Goal: Information Seeking & Learning: Learn about a topic

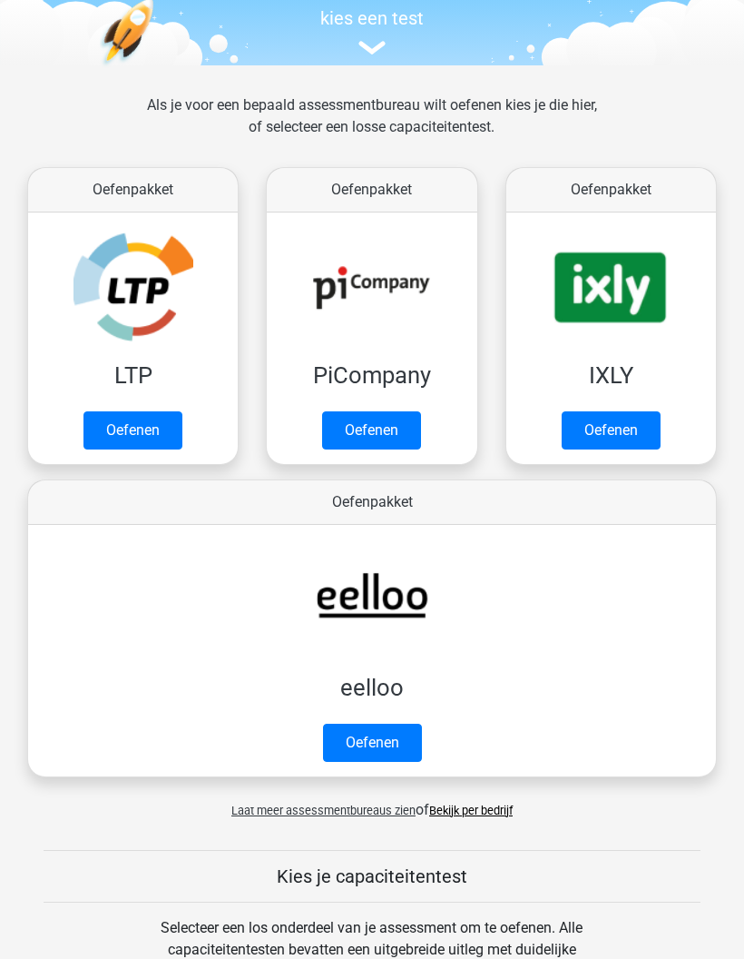
scroll to position [192, 0]
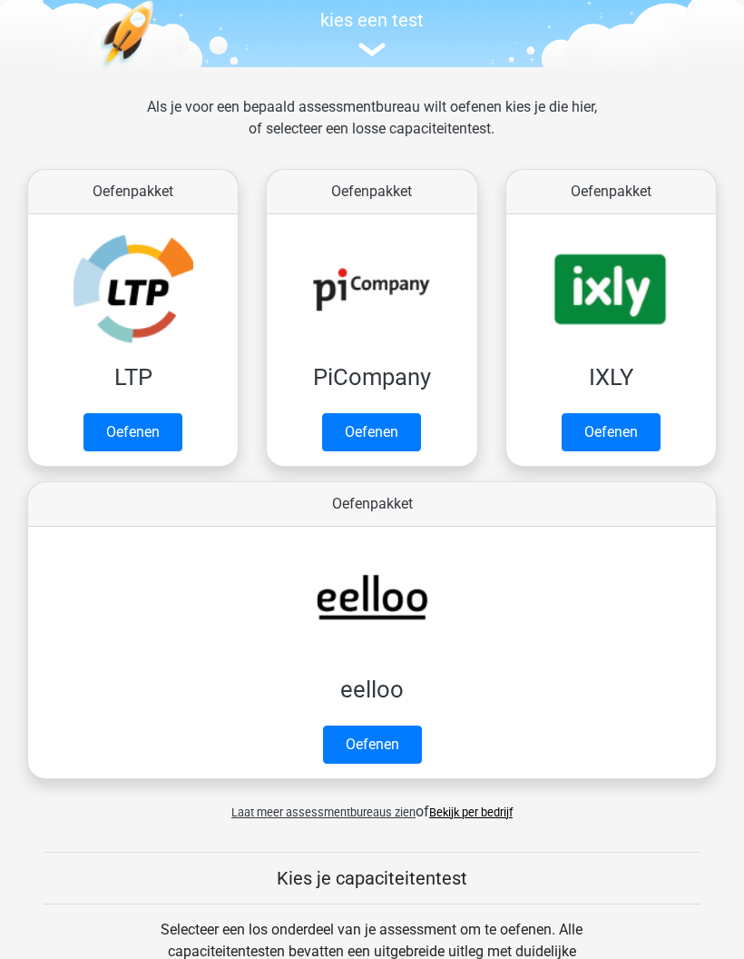
click at [359, 744] on link "Oefenen" at bounding box center [372, 745] width 99 height 38
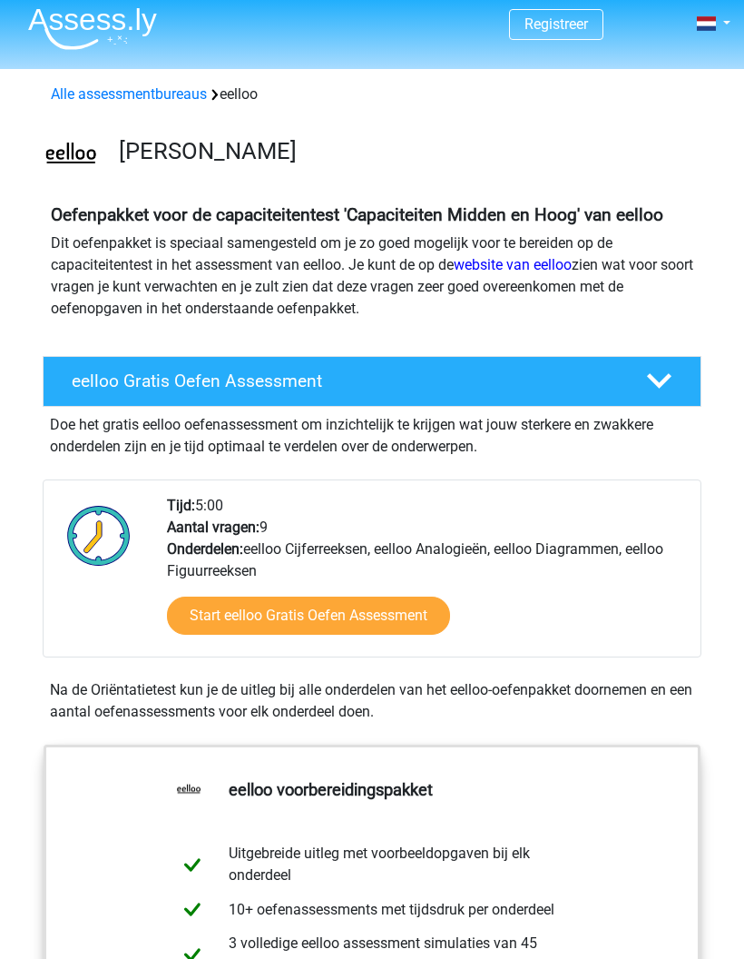
scroll to position [7, 0]
click at [370, 635] on link "Start eelloo Gratis Oefen Assessment" at bounding box center [308, 615] width 283 height 38
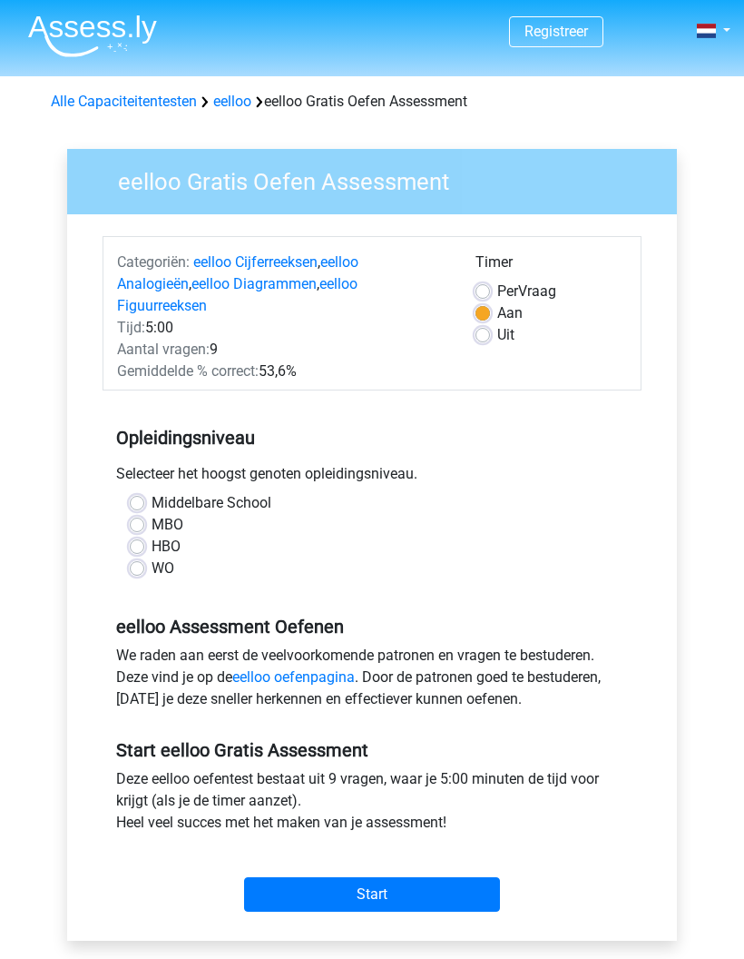
click at [152, 557] on label "WO" at bounding box center [163, 568] width 23 height 22
click at [140, 557] on input "WO" at bounding box center [137, 566] width 15 height 18
radio input "true"
click at [152, 492] on label "Middelbare School" at bounding box center [212, 503] width 120 height 22
click at [142, 492] on input "Middelbare School" at bounding box center [137, 501] width 15 height 18
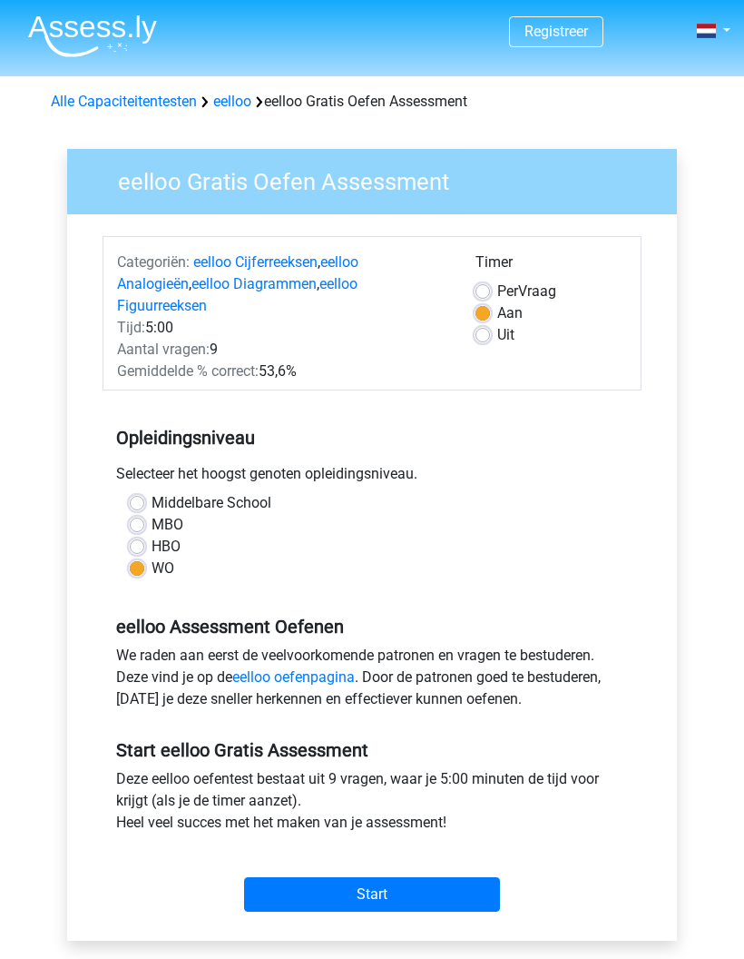
radio input "true"
click at [498, 296] on label "Per Vraag" at bounding box center [527, 292] width 59 height 22
click at [476, 296] on input "Per Vraag" at bounding box center [483, 290] width 15 height 18
radio input "true"
click at [498, 310] on label "Aan" at bounding box center [510, 313] width 25 height 22
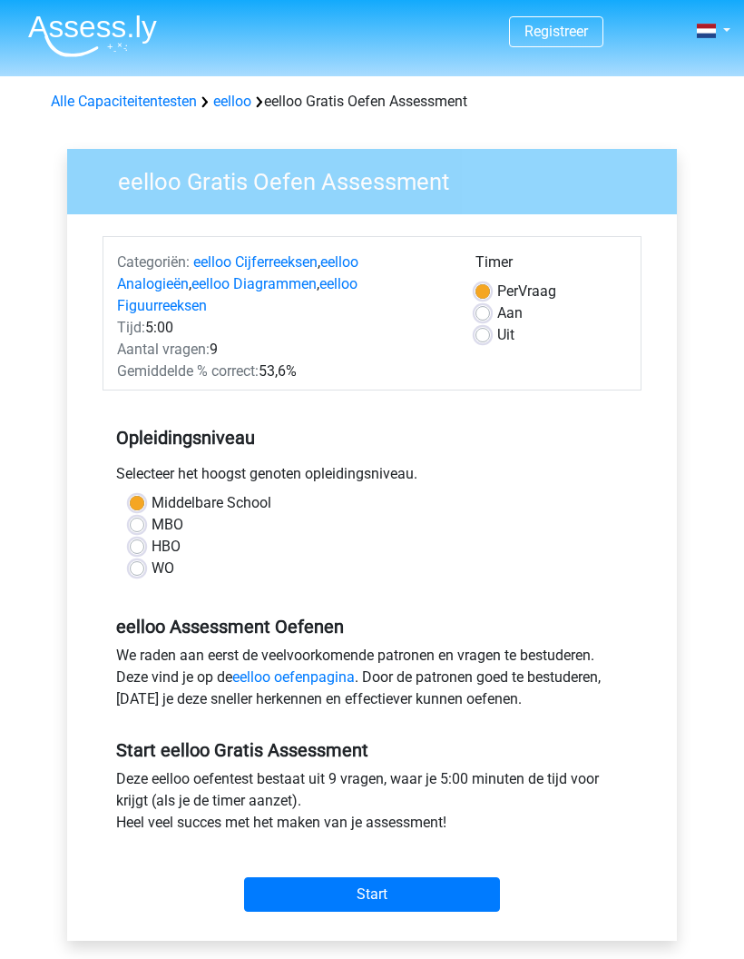
click at [488, 310] on input "Aan" at bounding box center [483, 311] width 15 height 18
radio input "true"
click at [404, 877] on input "Start" at bounding box center [372, 894] width 256 height 34
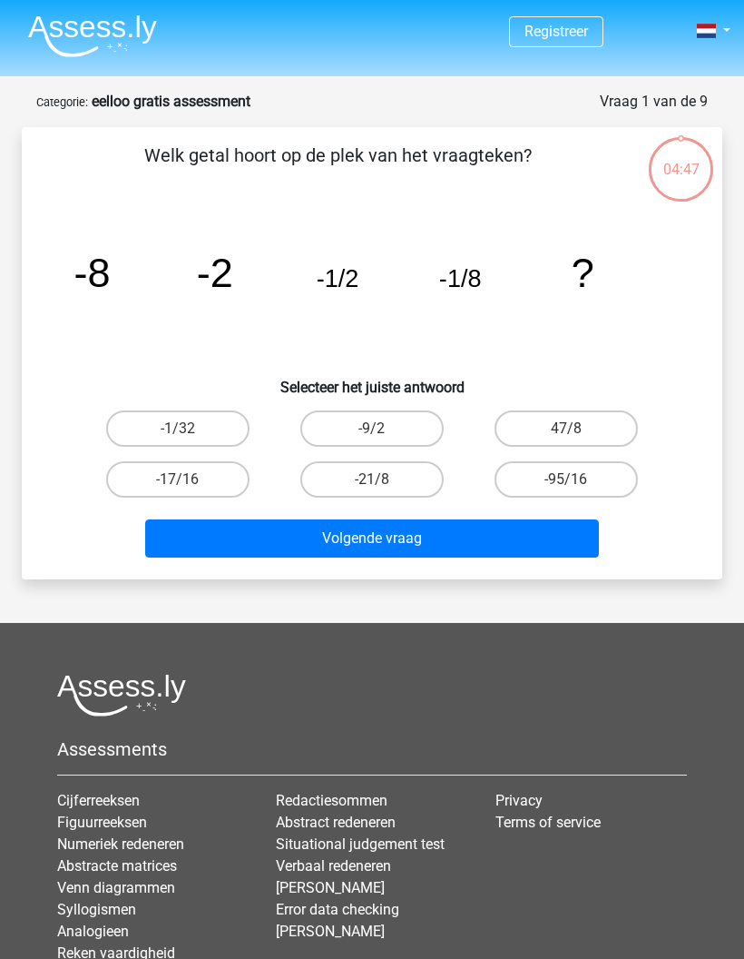
click at [216, 423] on label "-1/32" at bounding box center [177, 428] width 143 height 36
click at [190, 429] on input "-1/32" at bounding box center [184, 435] width 12 height 12
radio input "true"
click at [219, 545] on button "Volgende vraag" at bounding box center [372, 538] width 455 height 38
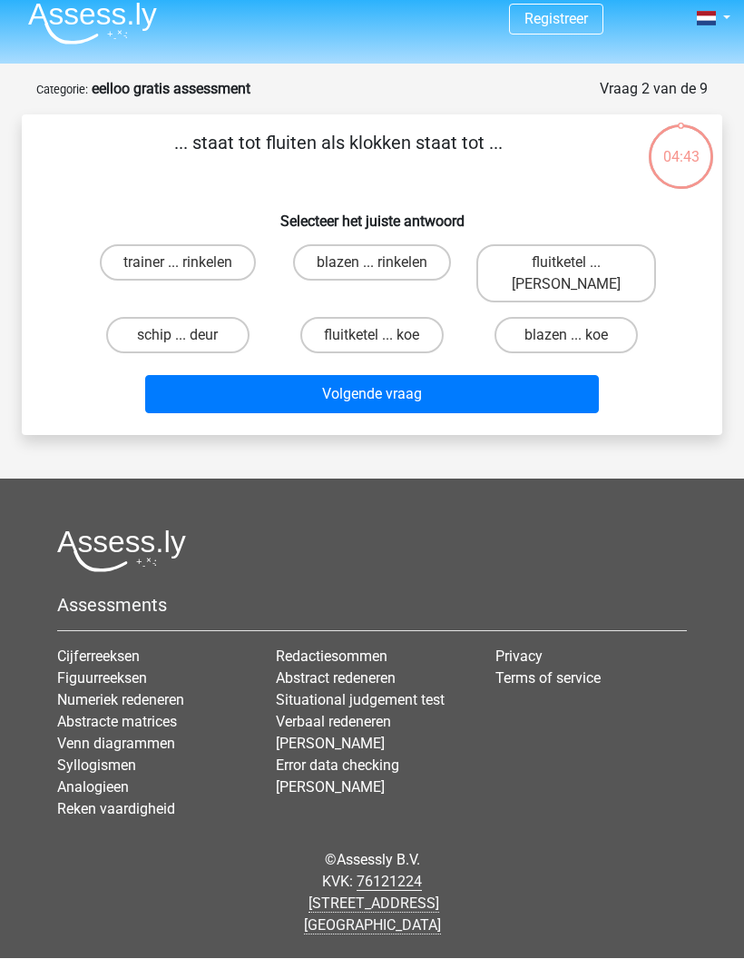
scroll to position [73, 0]
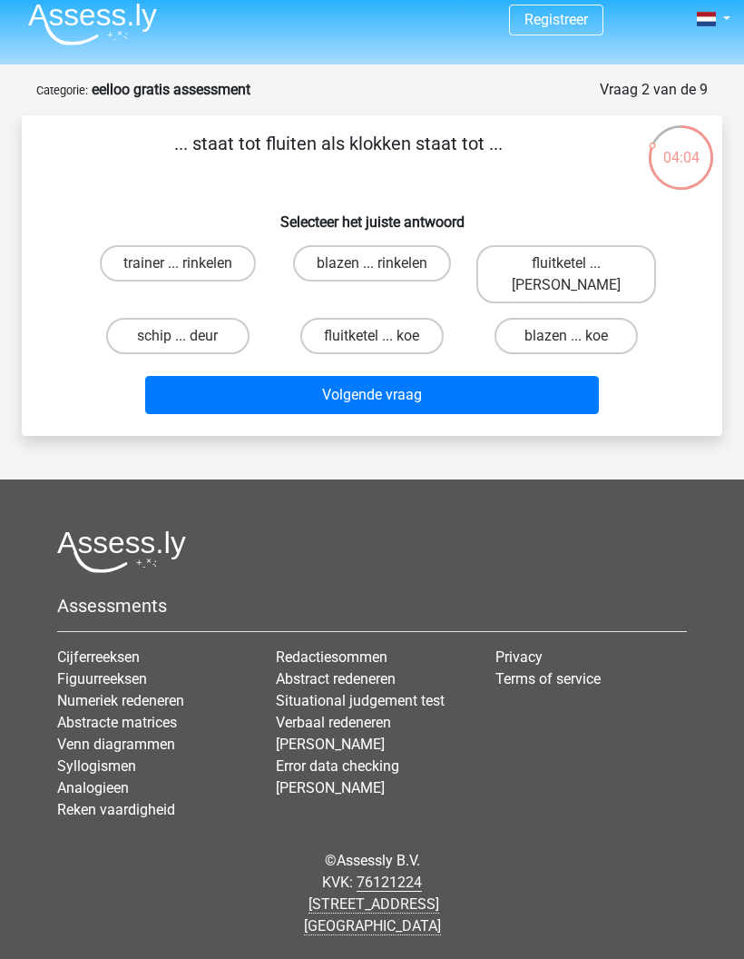
click at [616, 245] on label "fluitketel ... luiden" at bounding box center [567, 274] width 180 height 58
click at [578, 263] on input "fluitketel ... luiden" at bounding box center [572, 269] width 12 height 12
radio input "true"
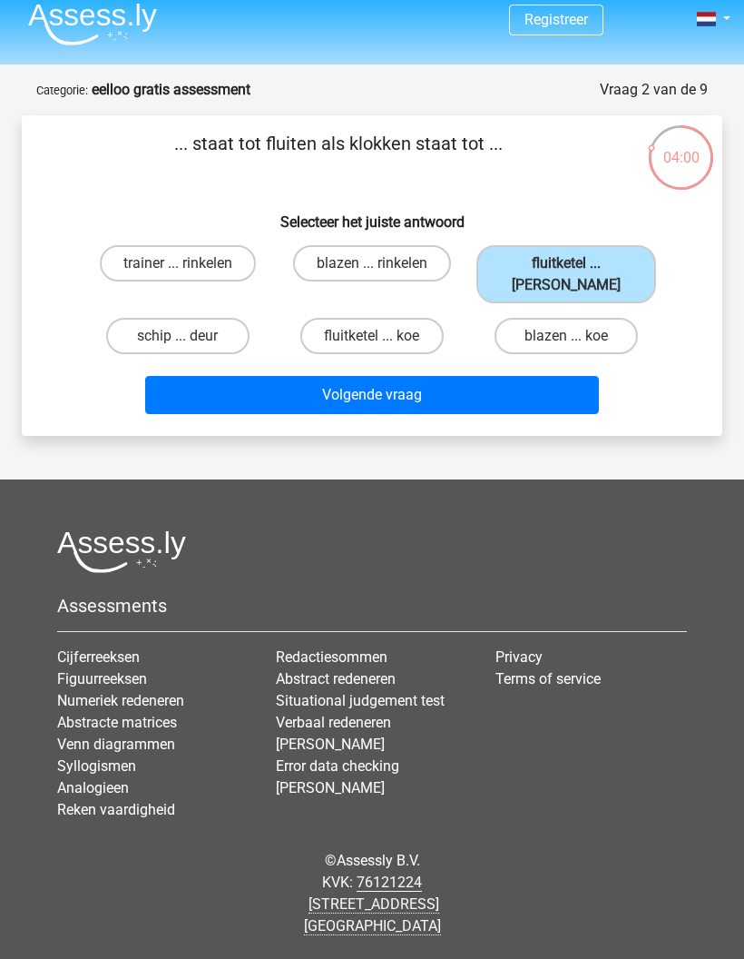
click at [548, 376] on button "Volgende vraag" at bounding box center [372, 395] width 455 height 38
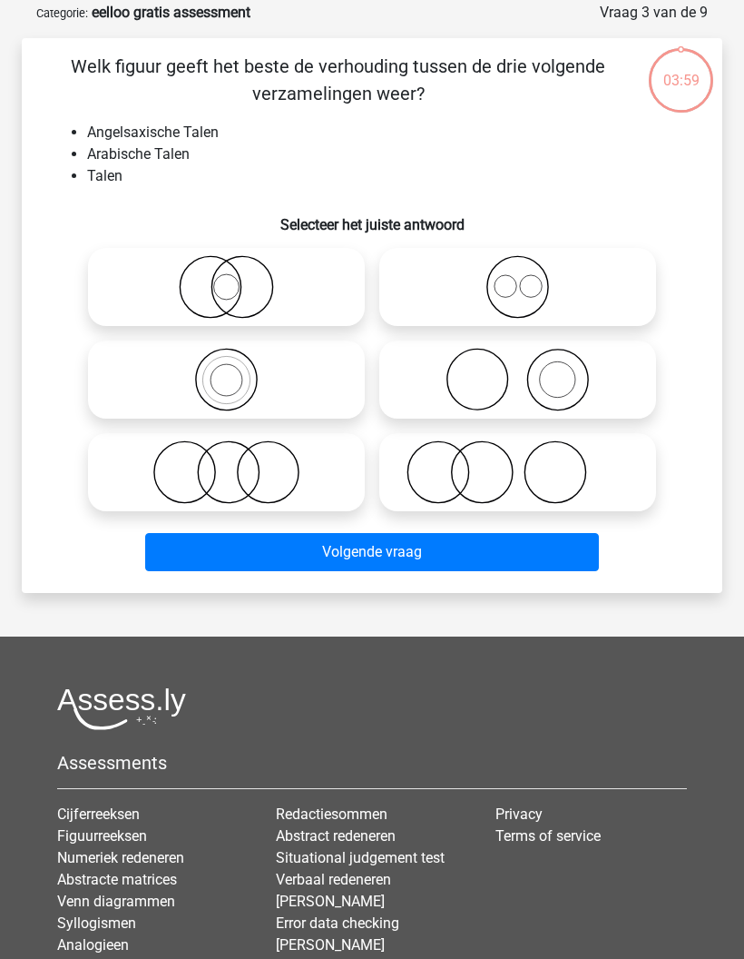
scroll to position [91, 0]
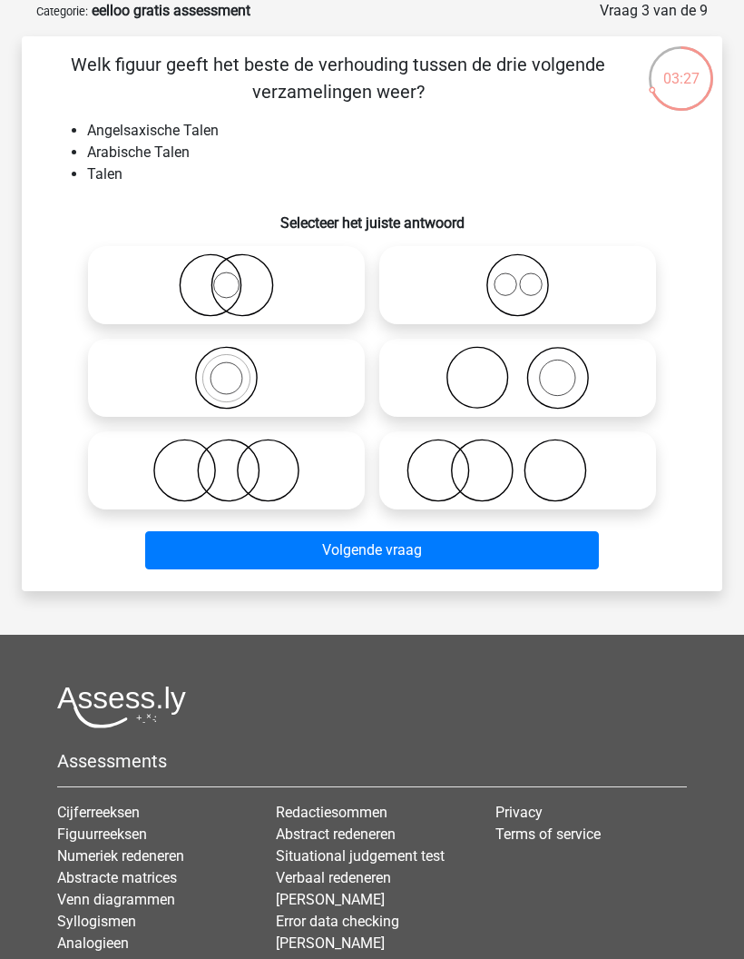
click at [583, 286] on icon at bounding box center [518, 285] width 262 height 64
click at [530, 276] on input "radio" at bounding box center [524, 270] width 12 height 12
radio input "true"
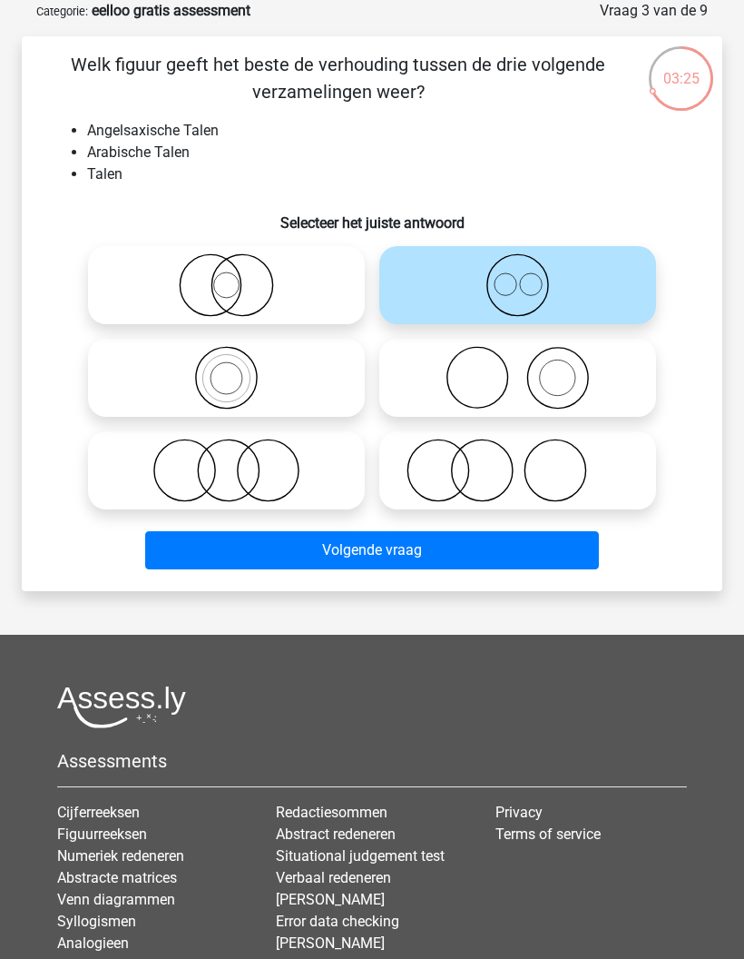
click at [550, 554] on button "Volgende vraag" at bounding box center [372, 550] width 455 height 38
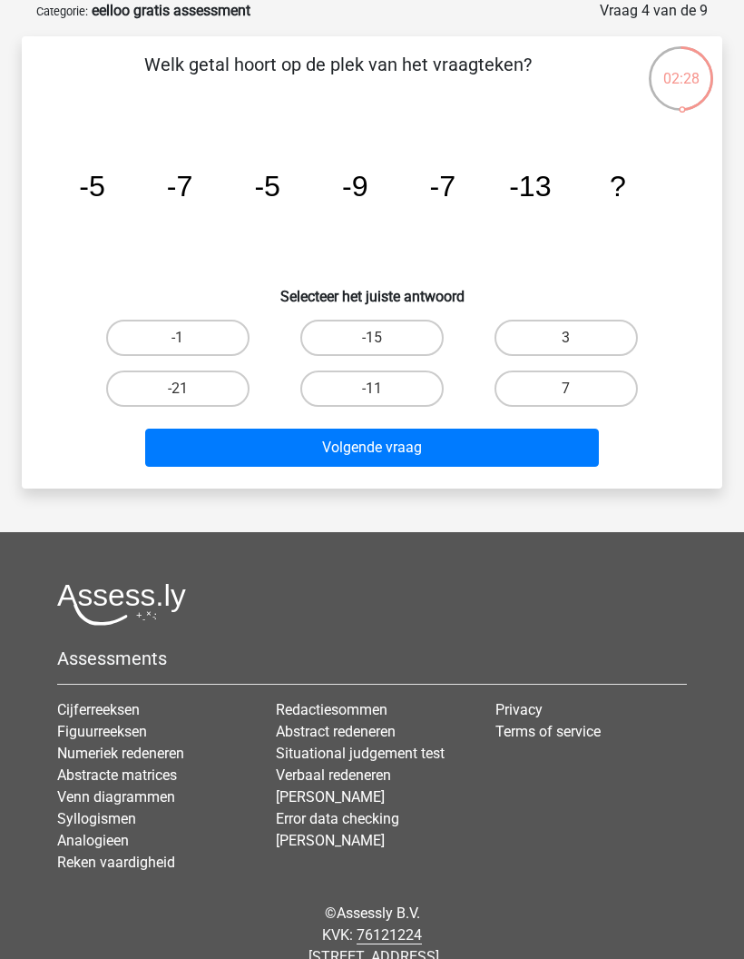
click at [538, 464] on button "Volgende vraag" at bounding box center [372, 448] width 455 height 38
click at [657, 241] on icon "image/svg+xml -5 -7 -5 -9 -7 -13 ?" at bounding box center [372, 196] width 614 height 153
click at [415, 389] on label "-11" at bounding box center [371, 388] width 143 height 36
click at [384, 389] on input "-11" at bounding box center [378, 395] width 12 height 12
radio input "true"
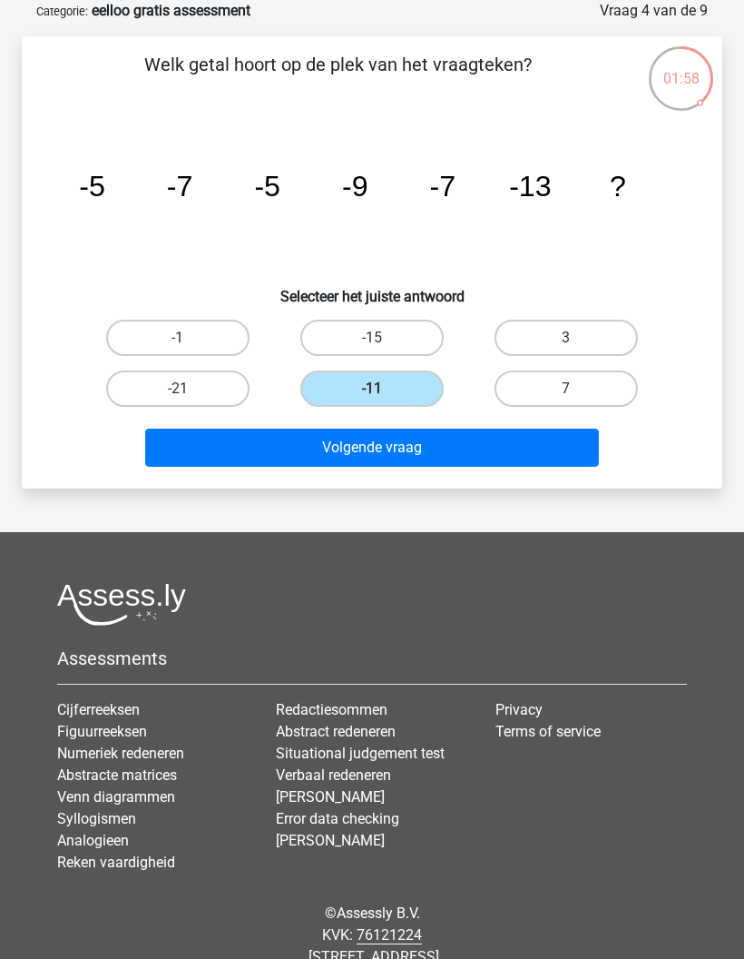
click at [447, 451] on button "Volgende vraag" at bounding box center [372, 448] width 455 height 38
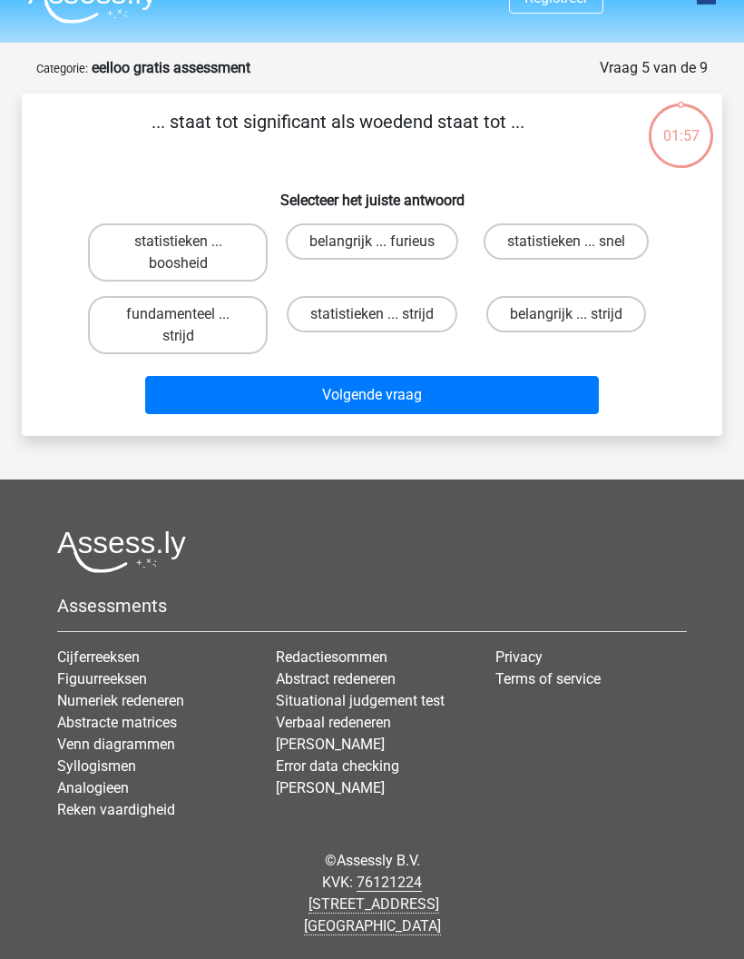
scroll to position [73, 0]
click at [429, 223] on label "belangrijk ... furieus" at bounding box center [372, 241] width 172 height 36
click at [384, 241] on input "belangrijk ... furieus" at bounding box center [378, 247] width 12 height 12
radio input "true"
click at [539, 376] on button "Volgende vraag" at bounding box center [372, 395] width 455 height 38
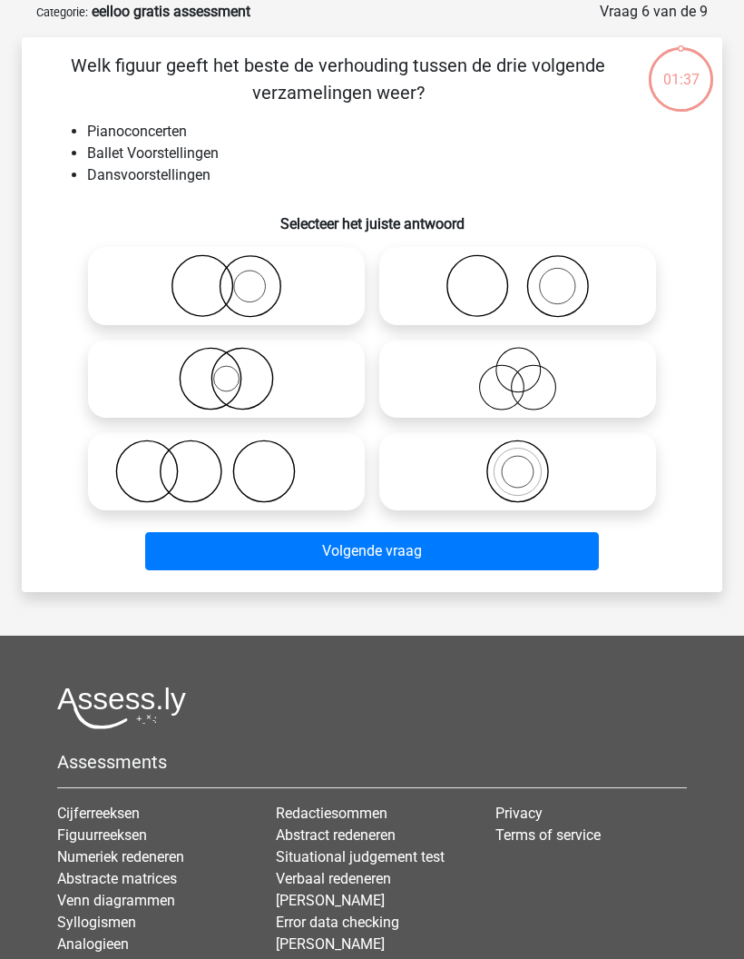
scroll to position [91, 0]
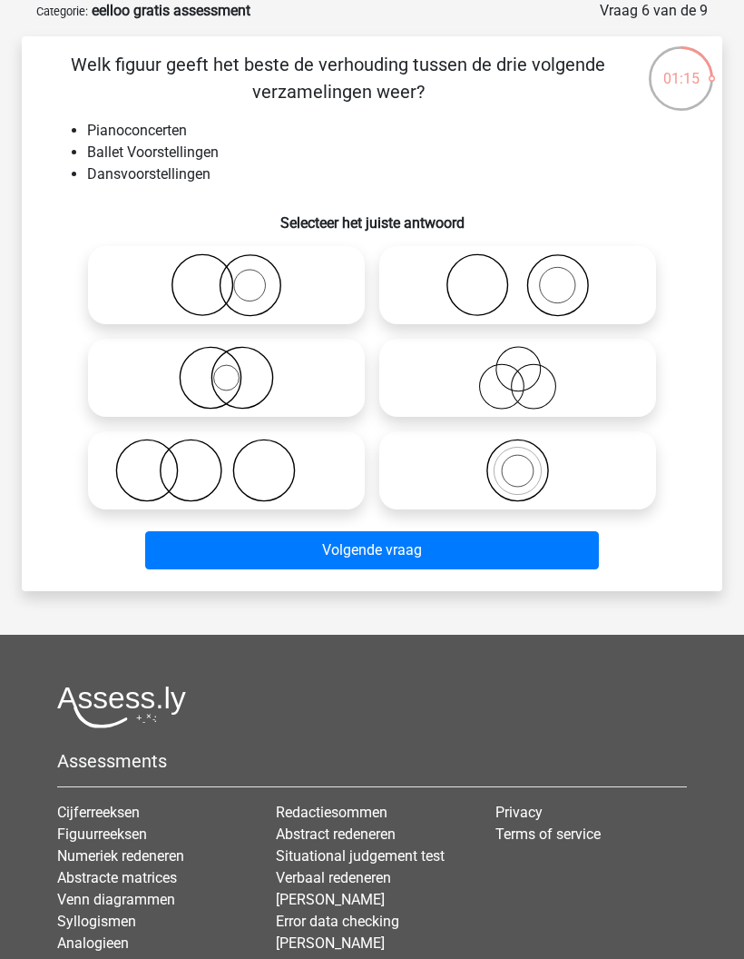
click at [281, 472] on icon at bounding box center [226, 470] width 262 height 64
click at [239, 461] on input "radio" at bounding box center [233, 455] width 12 height 12
radio input "true"
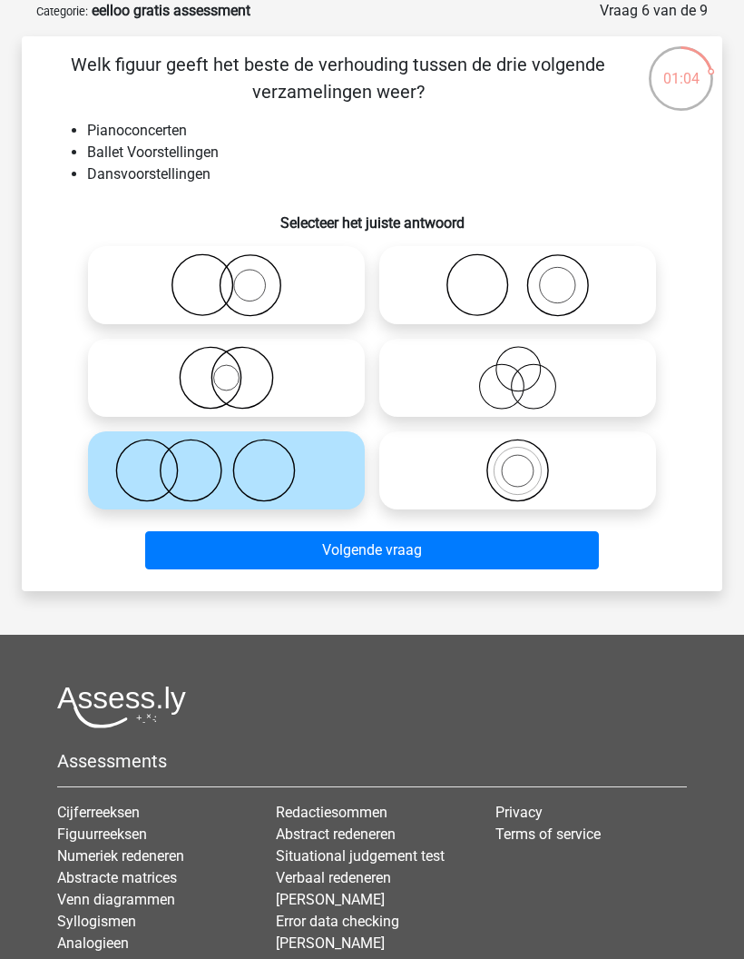
click at [611, 282] on icon at bounding box center [518, 285] width 262 height 64
click at [530, 276] on input "radio" at bounding box center [524, 270] width 12 height 12
radio input "true"
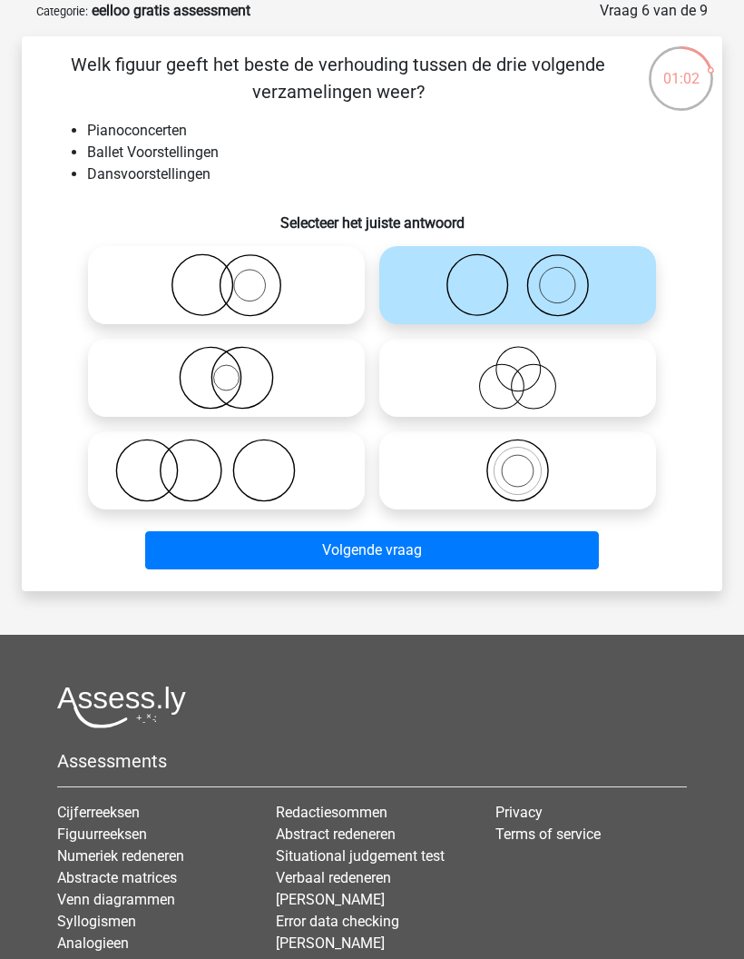
click at [537, 554] on button "Volgende vraag" at bounding box center [372, 550] width 455 height 38
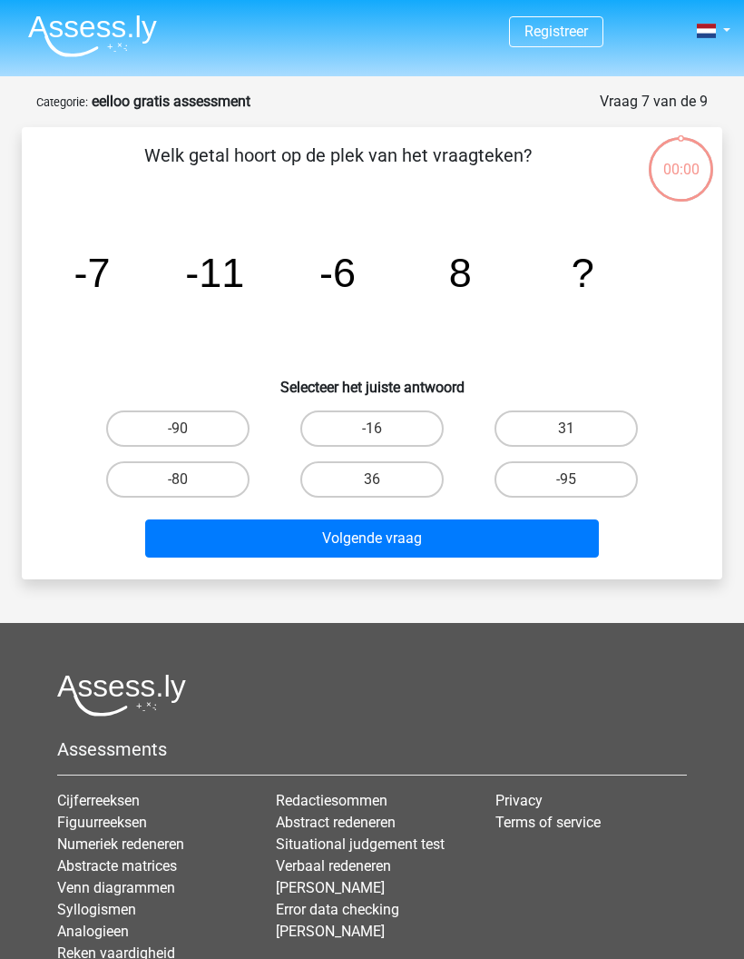
scroll to position [91, 0]
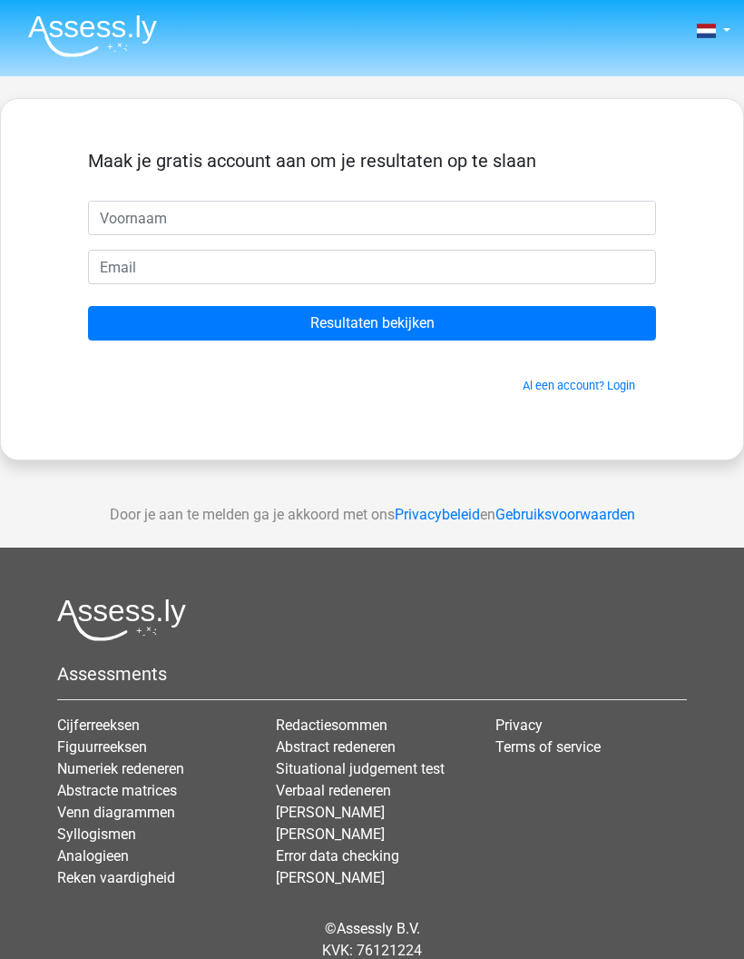
click at [457, 212] on input "text" at bounding box center [372, 218] width 568 height 34
type input "Lily"
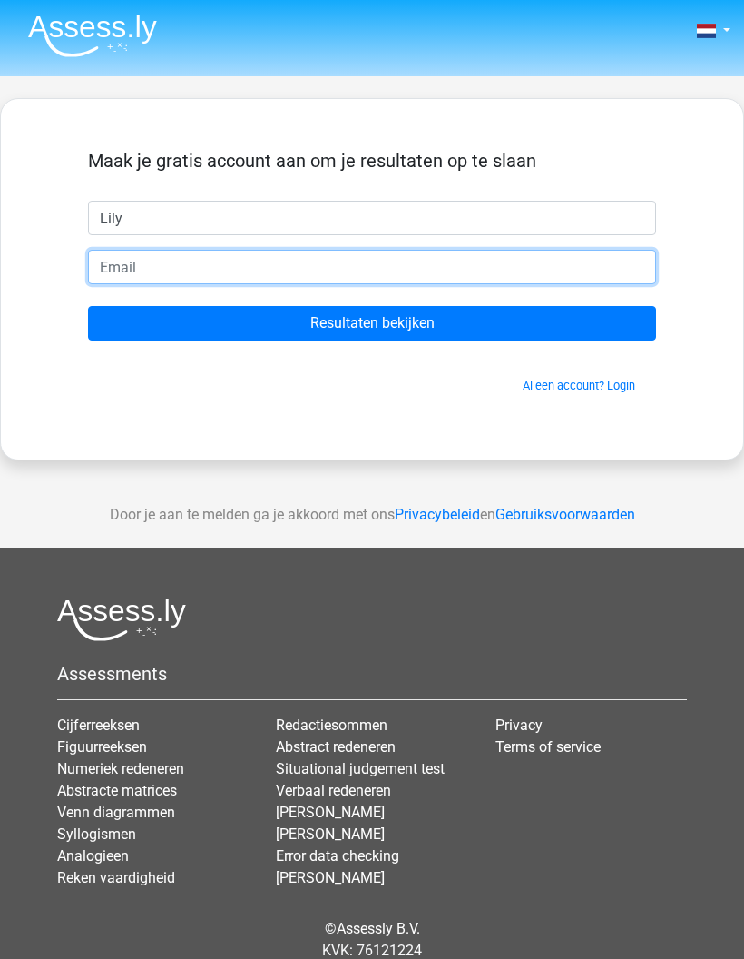
click at [465, 250] on input "email" at bounding box center [372, 267] width 568 height 34
type input "[EMAIL_ADDRESS][DOMAIN_NAME]"
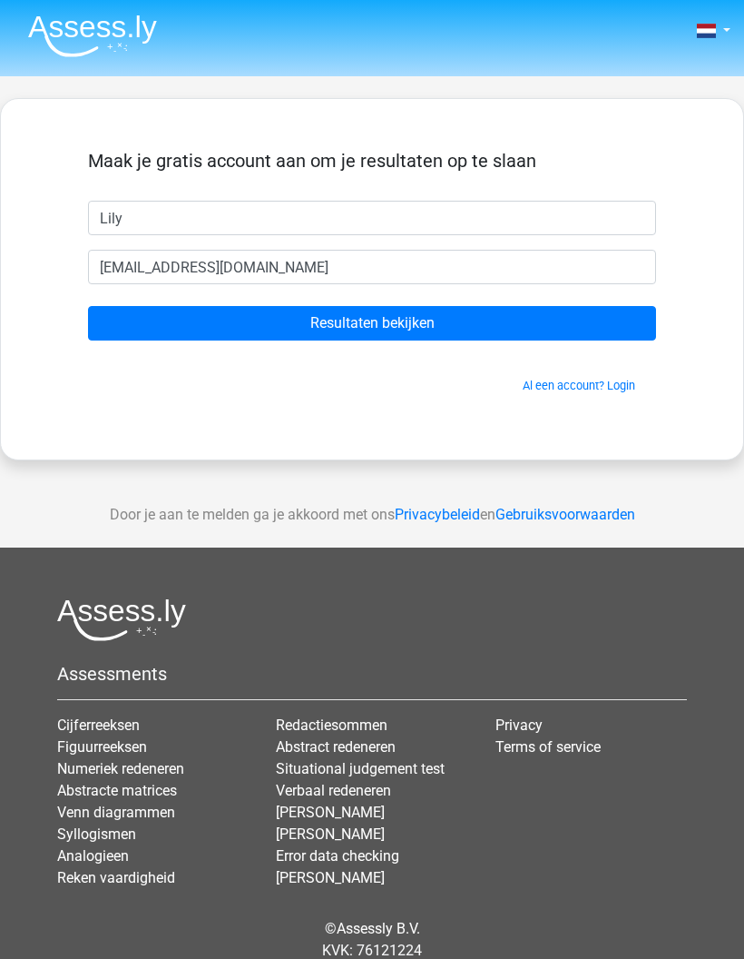
click at [479, 323] on input "Resultaten bekijken" at bounding box center [372, 323] width 568 height 34
click at [553, 308] on input "Resultaten bekijken" at bounding box center [372, 323] width 568 height 34
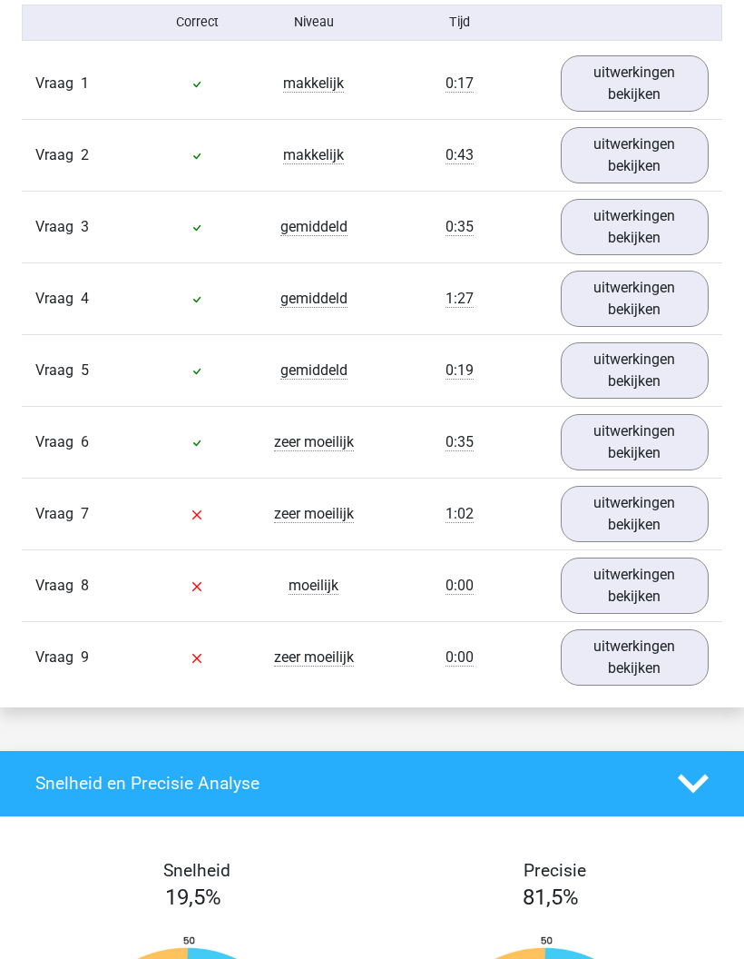
scroll to position [2054, 0]
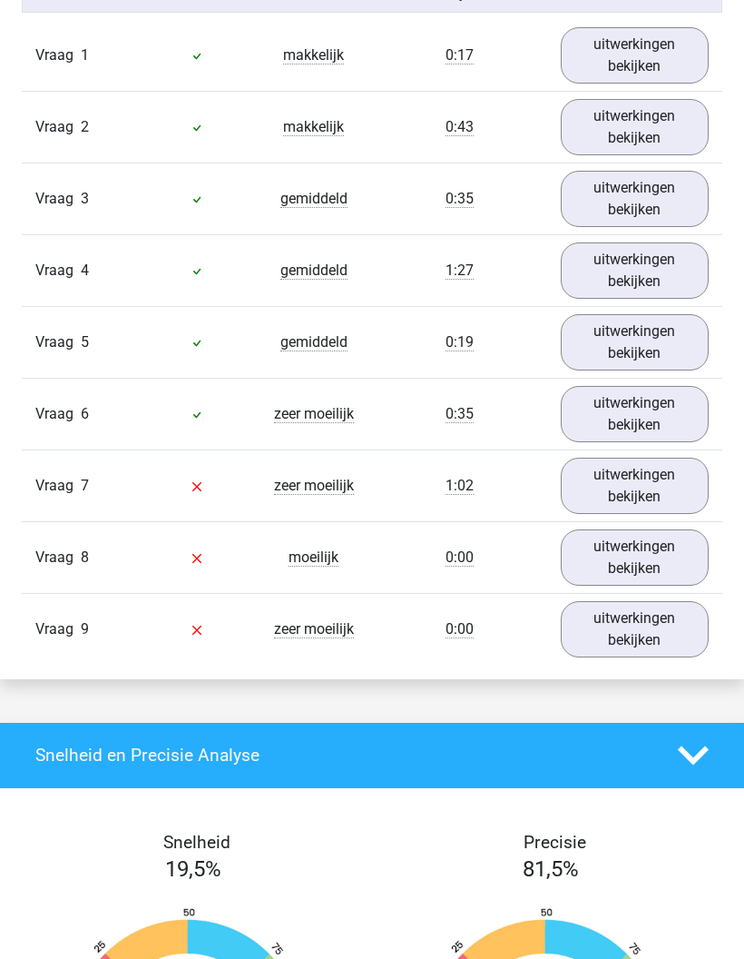
click at [635, 514] on link "uitwerkingen bekijken" at bounding box center [635, 486] width 148 height 56
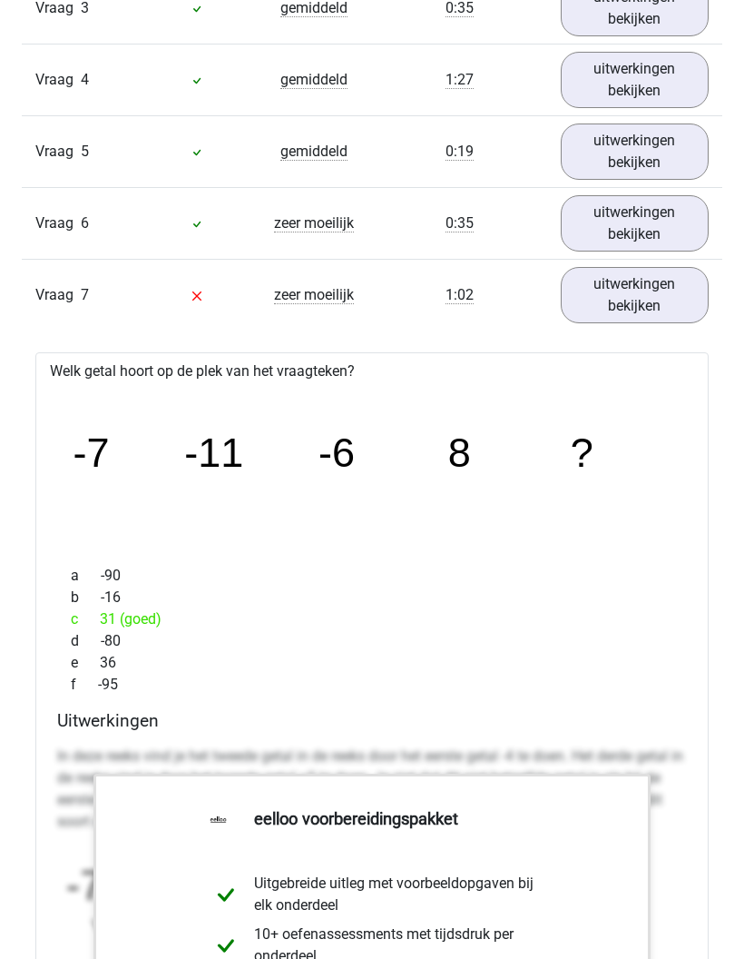
scroll to position [2228, 0]
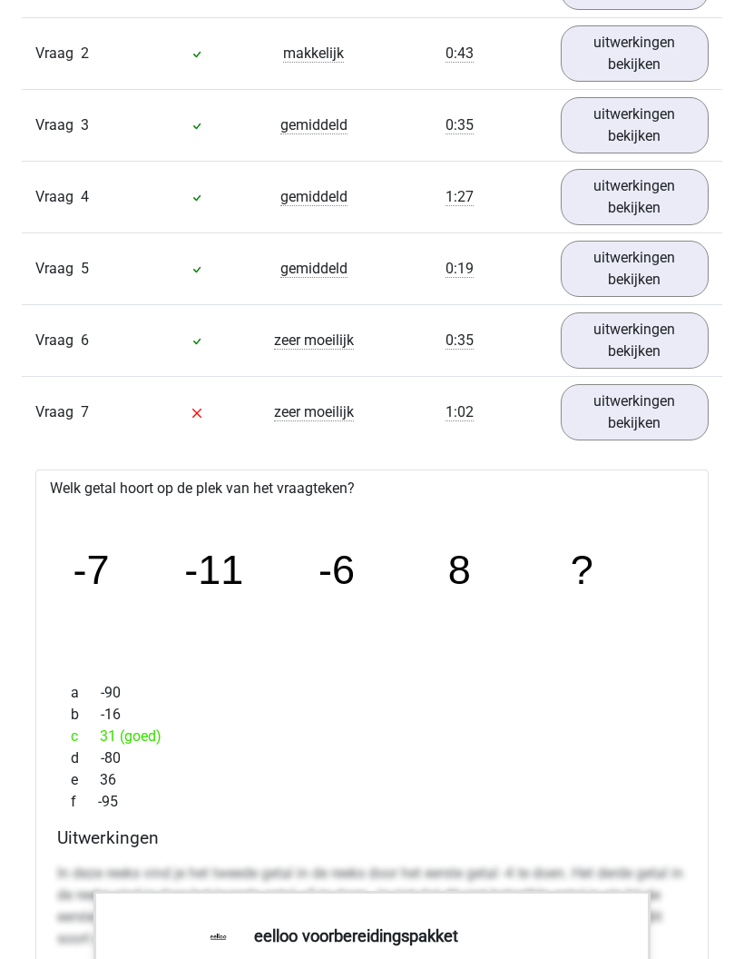
click at [642, 368] on link "uitwerkingen bekijken" at bounding box center [635, 341] width 148 height 56
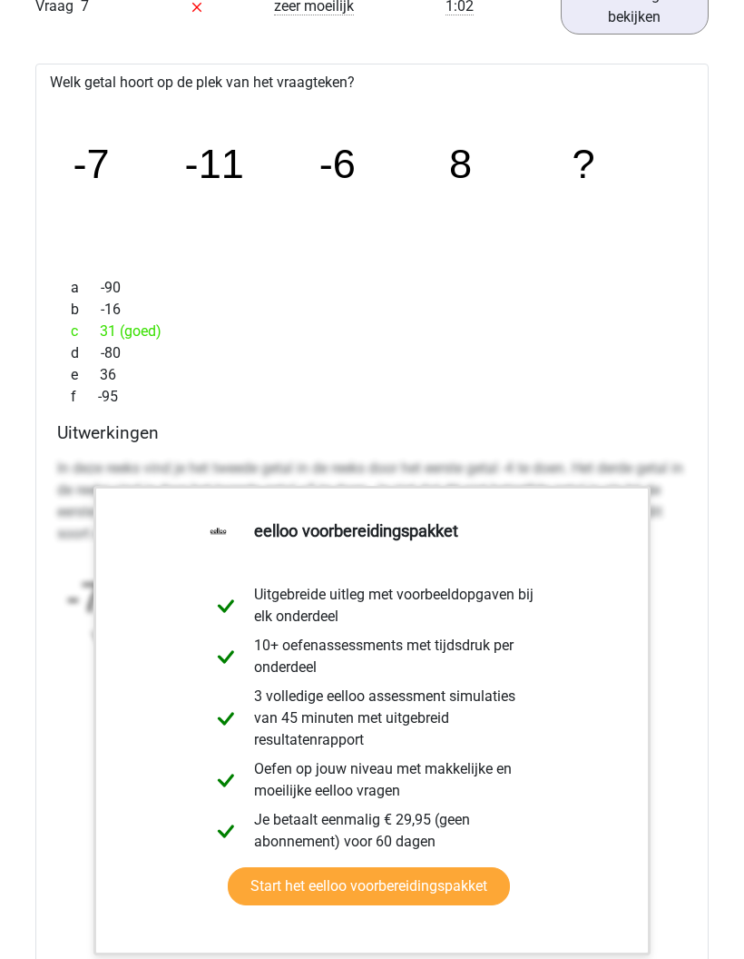
scroll to position [3239, 0]
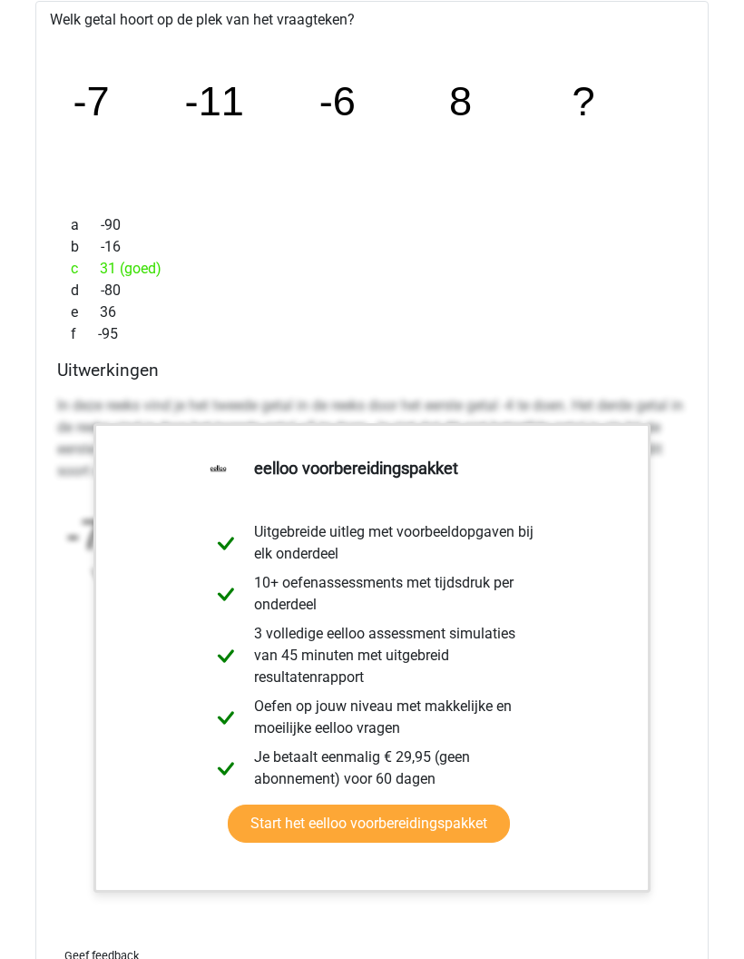
scroll to position [3289, 0]
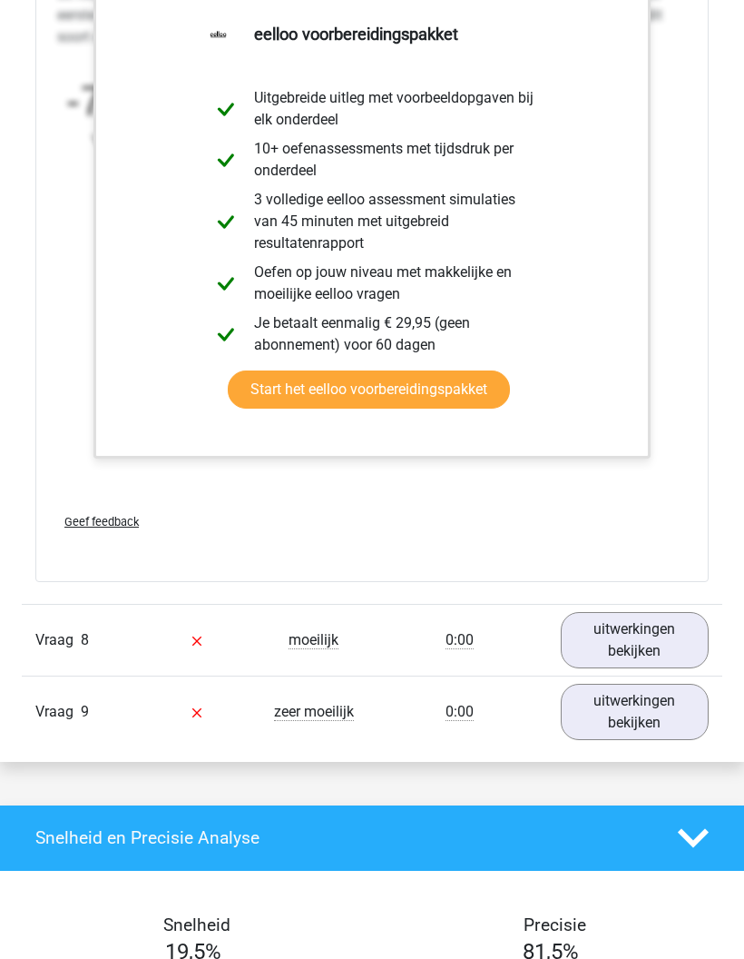
click at [669, 668] on link "uitwerkingen bekijken" at bounding box center [635, 640] width 148 height 56
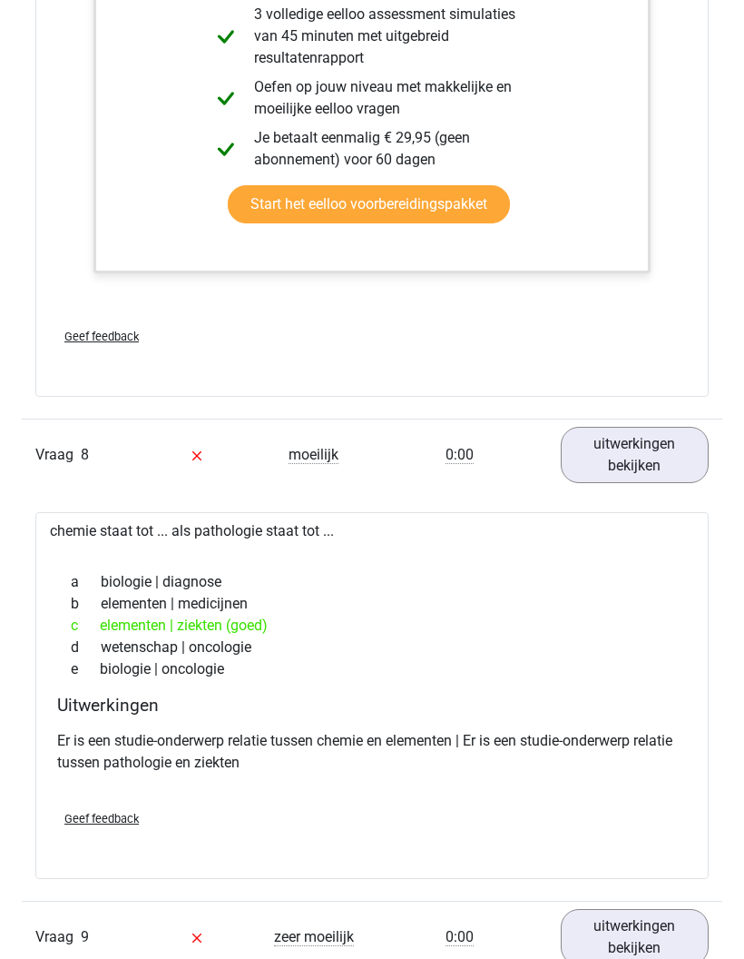
scroll to position [3934, 0]
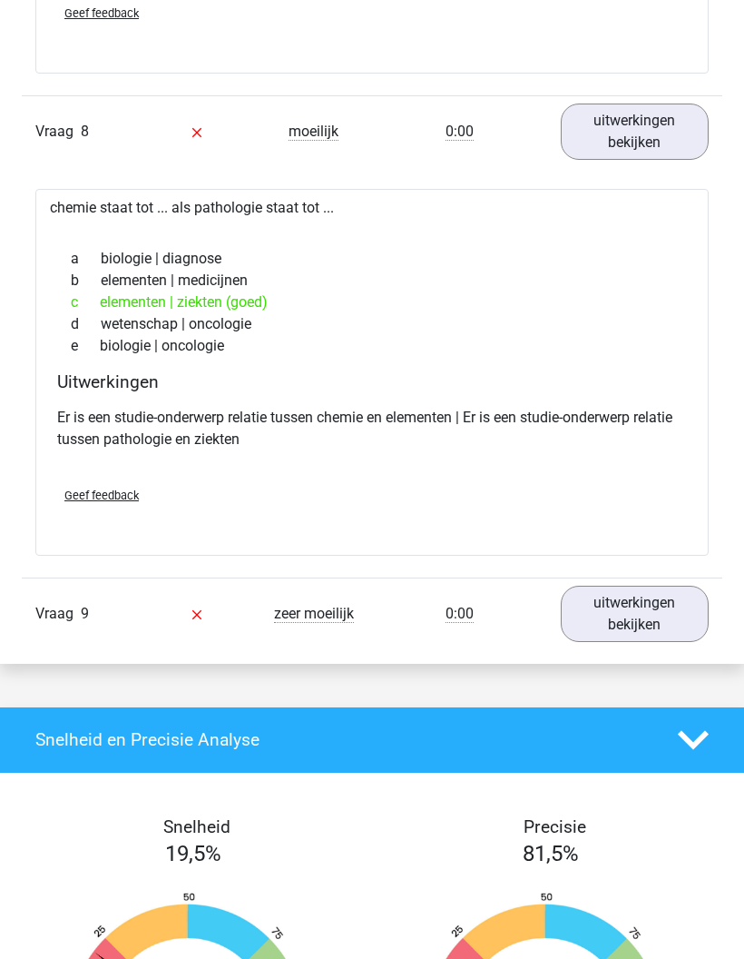
click at [667, 628] on link "uitwerkingen bekijken" at bounding box center [635, 614] width 148 height 56
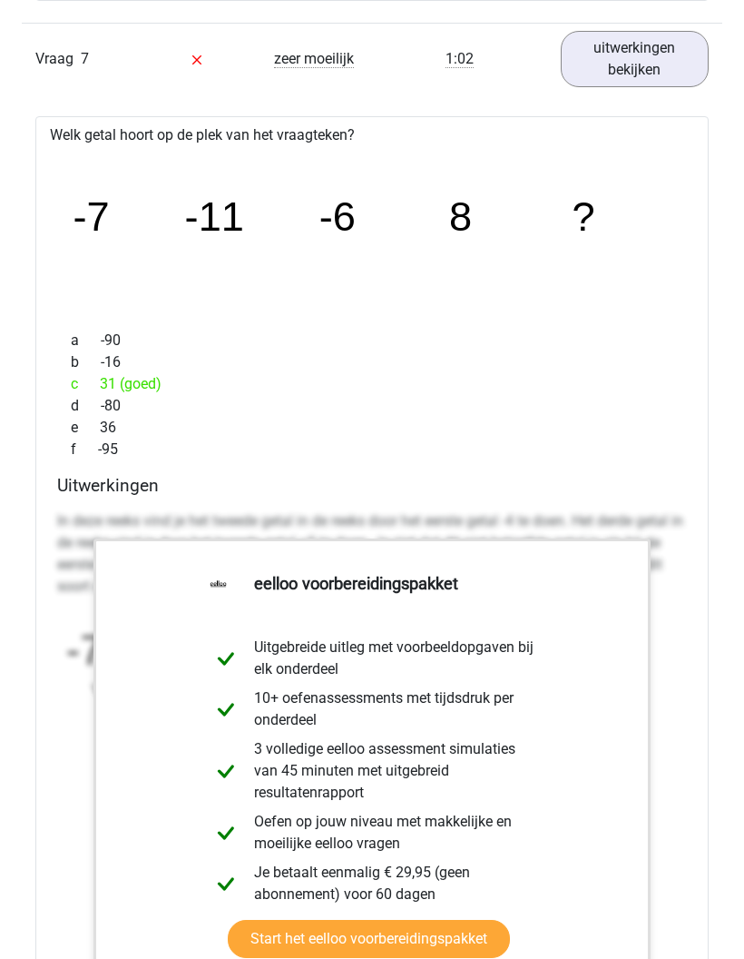
scroll to position [3170, 0]
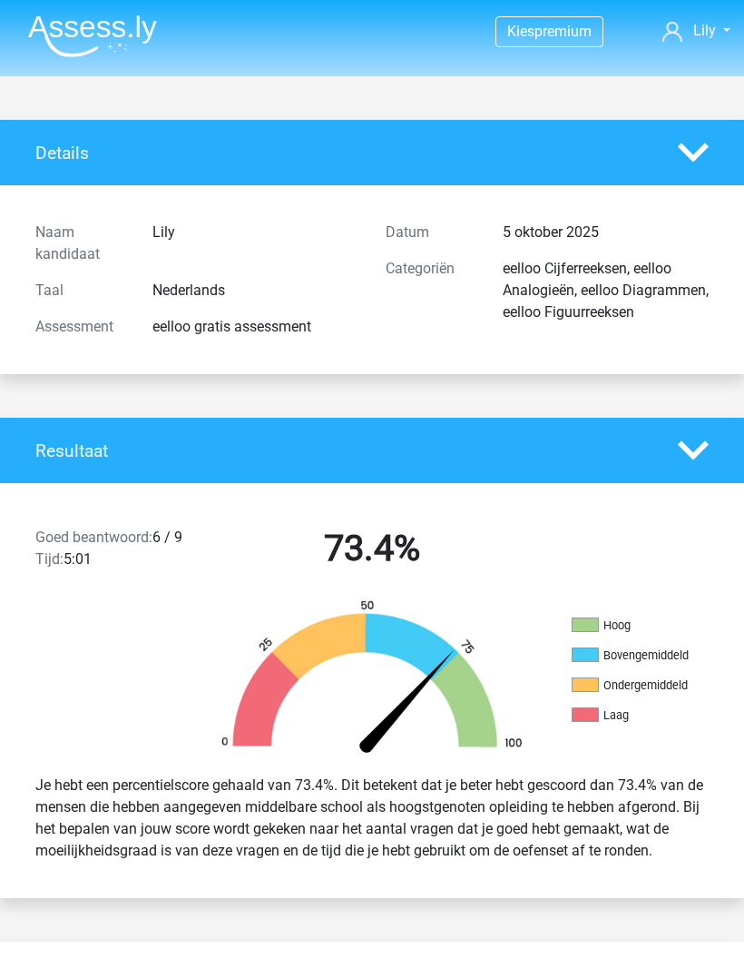
click at [675, 35] on icon at bounding box center [673, 32] width 20 height 20
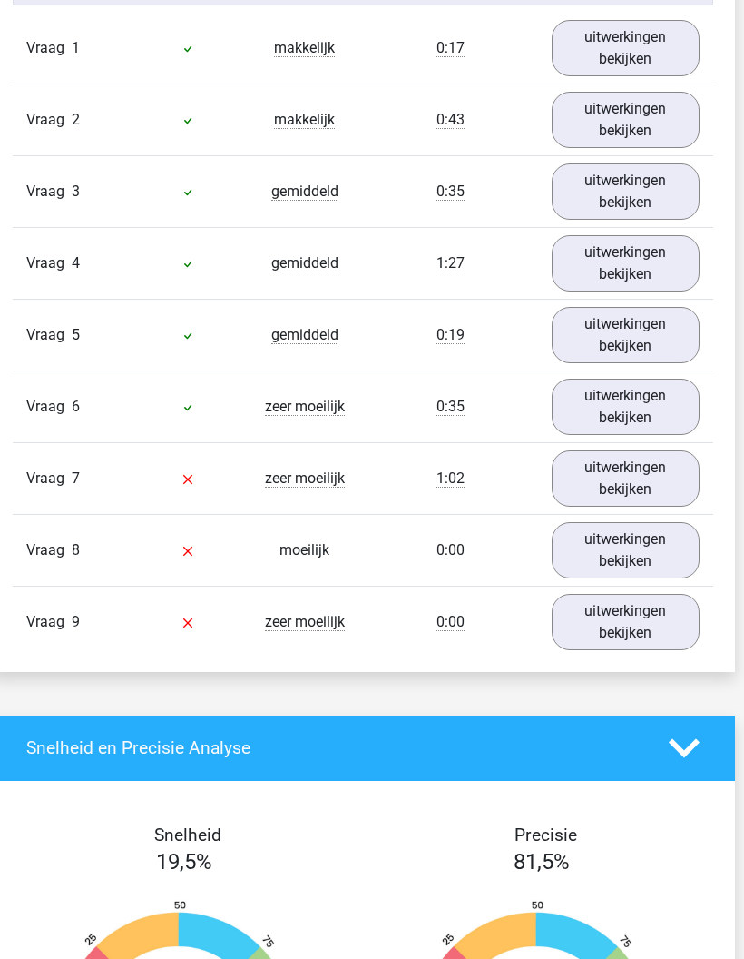
scroll to position [2058, 9]
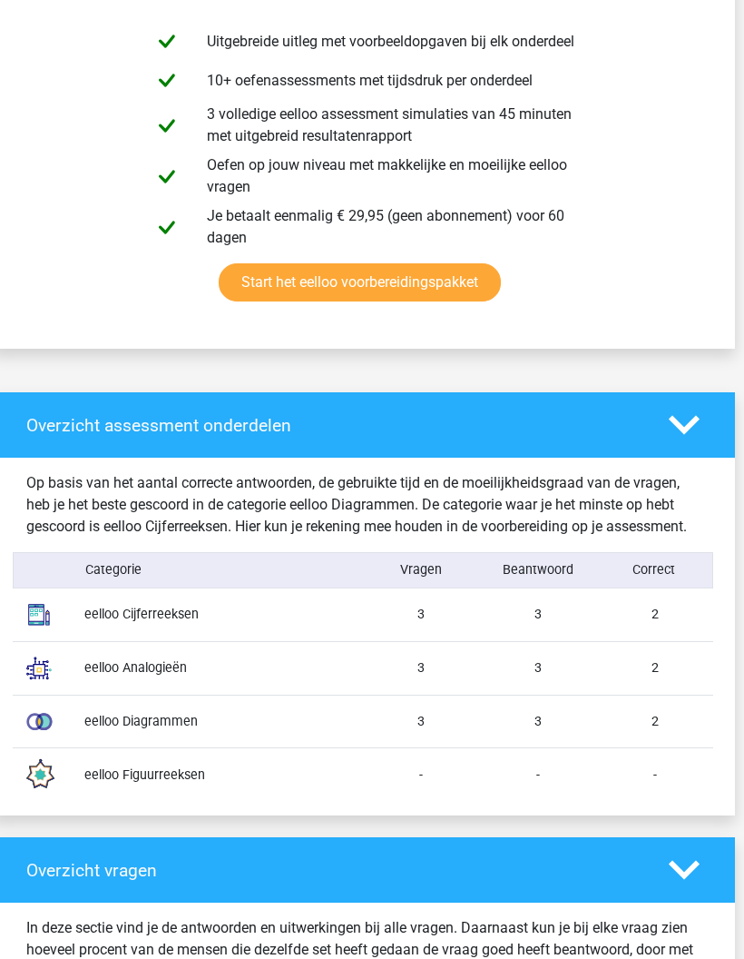
click at [531, 634] on div "eelloo Cijferreeksen 3 3 2" at bounding box center [363, 614] width 701 height 53
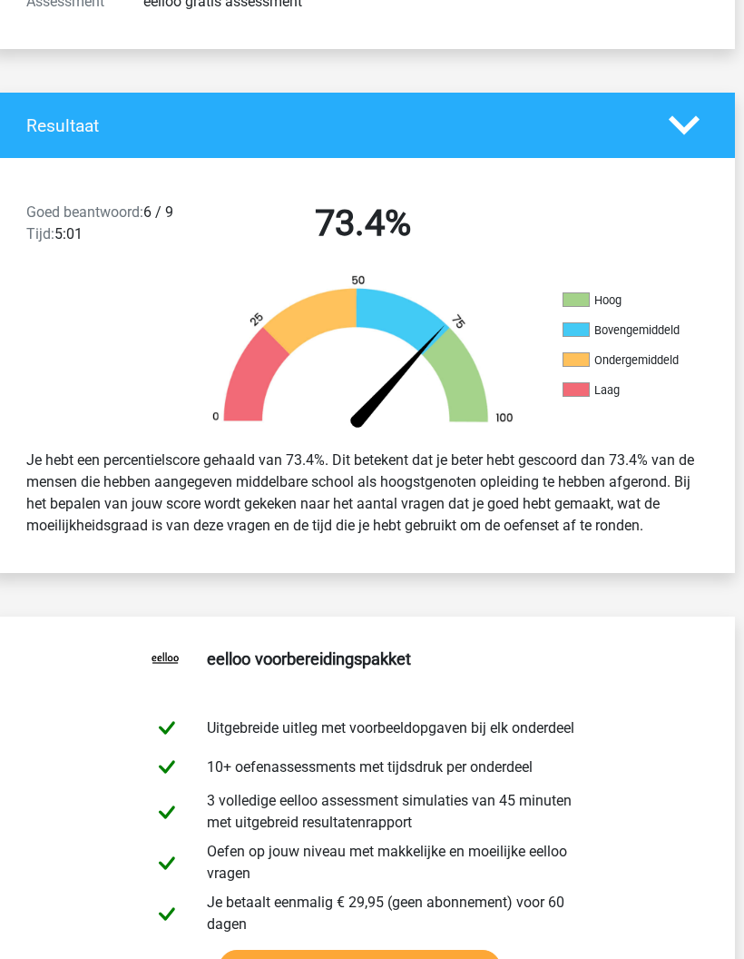
scroll to position [0, 9]
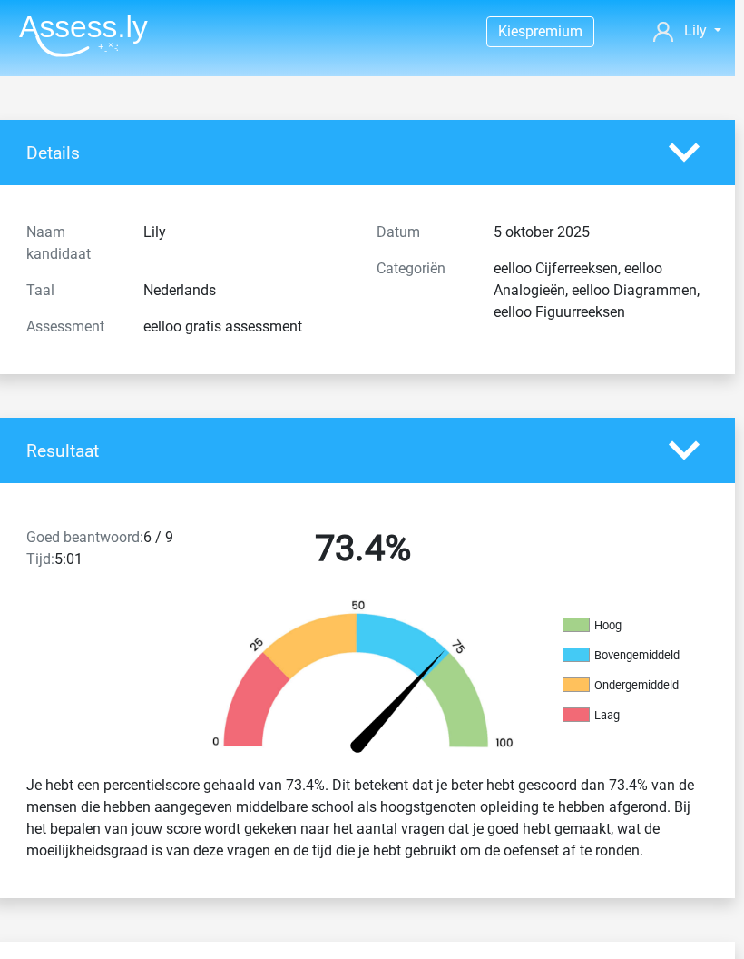
click at [674, 150] on polygon at bounding box center [684, 152] width 31 height 19
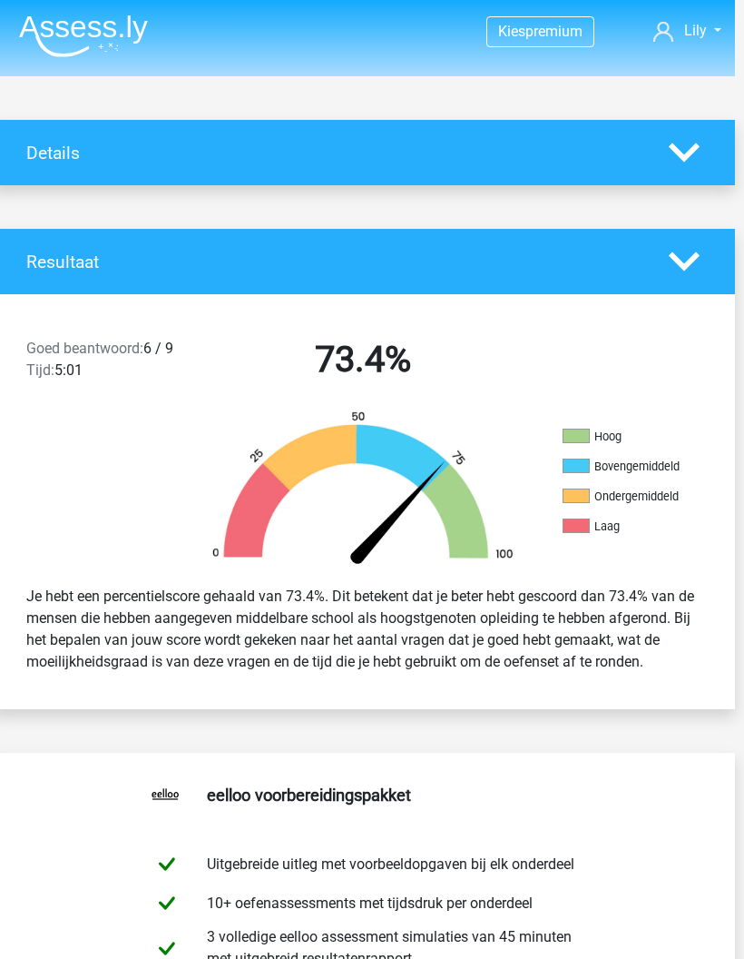
click at [681, 159] on polygon at bounding box center [684, 152] width 31 height 19
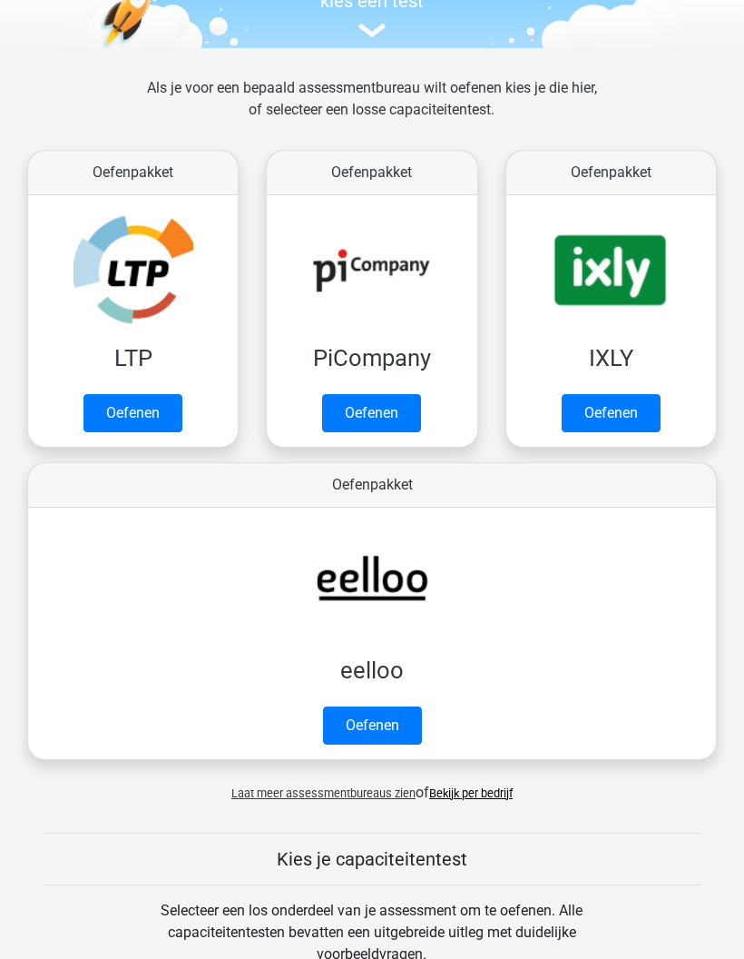
scroll to position [274, 0]
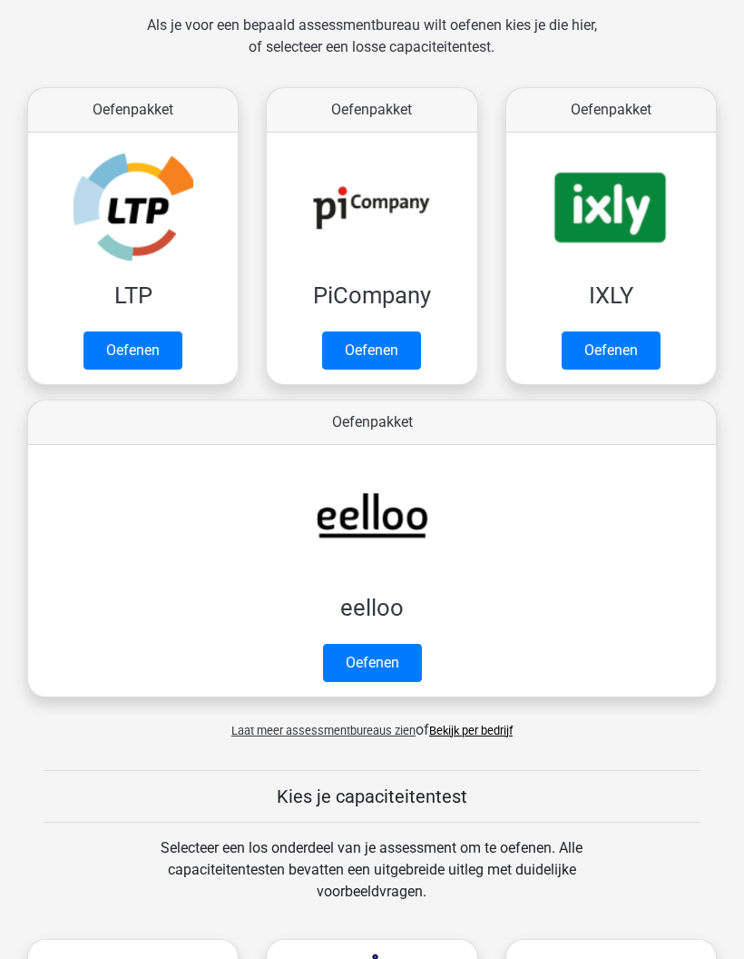
click at [153, 353] on link "Oefenen" at bounding box center [133, 350] width 99 height 38
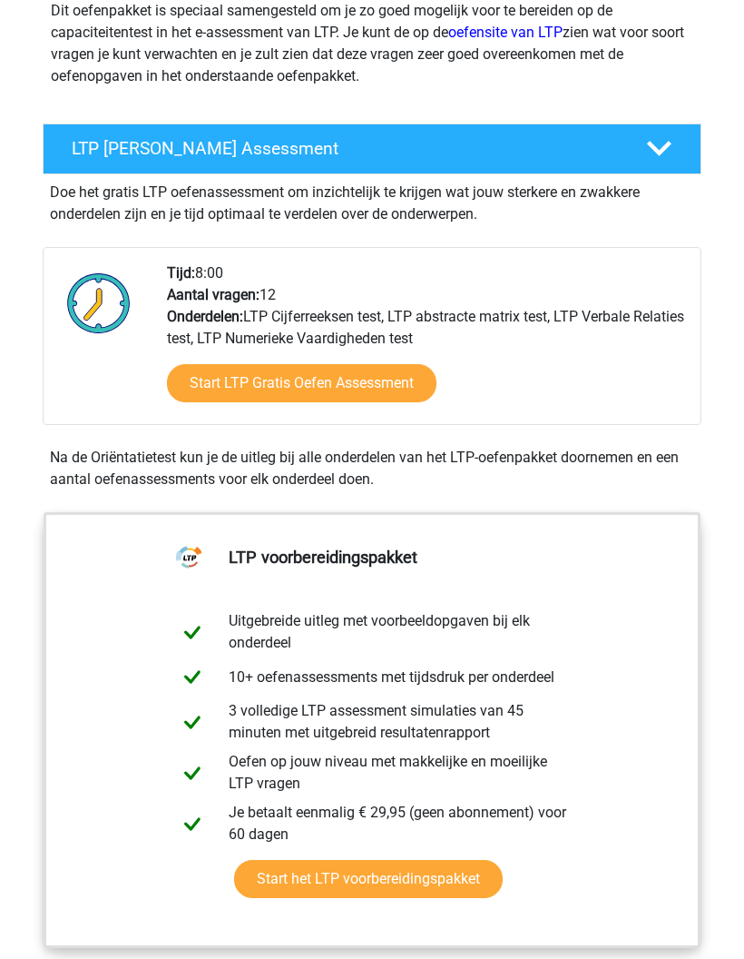
scroll to position [239, 0]
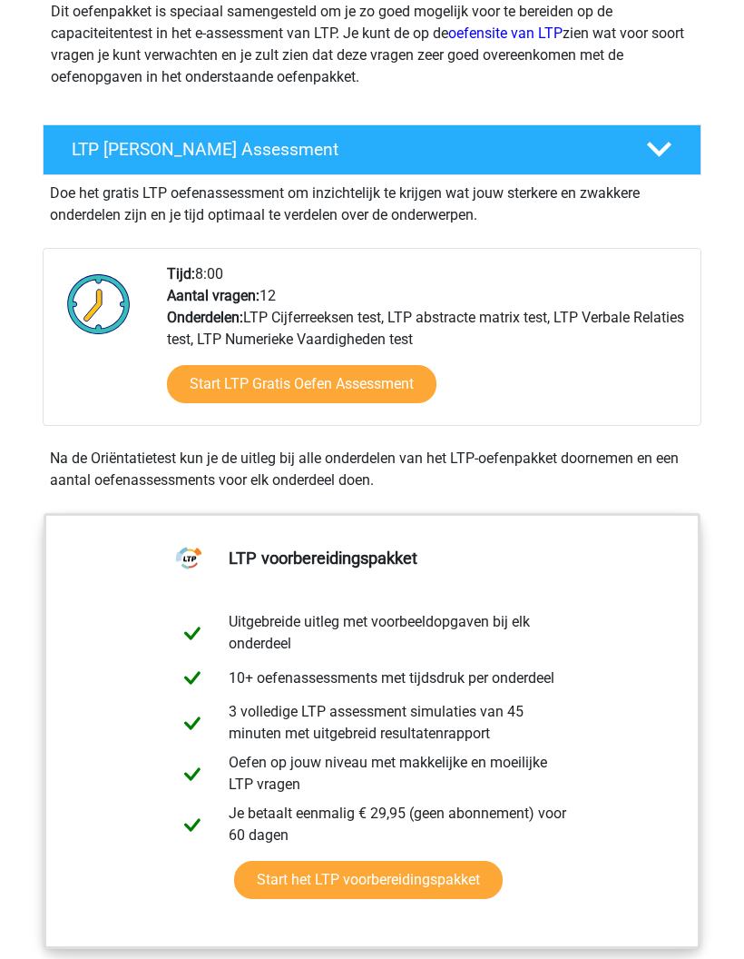
click at [397, 379] on link "Start LTP Gratis Oefen Assessment" at bounding box center [302, 384] width 270 height 38
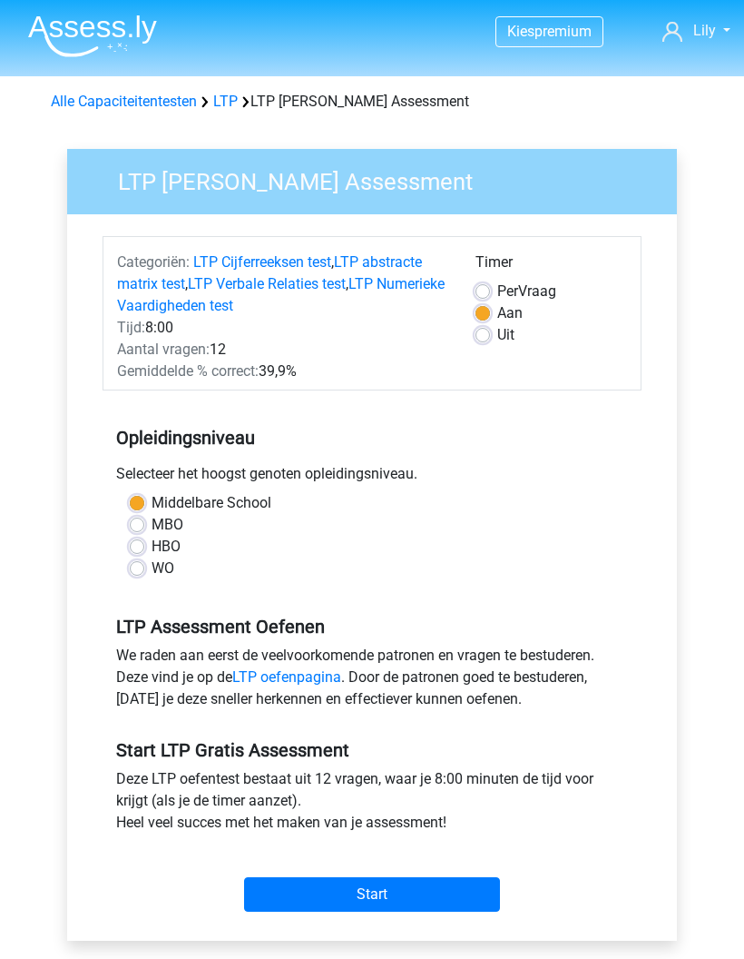
click at [324, 887] on input "Start" at bounding box center [372, 894] width 256 height 34
click at [498, 290] on label "Per Vraag" at bounding box center [527, 292] width 59 height 22
click at [479, 290] on input "Per Vraag" at bounding box center [483, 290] width 15 height 18
radio input "true"
click at [493, 332] on div "Uit" at bounding box center [552, 335] width 152 height 22
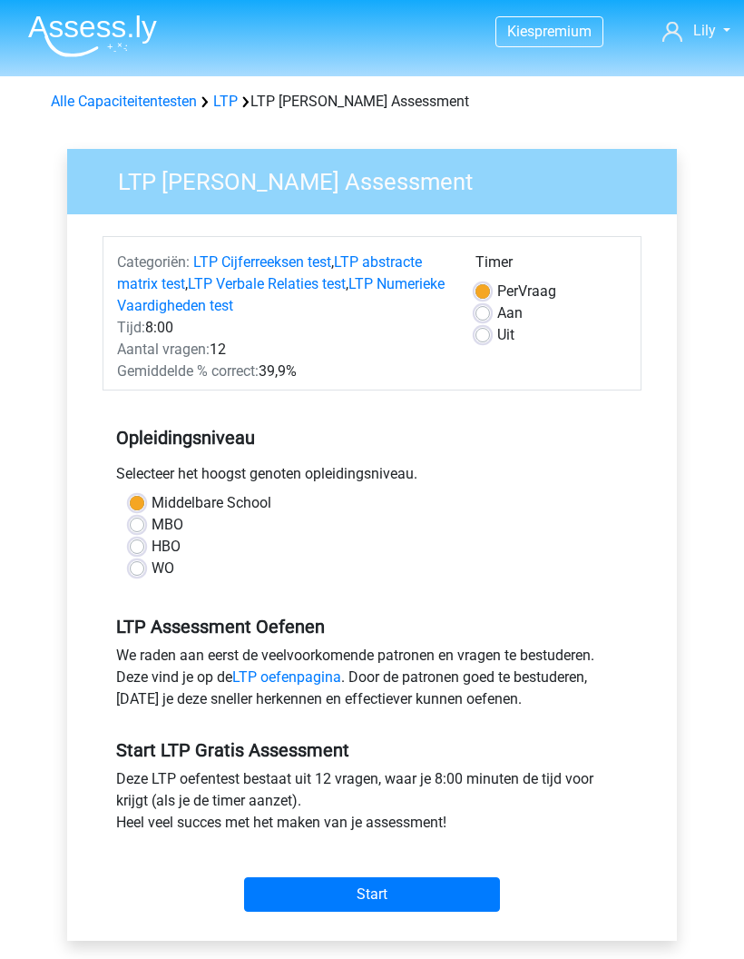
click at [498, 338] on label "Uit" at bounding box center [506, 335] width 17 height 22
click at [488, 338] on input "Uit" at bounding box center [483, 333] width 15 height 18
radio input "true"
click at [351, 897] on input "Start" at bounding box center [372, 894] width 256 height 34
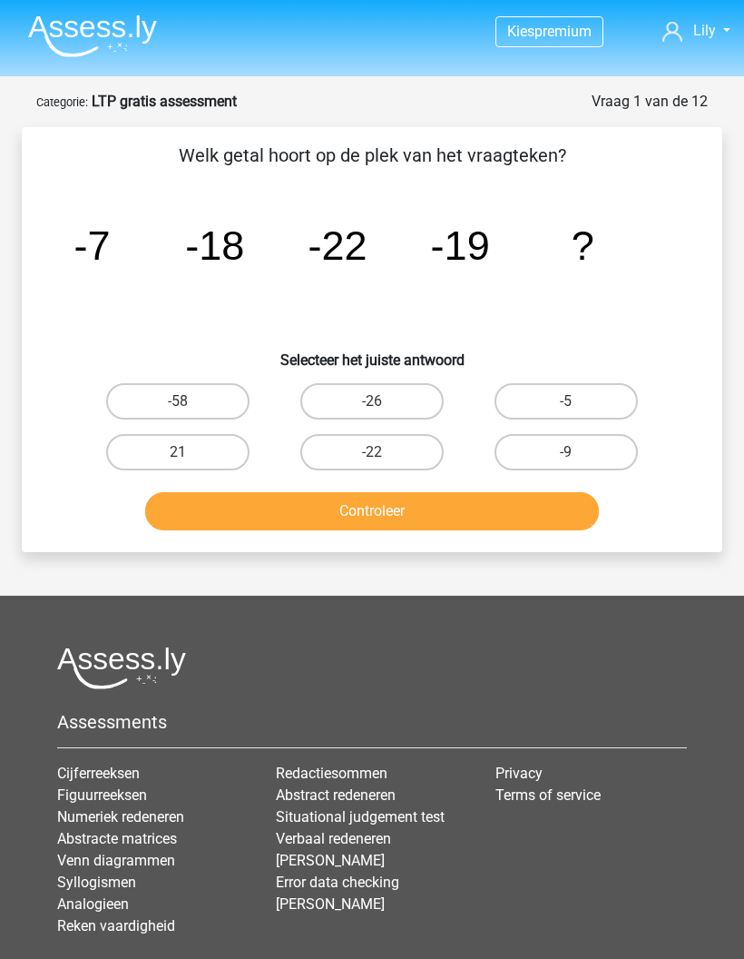
click at [589, 435] on label "-9" at bounding box center [566, 452] width 143 height 36
click at [578, 452] on input "-9" at bounding box center [572, 458] width 12 height 12
radio input "true"
click at [530, 506] on button "Controleer" at bounding box center [372, 511] width 455 height 38
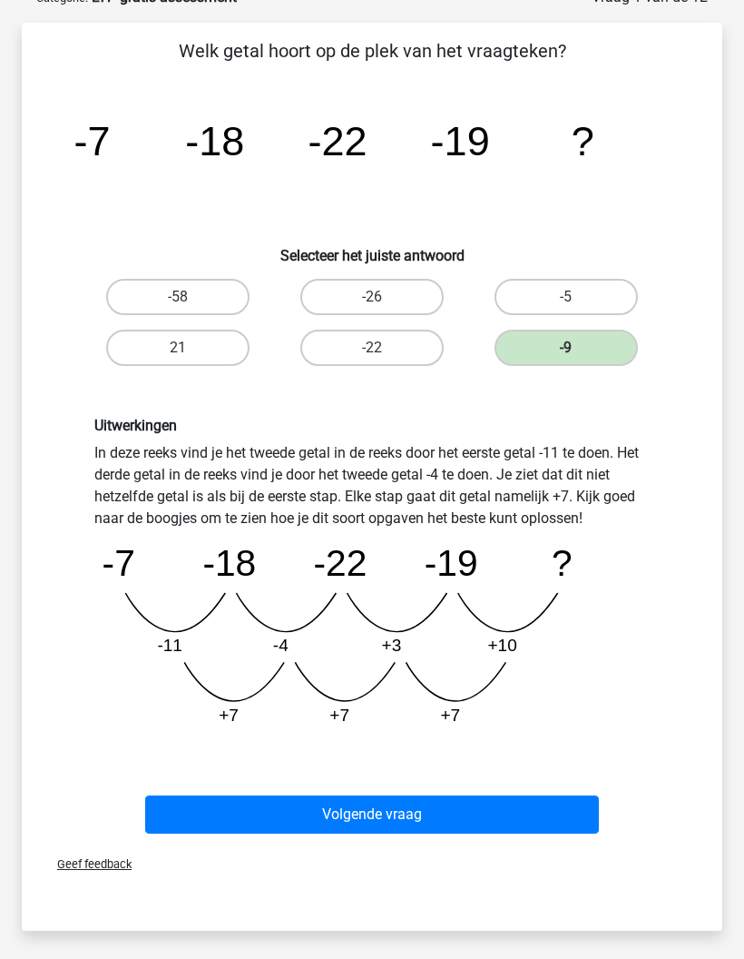
scroll to position [105, 0]
click at [414, 817] on button "Volgende vraag" at bounding box center [372, 813] width 455 height 38
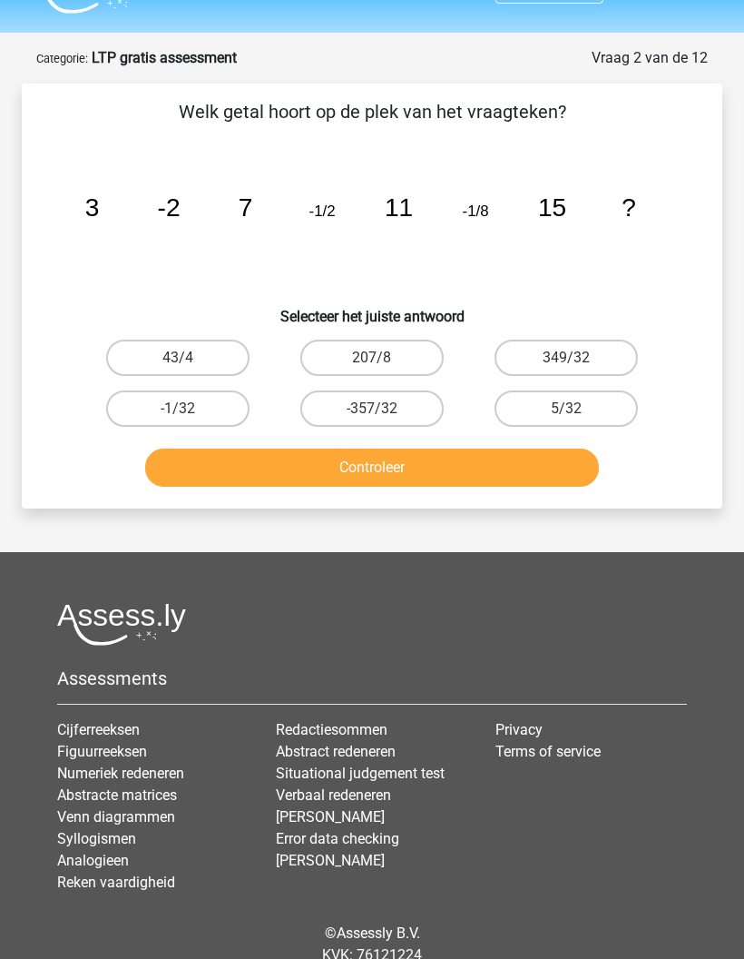
scroll to position [84, 0]
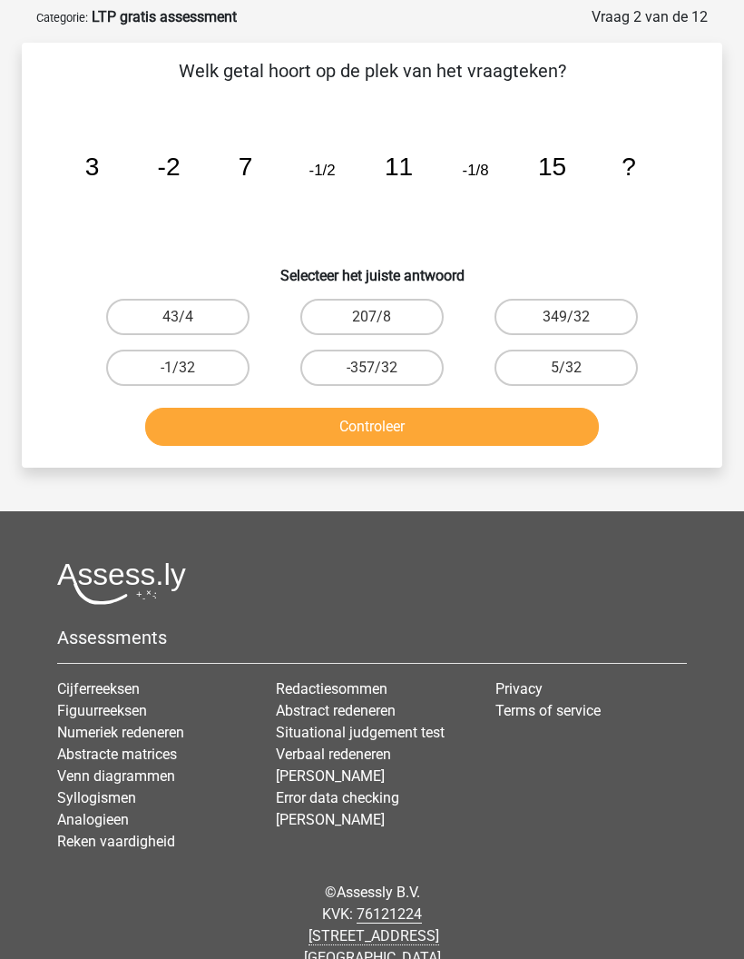
click at [143, 367] on label "-1/32" at bounding box center [177, 368] width 143 height 36
click at [178, 369] on input "-1/32" at bounding box center [184, 375] width 12 height 12
radio input "true"
click at [212, 438] on button "Controleer" at bounding box center [372, 427] width 455 height 38
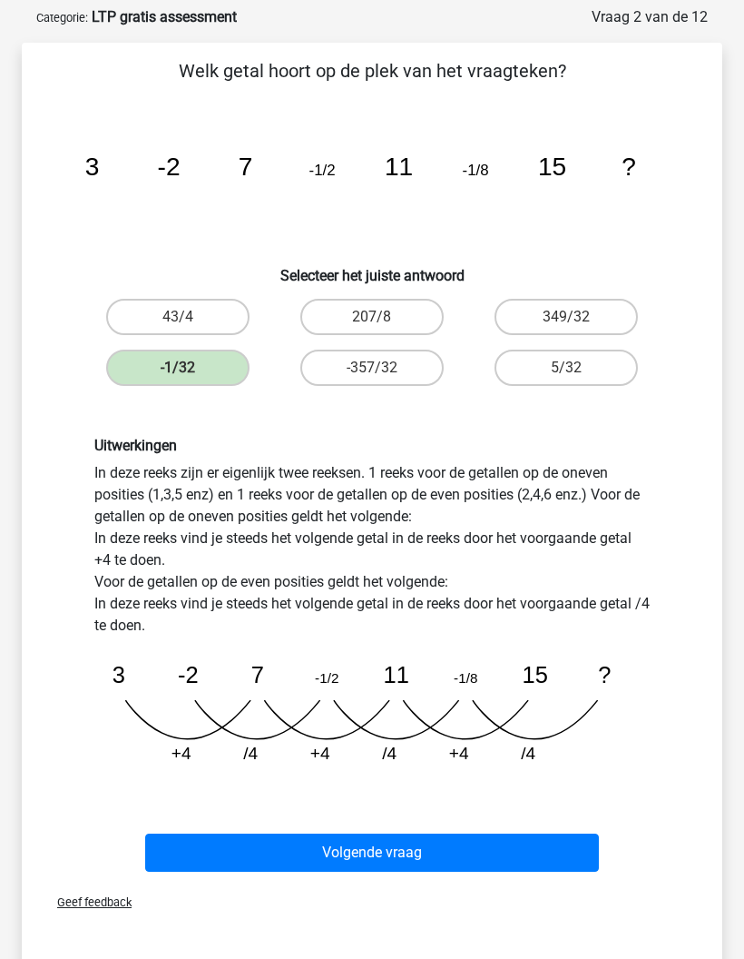
click at [279, 868] on button "Volgende vraag" at bounding box center [372, 852] width 455 height 38
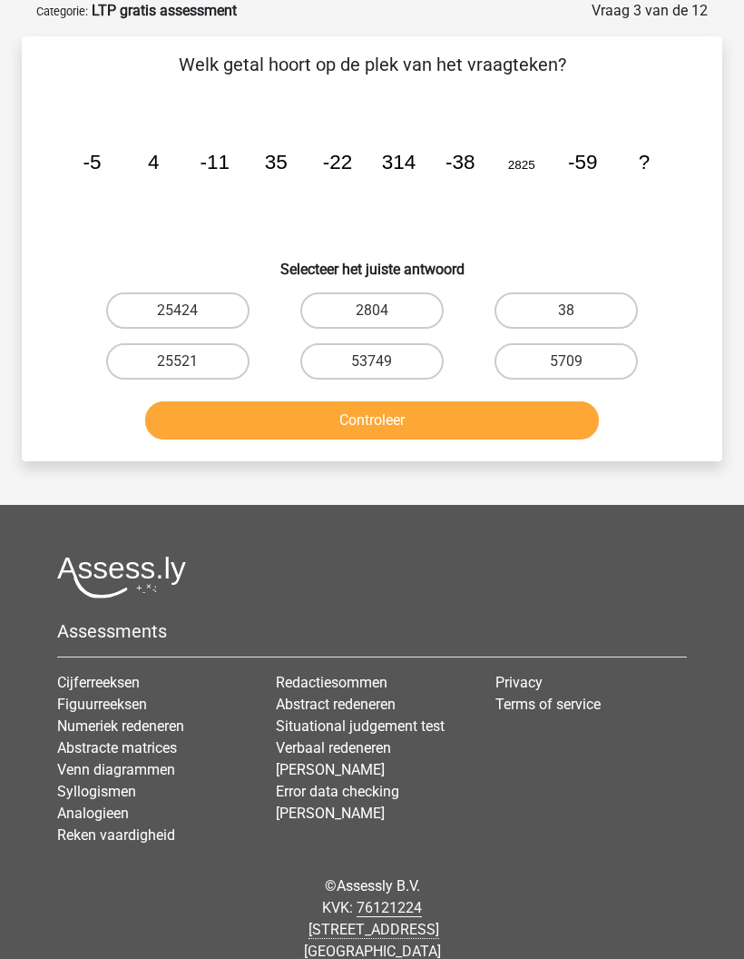
scroll to position [91, 0]
click at [125, 310] on label "25424" at bounding box center [177, 310] width 143 height 36
click at [178, 310] on input "25424" at bounding box center [184, 316] width 12 height 12
radio input "true"
click at [210, 418] on button "Controleer" at bounding box center [372, 420] width 455 height 38
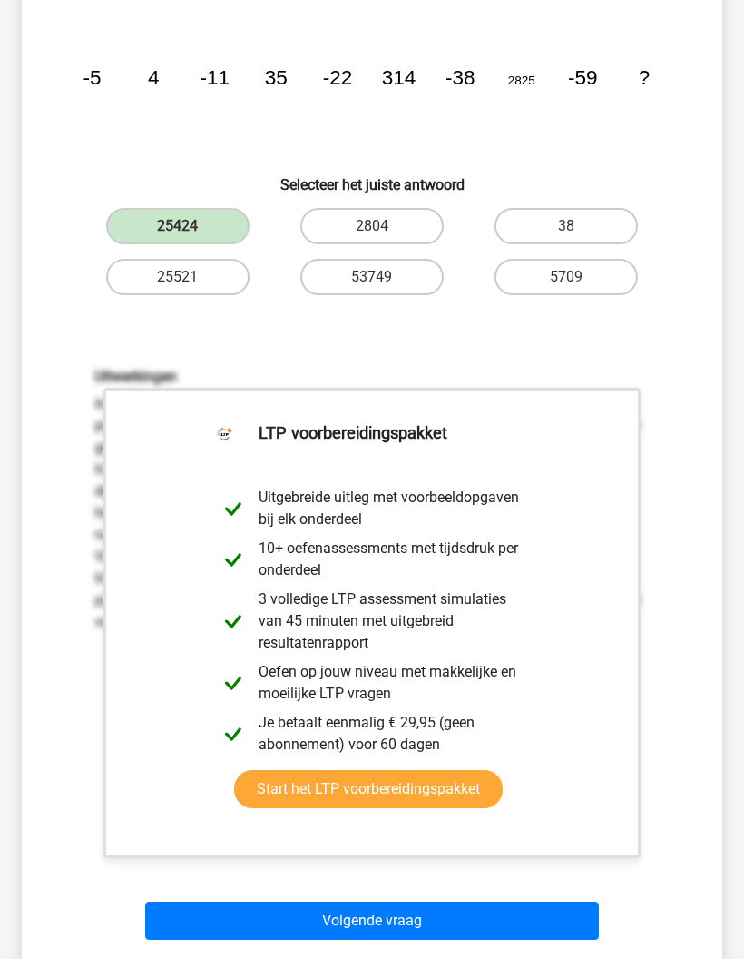
scroll to position [228, 0]
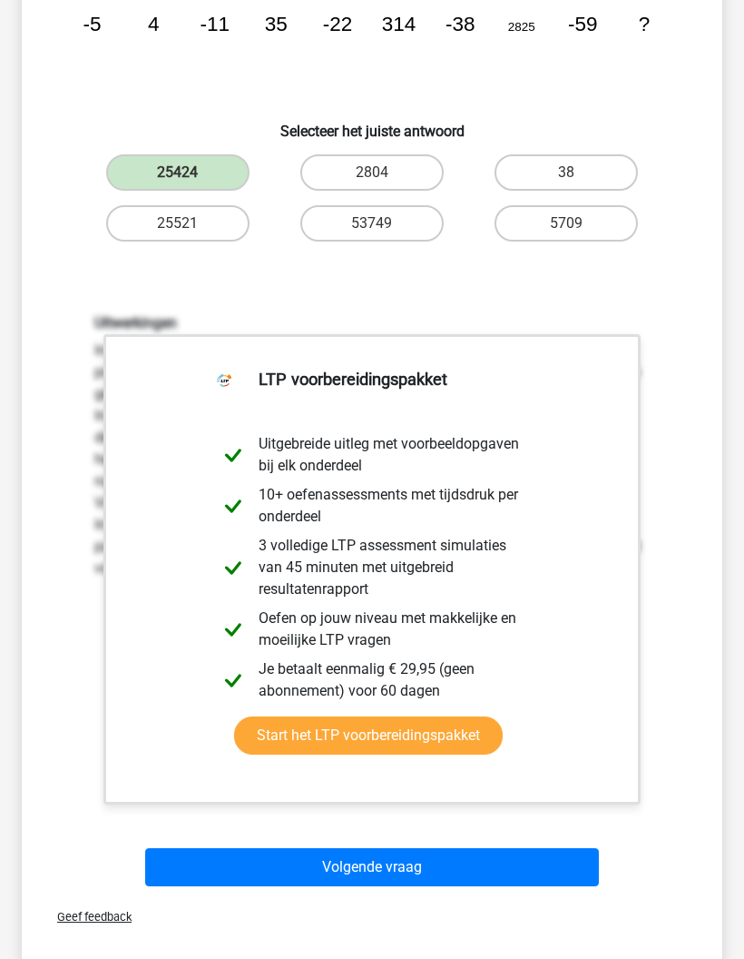
click at [300, 874] on button "Volgende vraag" at bounding box center [372, 868] width 455 height 38
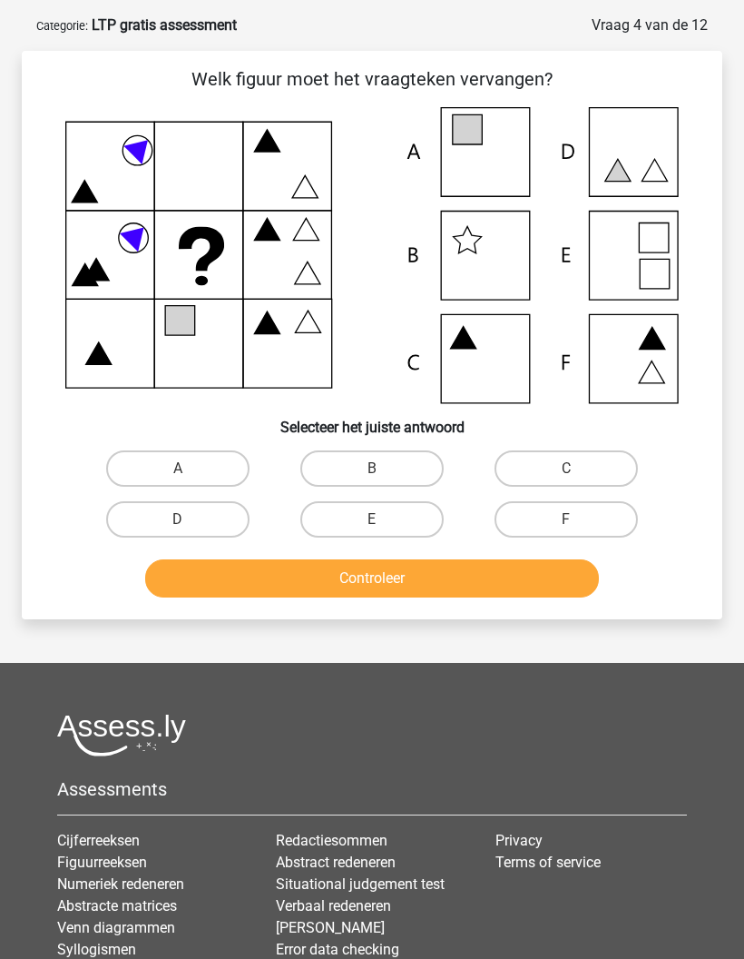
scroll to position [74, 0]
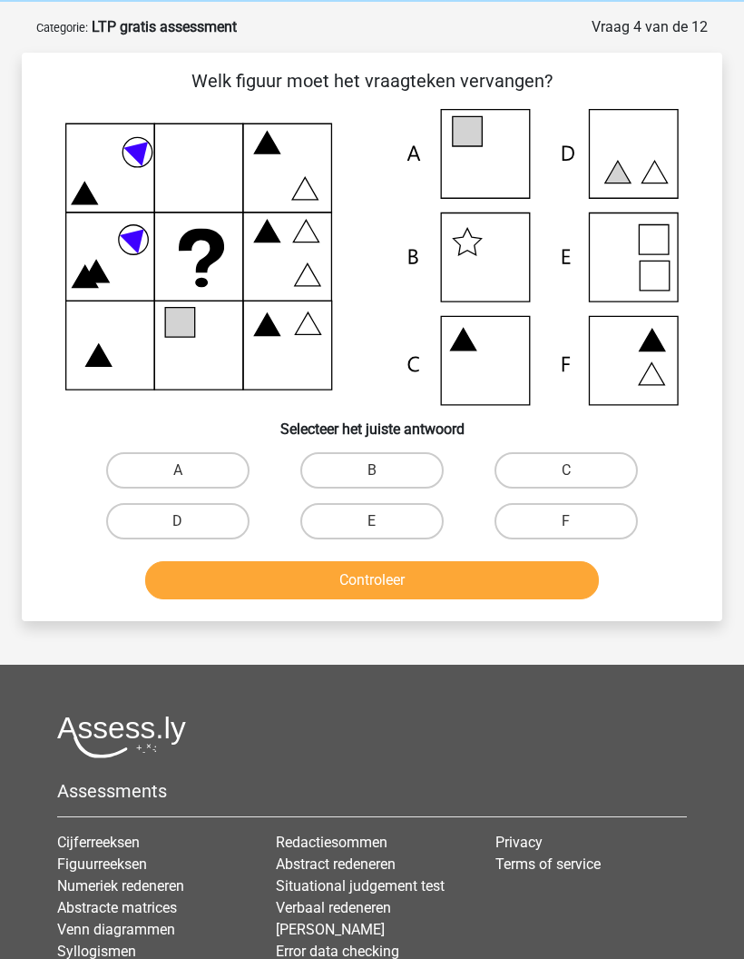
click at [226, 488] on label "A" at bounding box center [177, 470] width 143 height 36
click at [190, 482] on input "A" at bounding box center [184, 476] width 12 height 12
radio input "true"
click at [273, 590] on button "Controleer" at bounding box center [372, 580] width 455 height 38
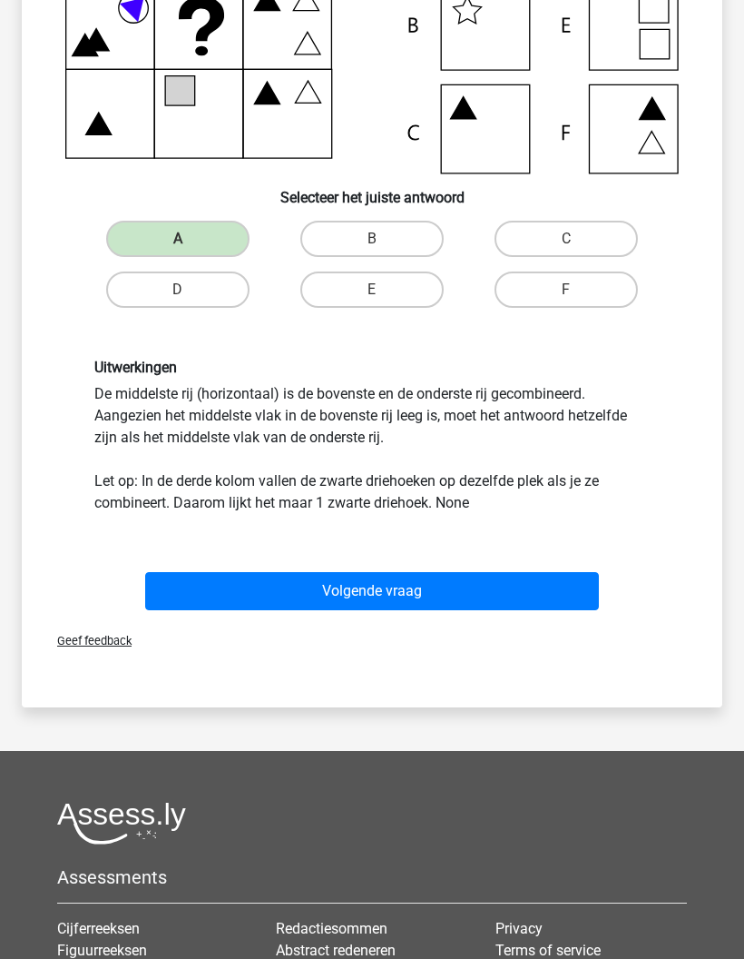
scroll to position [309, 0]
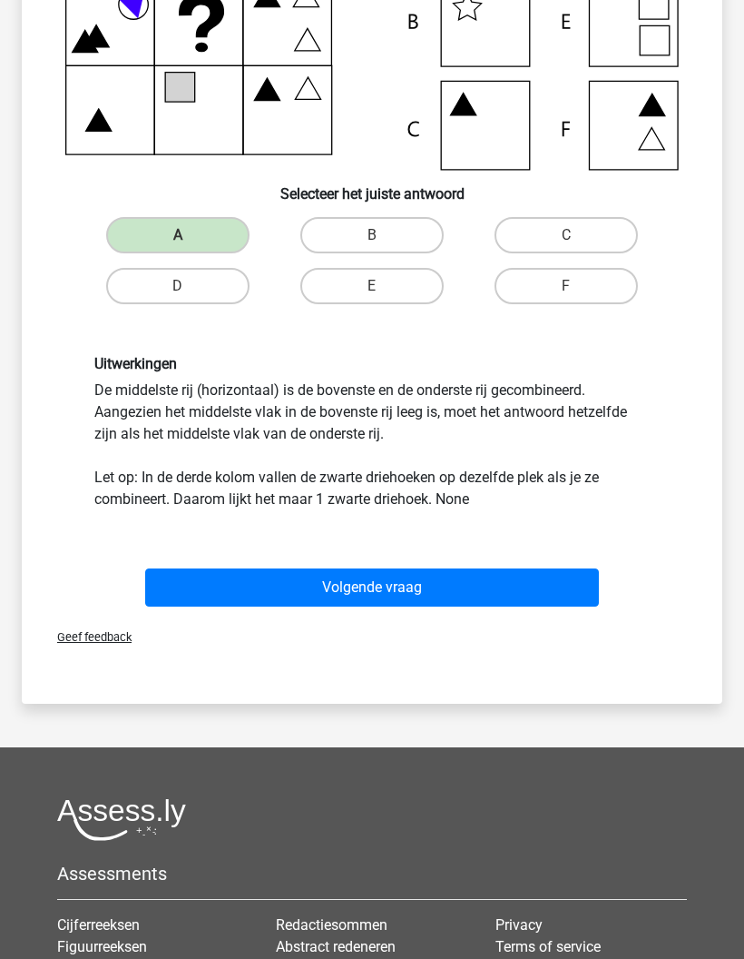
click at [284, 587] on button "Volgende vraag" at bounding box center [372, 588] width 455 height 38
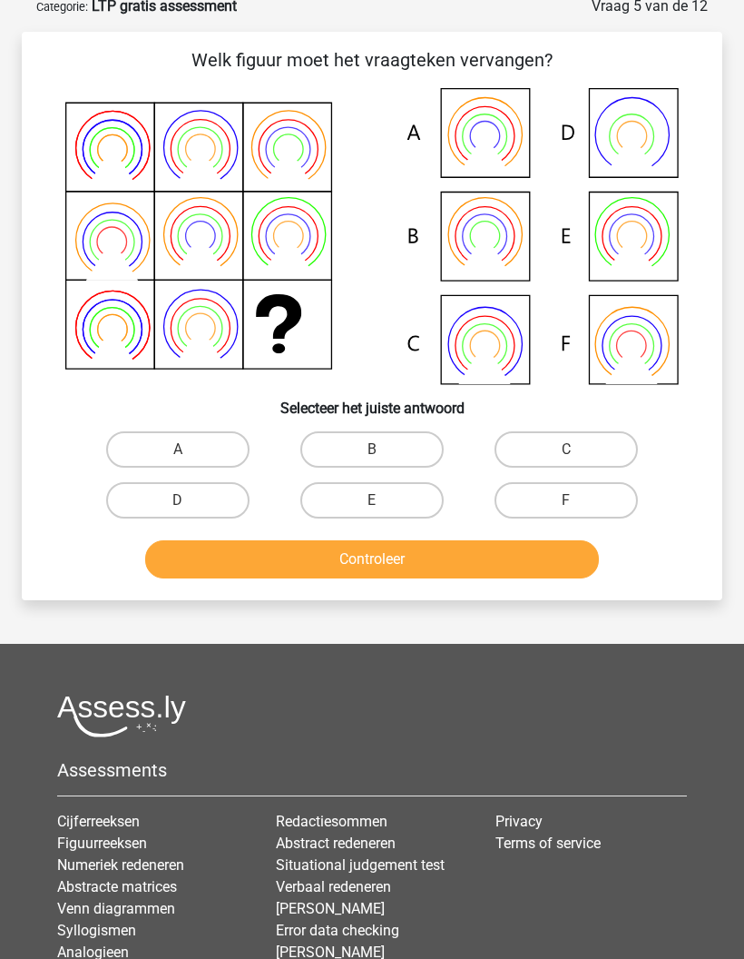
scroll to position [91, 0]
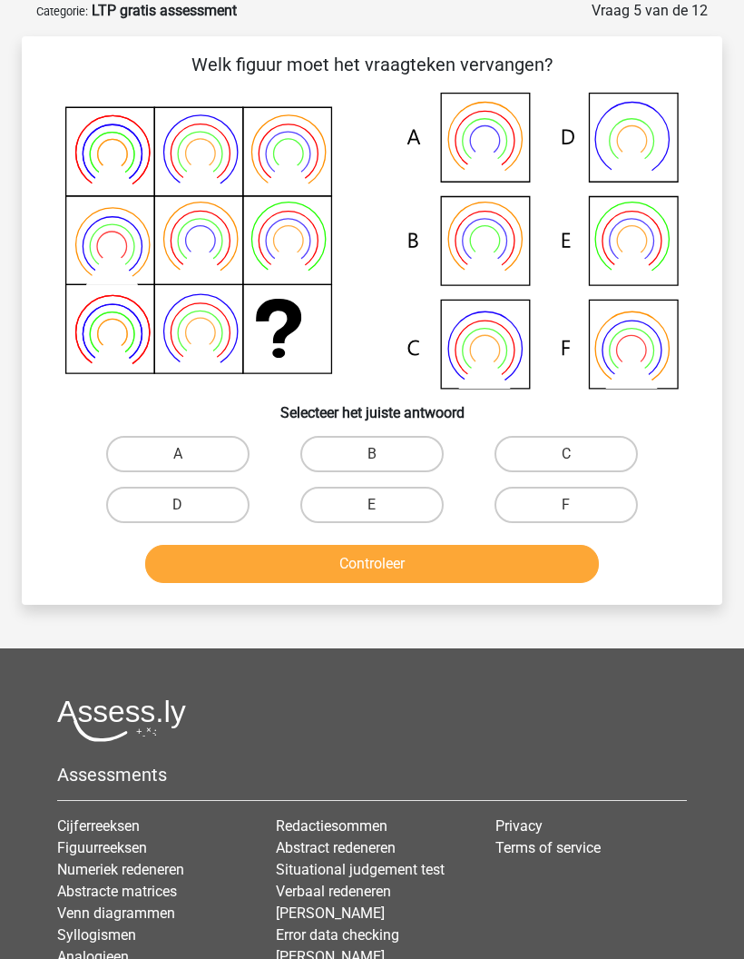
click at [1, 20] on div "Vraag 5 van de 12 Categorie: LTP gratis assessment Welk figuur moet het vraagte…" at bounding box center [372, 302] width 744 height 605
click at [346, 471] on label "B" at bounding box center [371, 454] width 143 height 36
click at [372, 466] on input "B" at bounding box center [378, 460] width 12 height 12
radio input "true"
click at [331, 458] on label "B" at bounding box center [371, 454] width 143 height 36
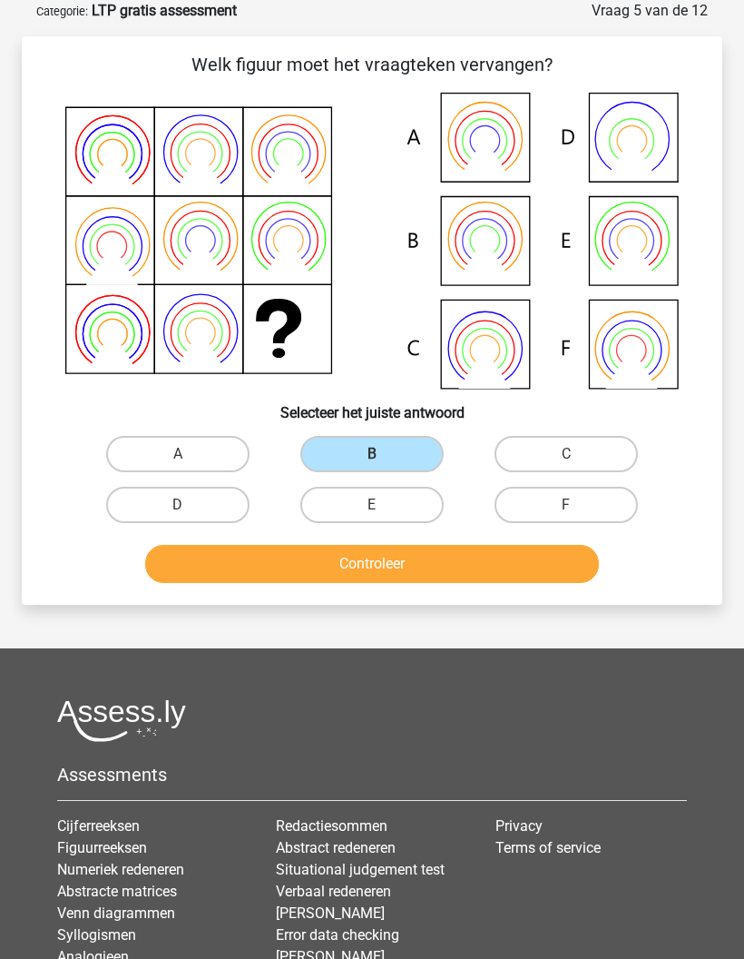
click at [372, 458] on input "B" at bounding box center [378, 460] width 12 height 12
click at [291, 574] on button "Controleer" at bounding box center [372, 564] width 455 height 38
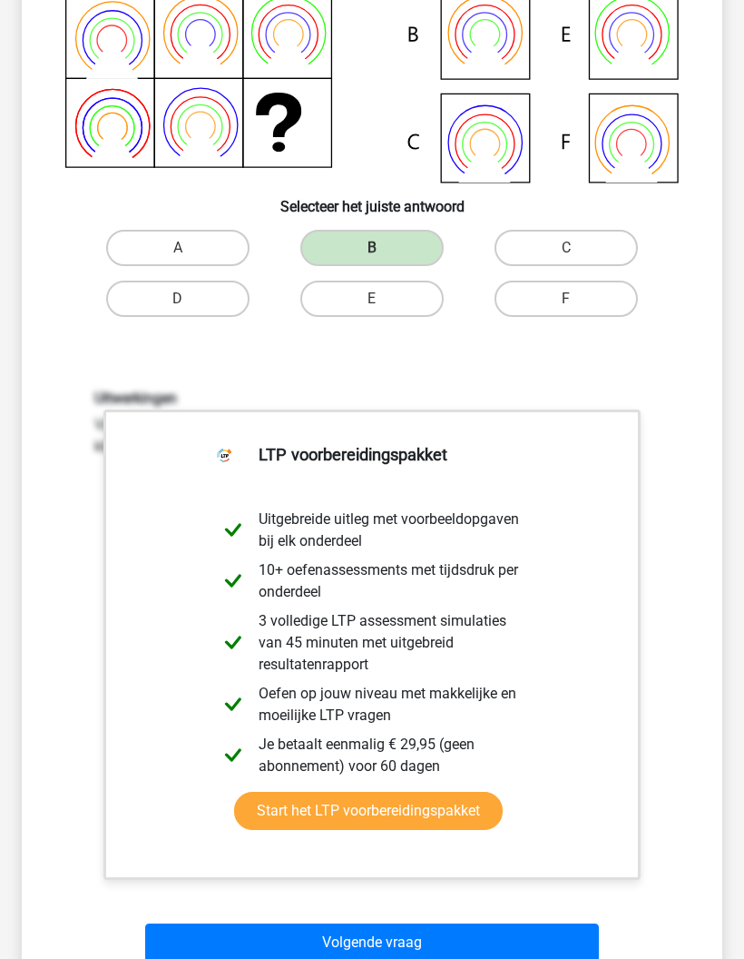
click at [296, 943] on button "Volgende vraag" at bounding box center [372, 942] width 455 height 38
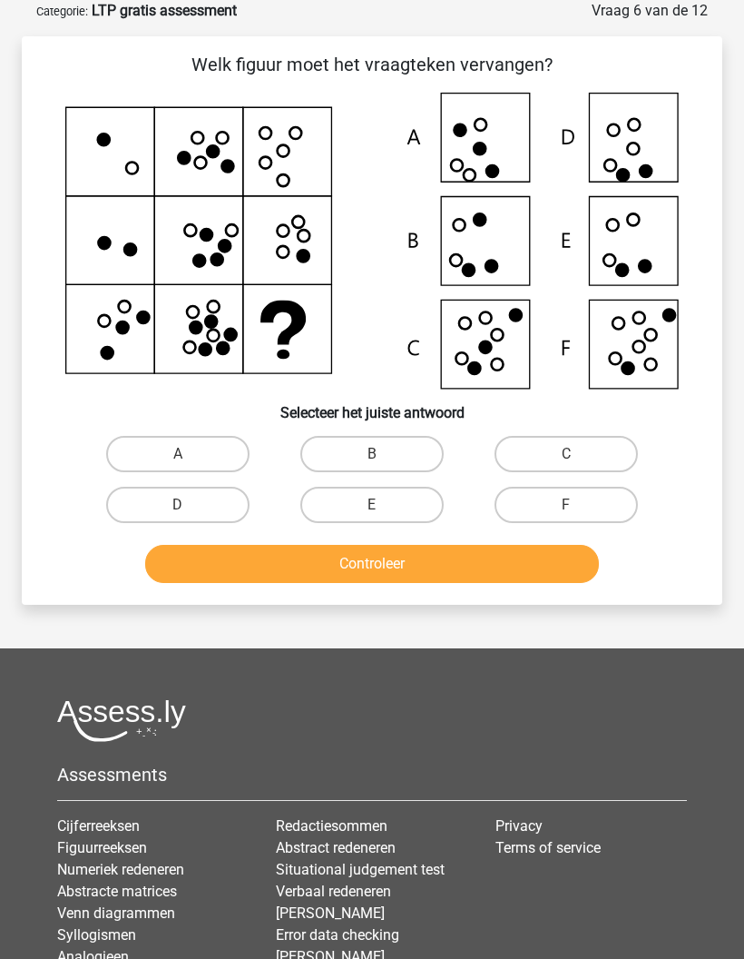
click at [573, 501] on label "F" at bounding box center [566, 505] width 143 height 36
click at [573, 505] on input "F" at bounding box center [572, 511] width 12 height 12
radio input "true"
click at [475, 570] on button "Controleer" at bounding box center [372, 564] width 455 height 38
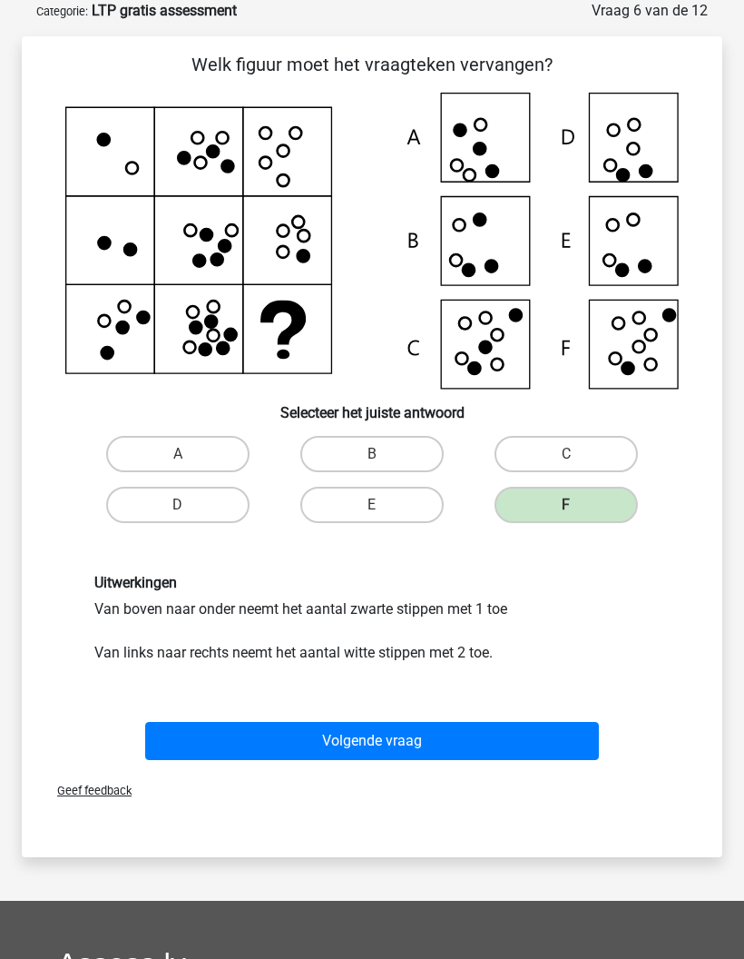
click at [434, 748] on button "Volgende vraag" at bounding box center [372, 741] width 455 height 38
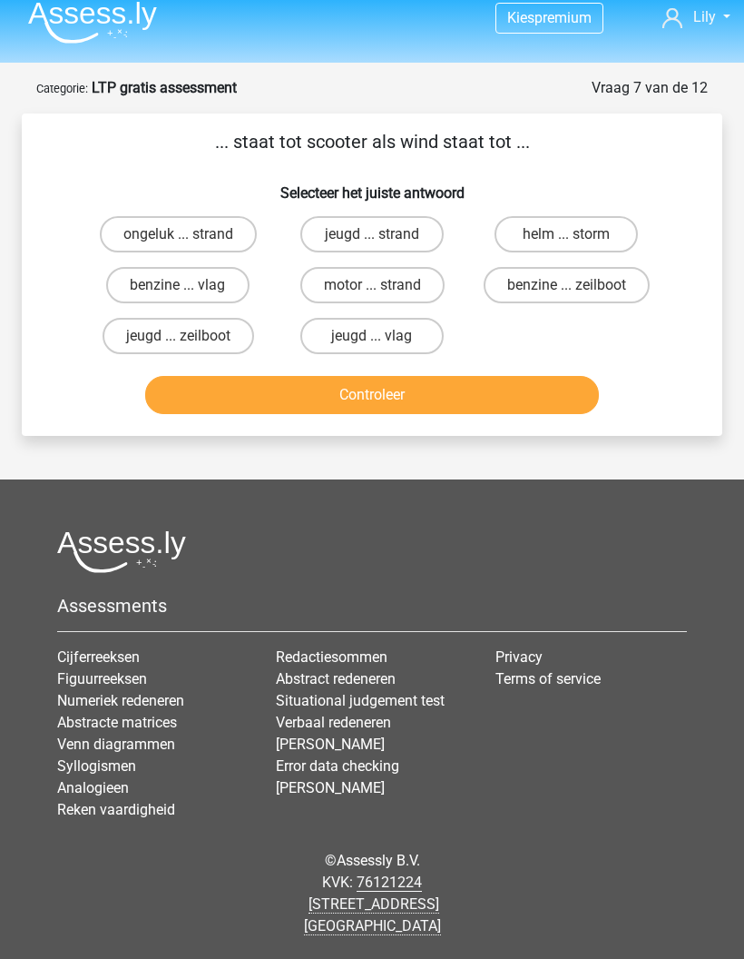
scroll to position [73, 0]
click at [134, 216] on label "ongeluk ... strand" at bounding box center [178, 234] width 157 height 36
click at [178, 234] on input "ongeluk ... strand" at bounding box center [184, 240] width 12 height 12
radio input "true"
click at [121, 318] on label "jeugd ... zeilboot" at bounding box center [179, 336] width 152 height 36
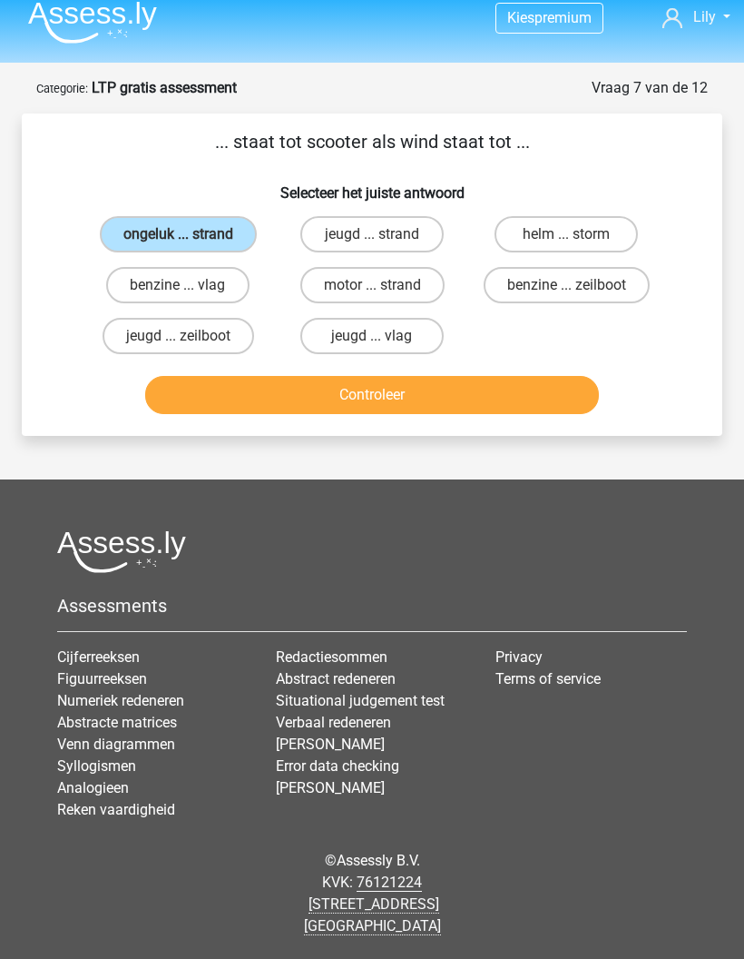
click at [178, 336] on input "jeugd ... zeilboot" at bounding box center [184, 342] width 12 height 12
radio input "true"
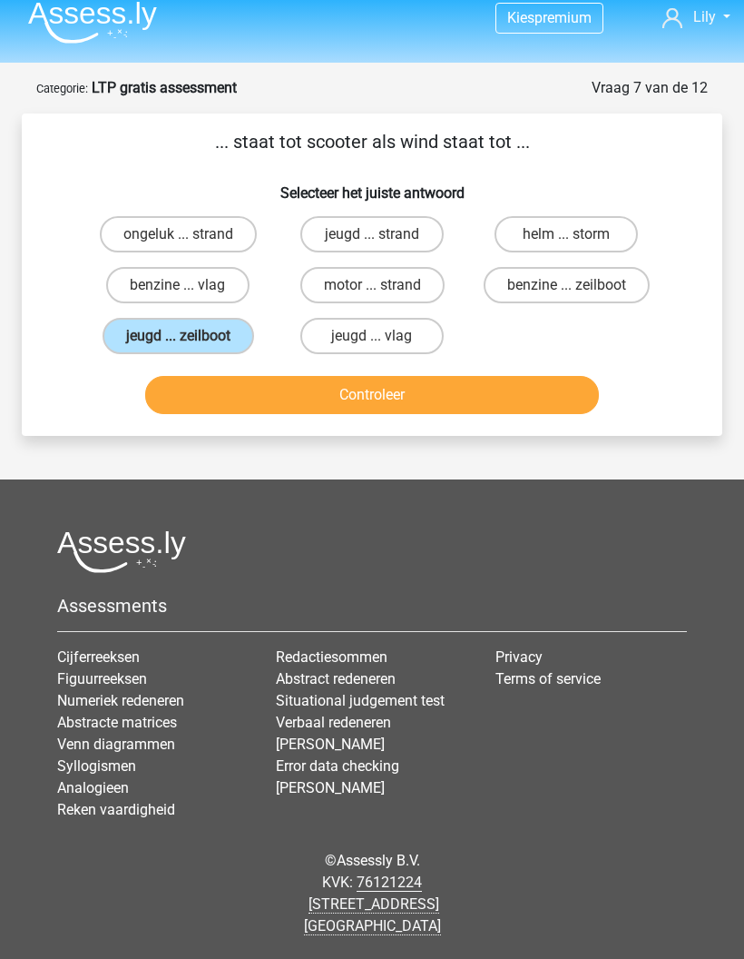
click at [327, 318] on label "jeugd ... vlag" at bounding box center [371, 336] width 143 height 36
click at [372, 336] on input "jeugd ... vlag" at bounding box center [378, 342] width 12 height 12
radio input "true"
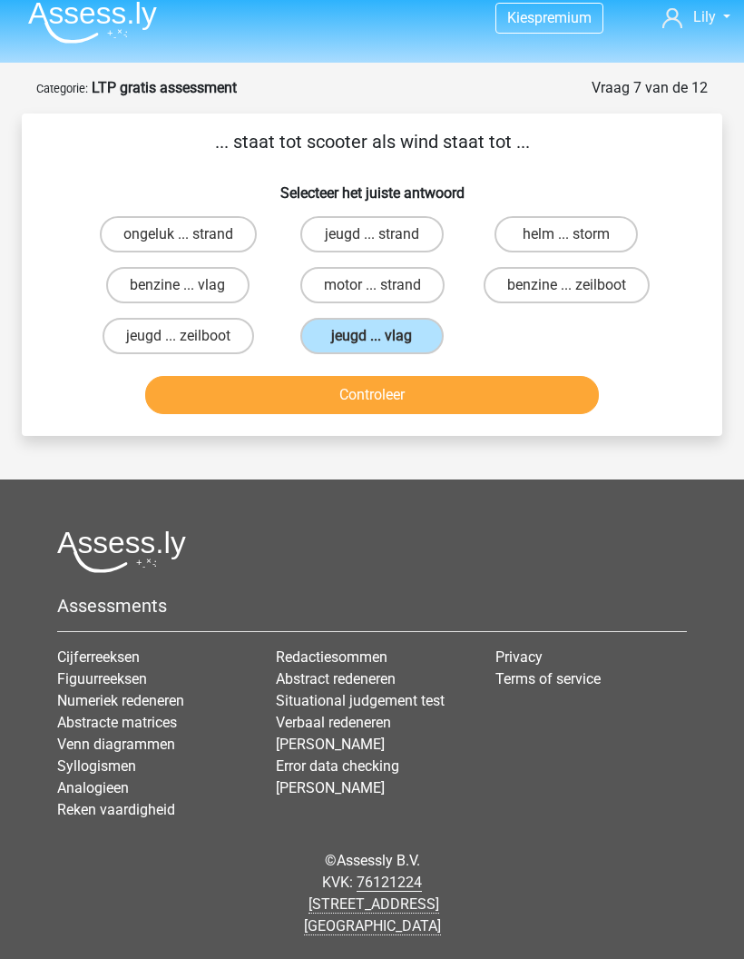
click at [599, 267] on label "benzine ... zeilboot" at bounding box center [567, 285] width 166 height 36
click at [578, 285] on input "benzine ... zeilboot" at bounding box center [572, 291] width 12 height 12
radio input "true"
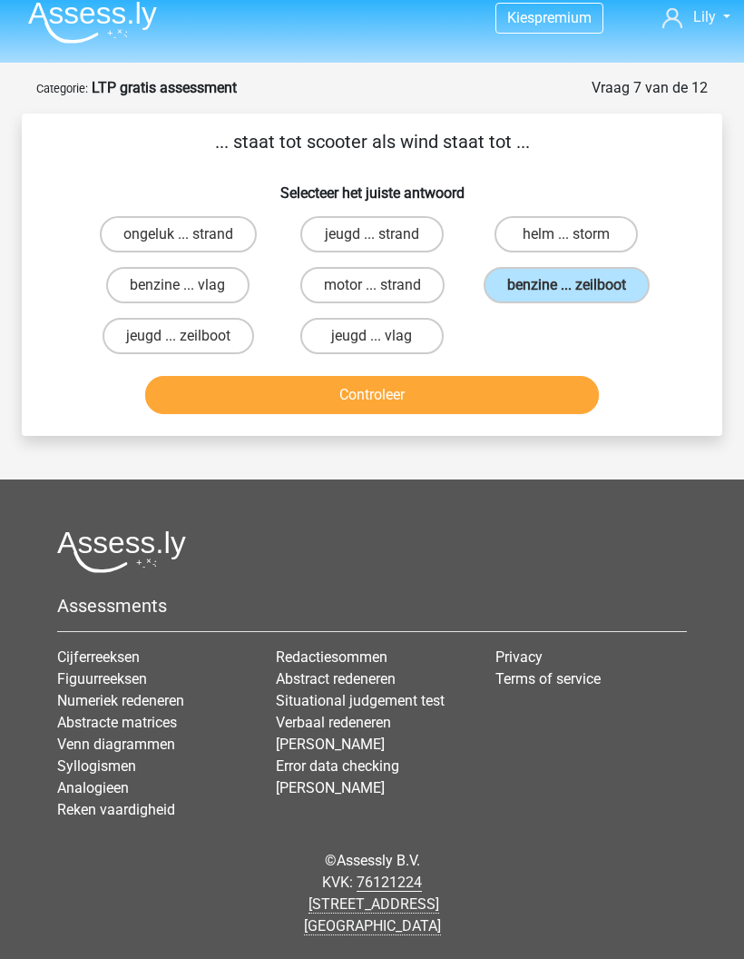
click at [473, 376] on button "Controleer" at bounding box center [372, 395] width 455 height 38
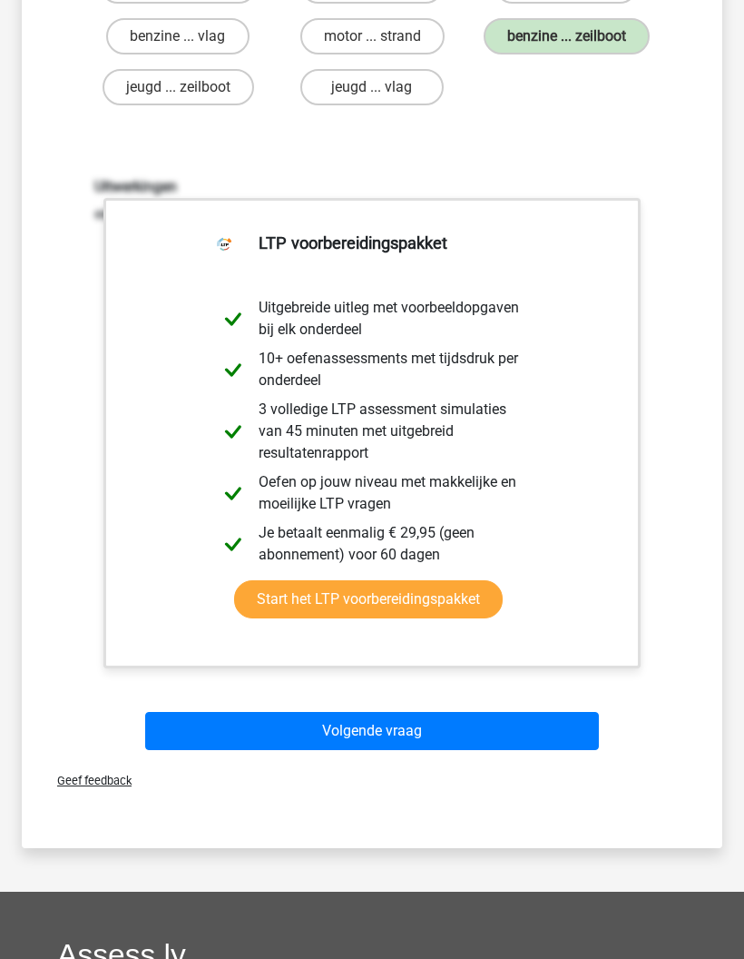
scroll to position [261, 0]
click at [429, 728] on button "Volgende vraag" at bounding box center [372, 732] width 455 height 38
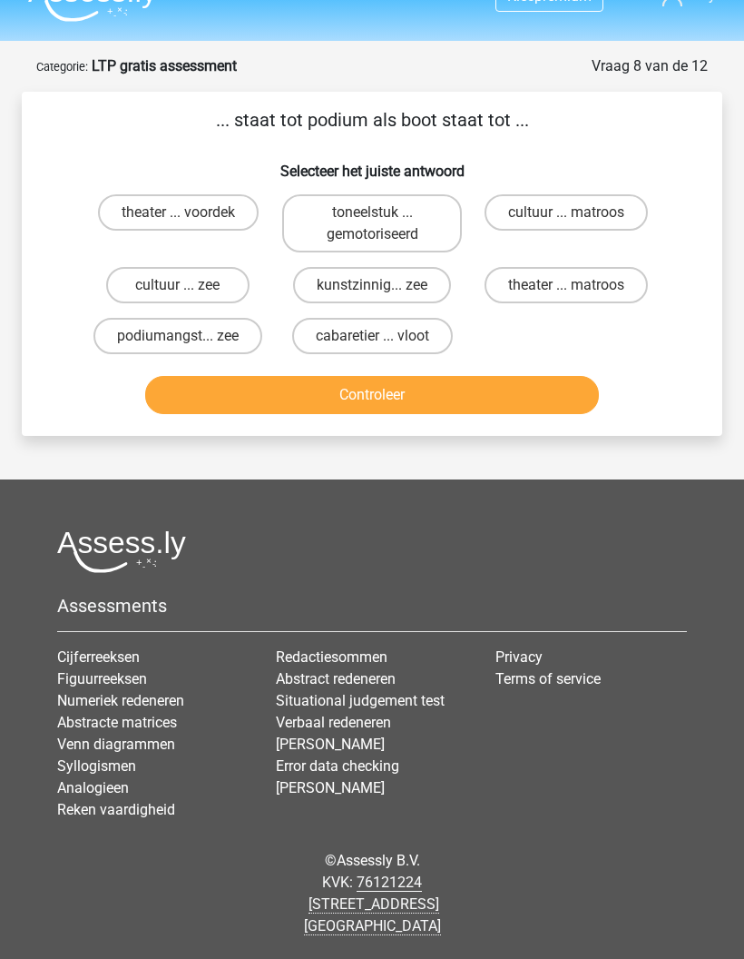
click at [191, 194] on label "theater ... voordek" at bounding box center [178, 212] width 161 height 36
click at [190, 212] on input "theater ... voordek" at bounding box center [184, 218] width 12 height 12
radio input "true"
click at [391, 376] on button "Controleer" at bounding box center [372, 395] width 455 height 38
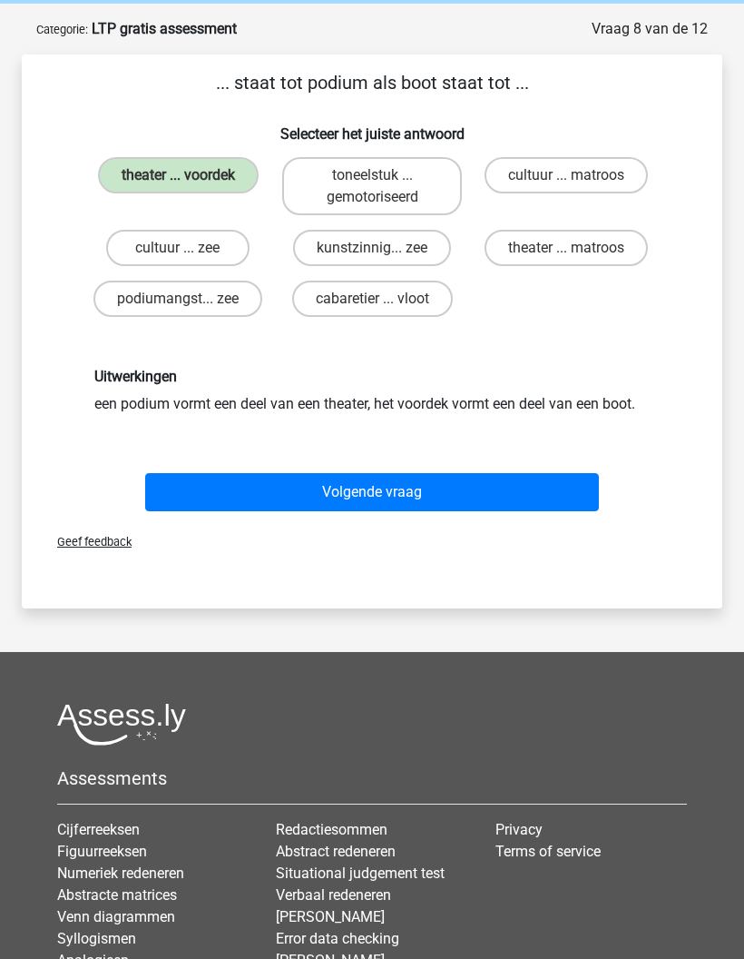
click at [436, 507] on button "Volgende vraag" at bounding box center [372, 492] width 455 height 38
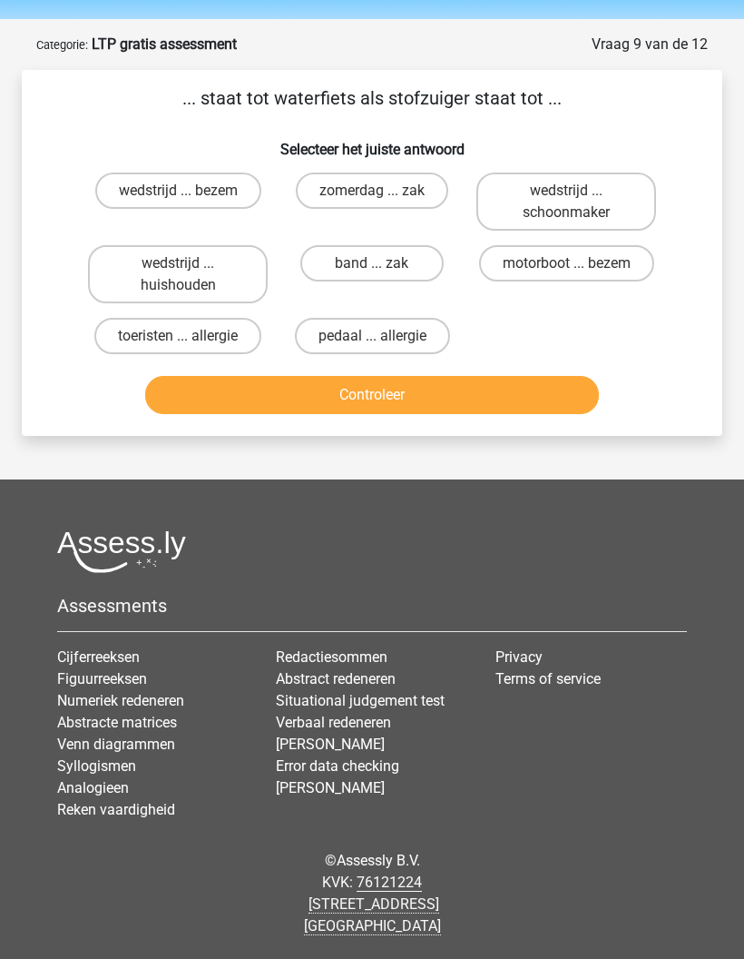
click at [592, 253] on label "motorboot ... bezem" at bounding box center [566, 263] width 175 height 36
click at [578, 263] on input "motorboot ... bezem" at bounding box center [572, 269] width 12 height 12
radio input "true"
click at [456, 387] on button "Controleer" at bounding box center [372, 395] width 455 height 38
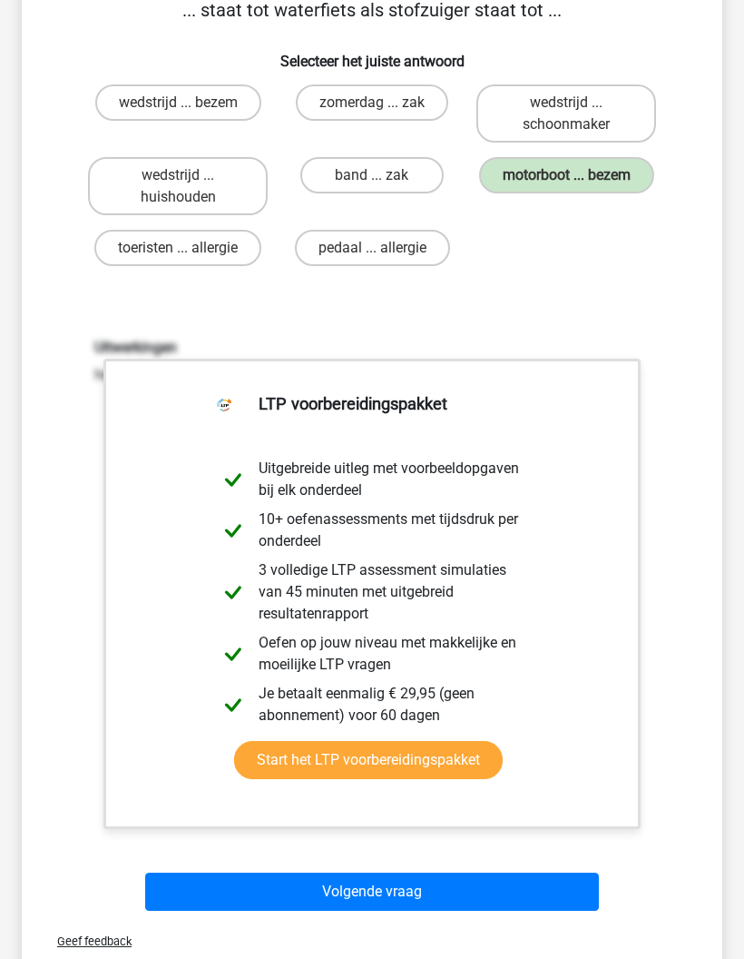
scroll to position [157, 0]
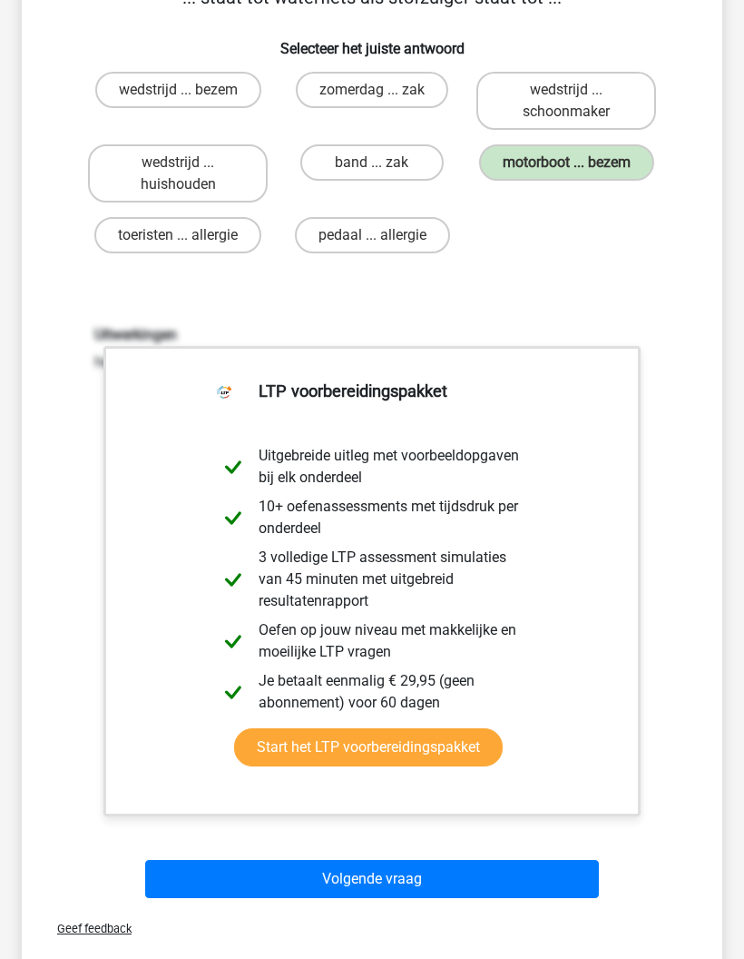
click at [340, 866] on button "Volgende vraag" at bounding box center [372, 880] width 455 height 38
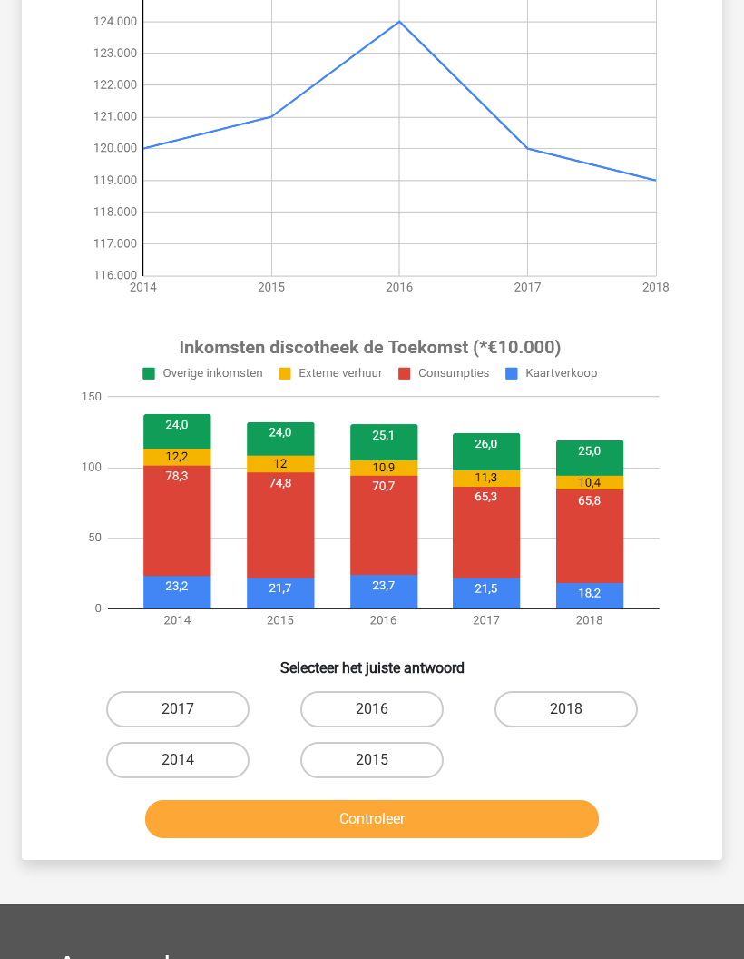
scroll to position [279, 0]
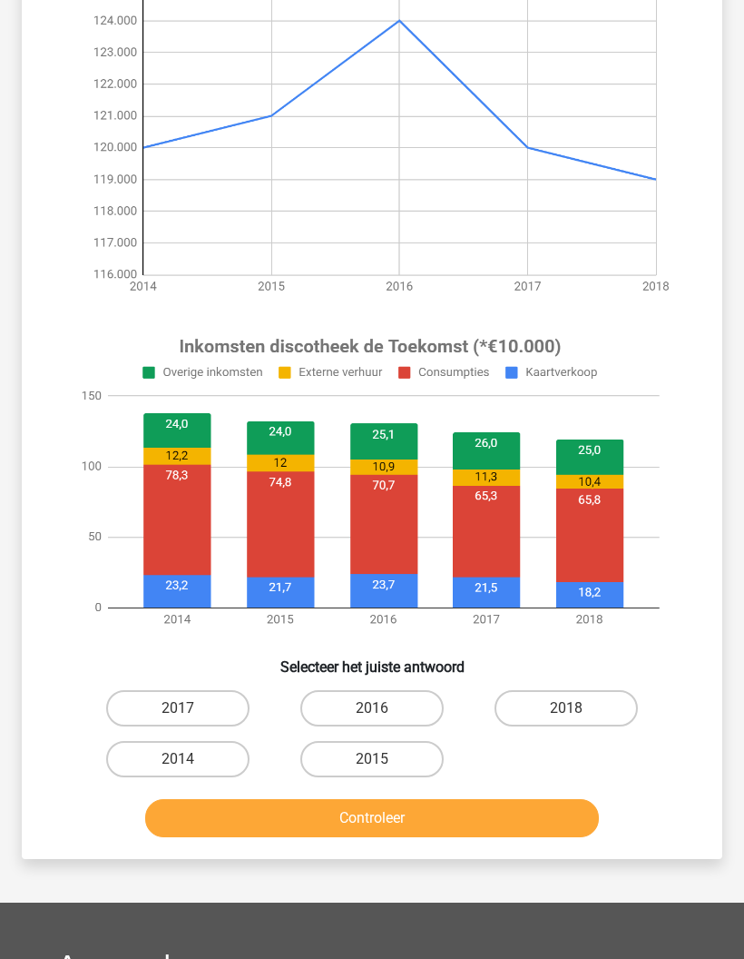
click at [228, 753] on label "2014" at bounding box center [177, 760] width 143 height 36
click at [190, 760] on input "2014" at bounding box center [184, 766] width 12 height 12
radio input "true"
click at [333, 829] on button "Controleer" at bounding box center [372, 818] width 455 height 38
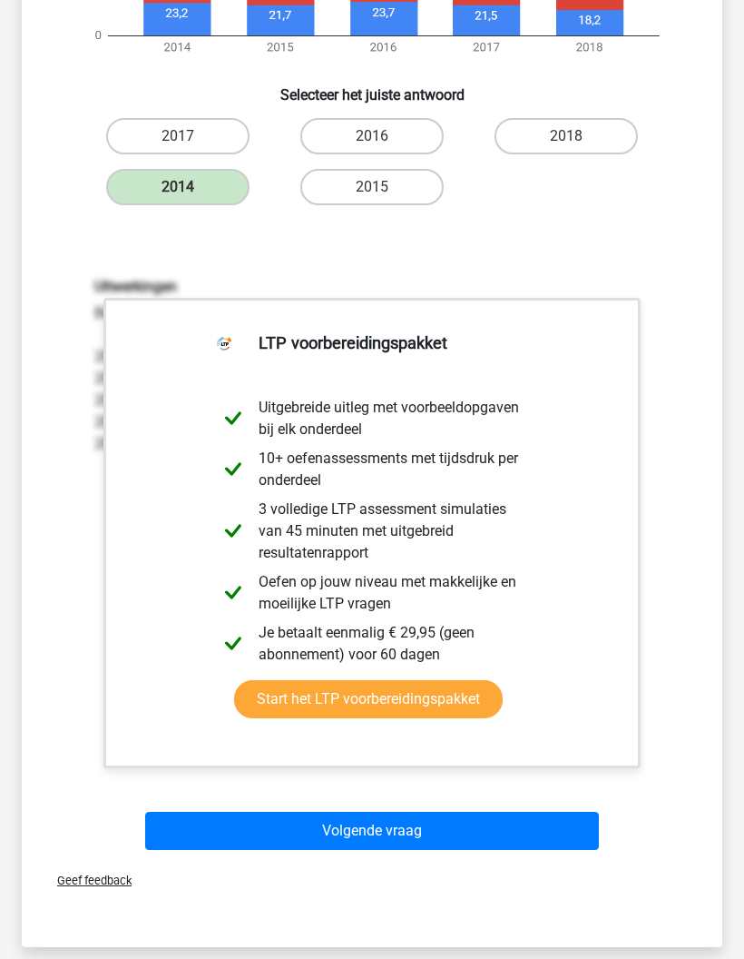
click at [354, 843] on button "Volgende vraag" at bounding box center [372, 831] width 455 height 38
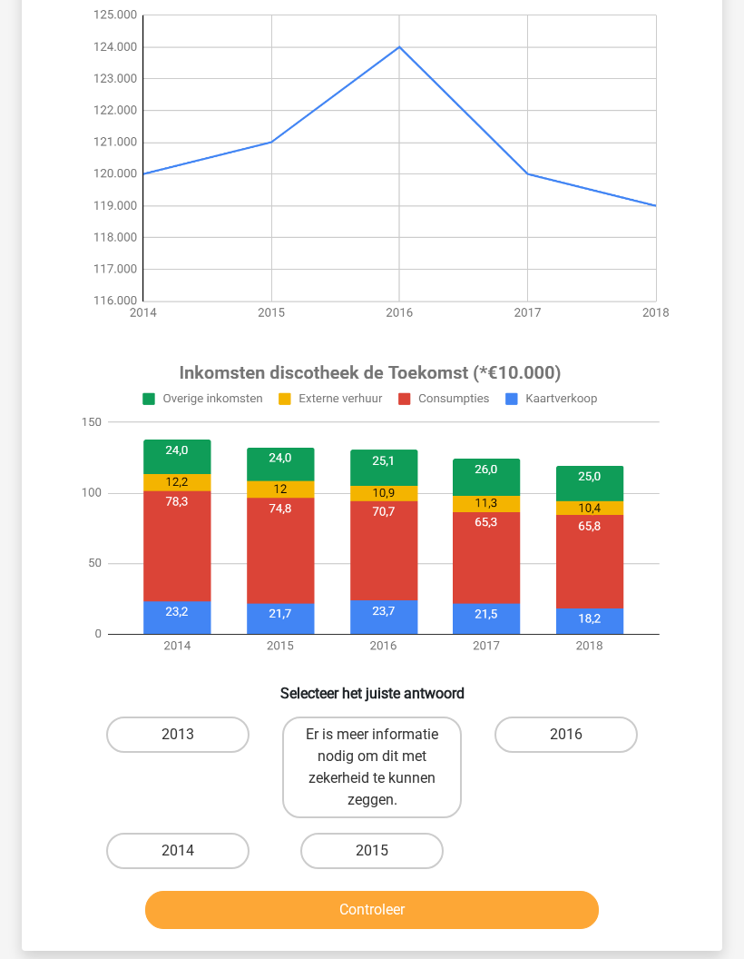
scroll to position [232, 0]
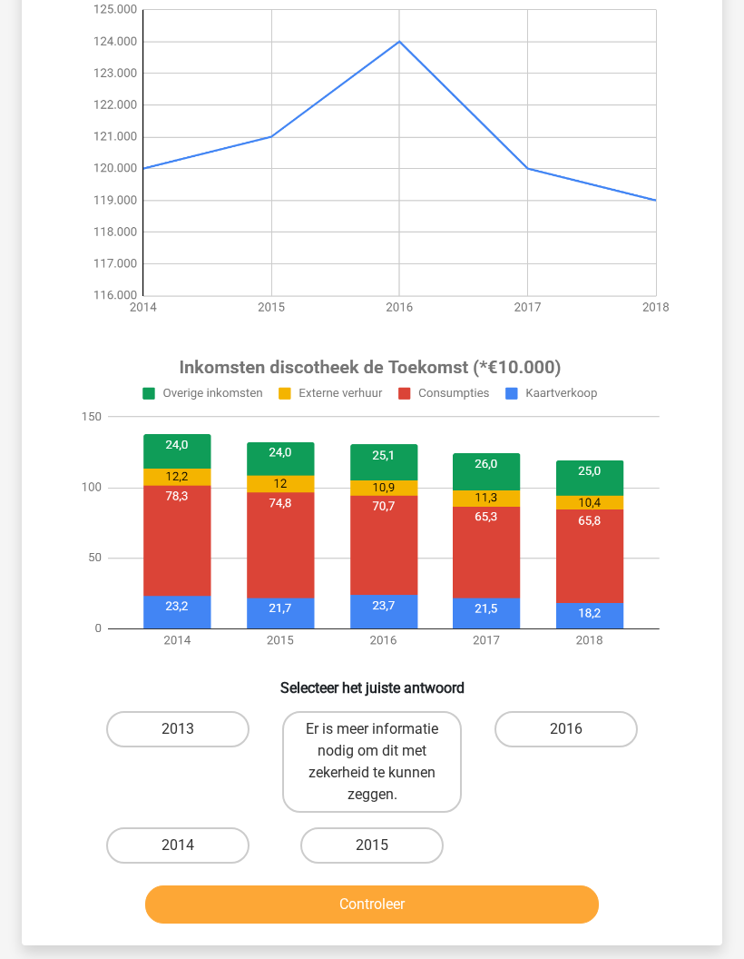
click at [222, 855] on label "2014" at bounding box center [177, 845] width 143 height 36
click at [190, 855] on input "2014" at bounding box center [184, 851] width 12 height 12
radio input "true"
click at [291, 922] on button "Controleer" at bounding box center [372, 904] width 455 height 38
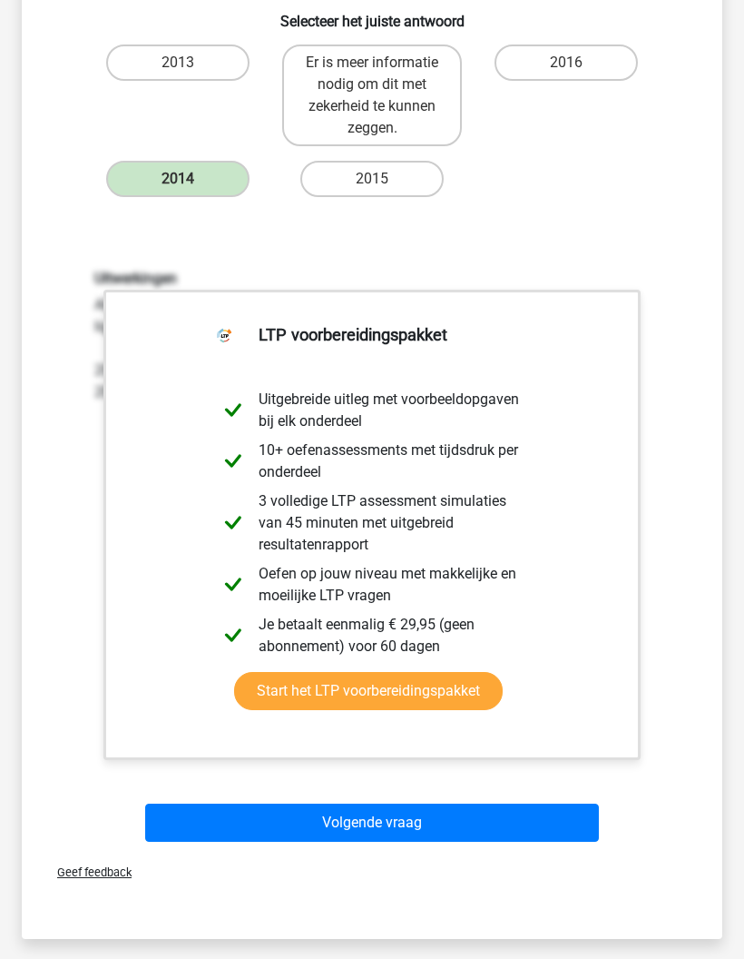
click at [369, 826] on button "Volgende vraag" at bounding box center [372, 823] width 455 height 38
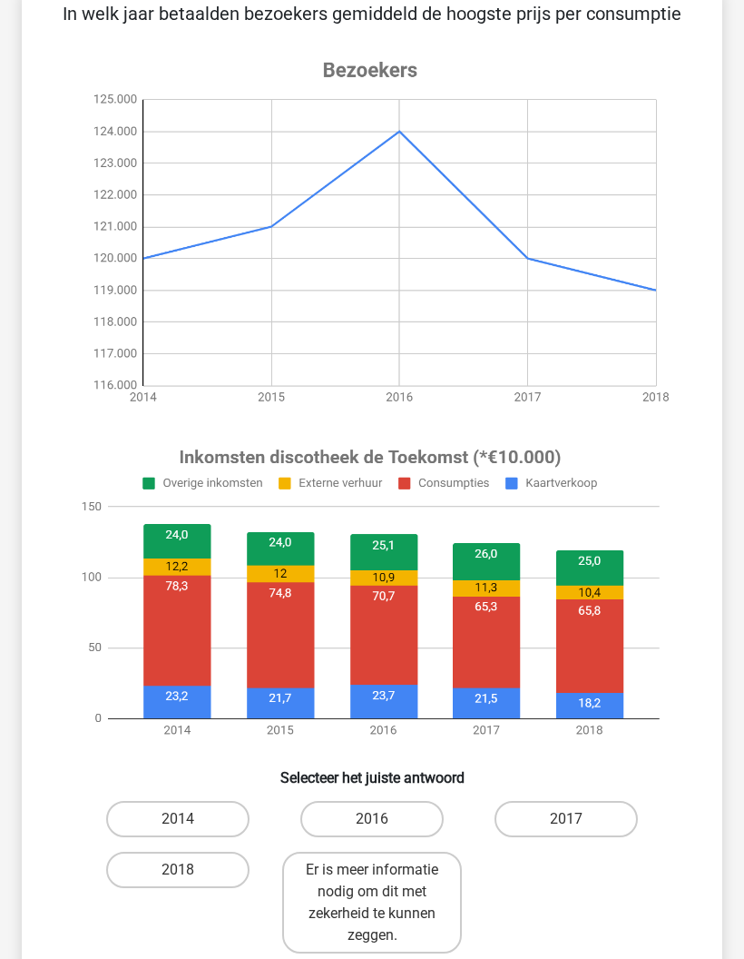
scroll to position [142, 0]
click at [218, 825] on label "2014" at bounding box center [177, 819] width 143 height 36
click at [190, 825] on input "2014" at bounding box center [184, 825] width 12 height 12
radio input "true"
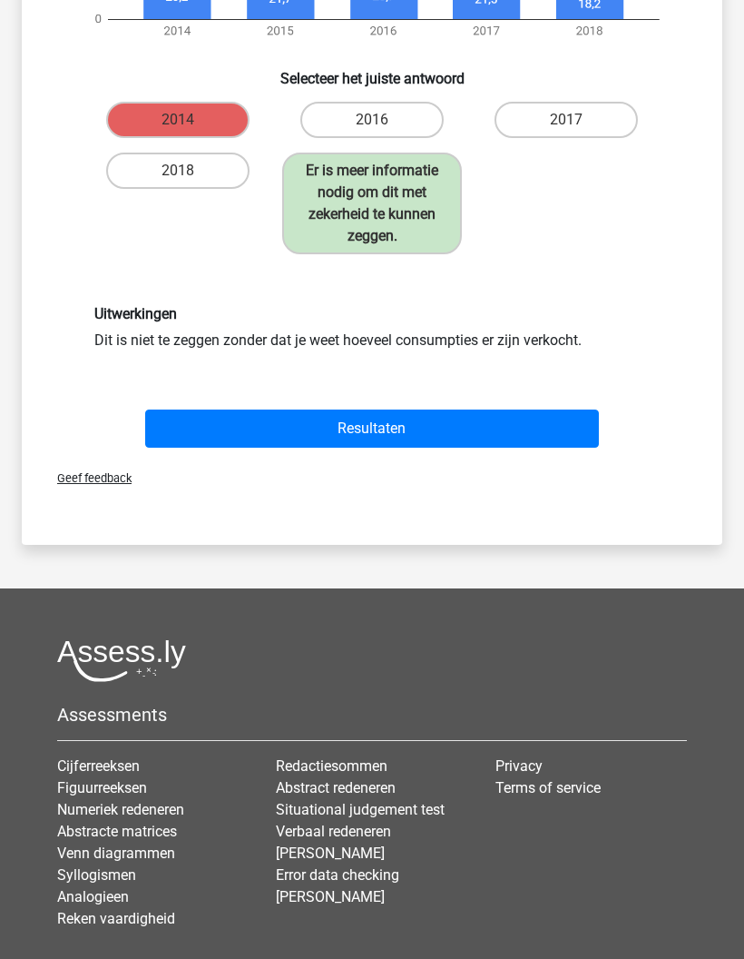
scroll to position [857, 0]
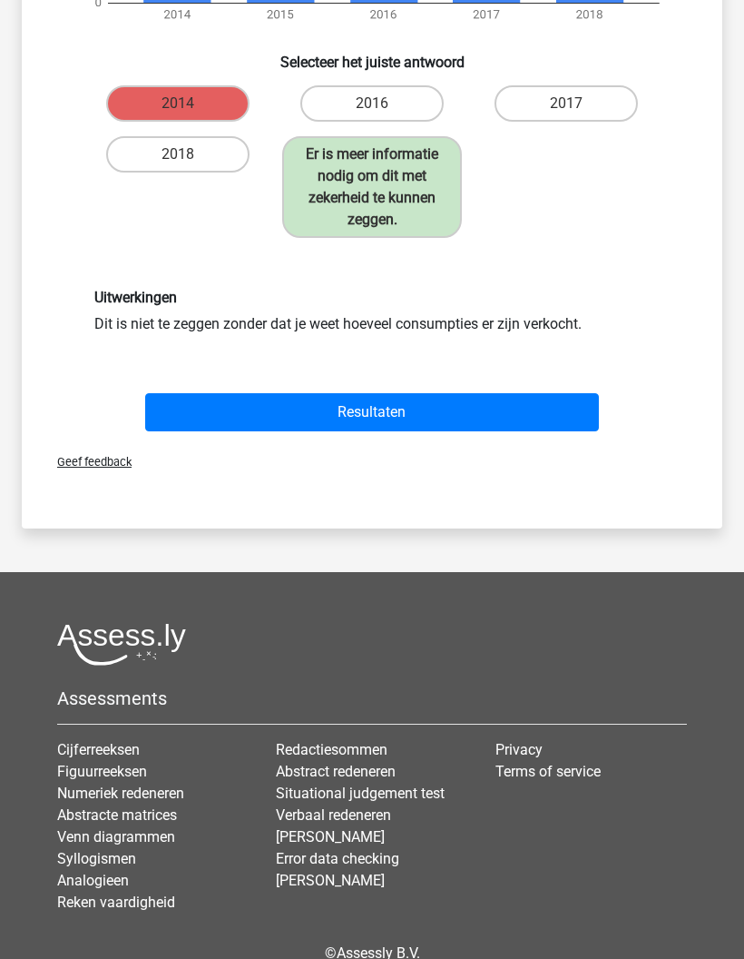
click at [418, 431] on button "Resultaten" at bounding box center [372, 412] width 455 height 38
click at [180, 430] on button "Resultaten" at bounding box center [372, 412] width 455 height 38
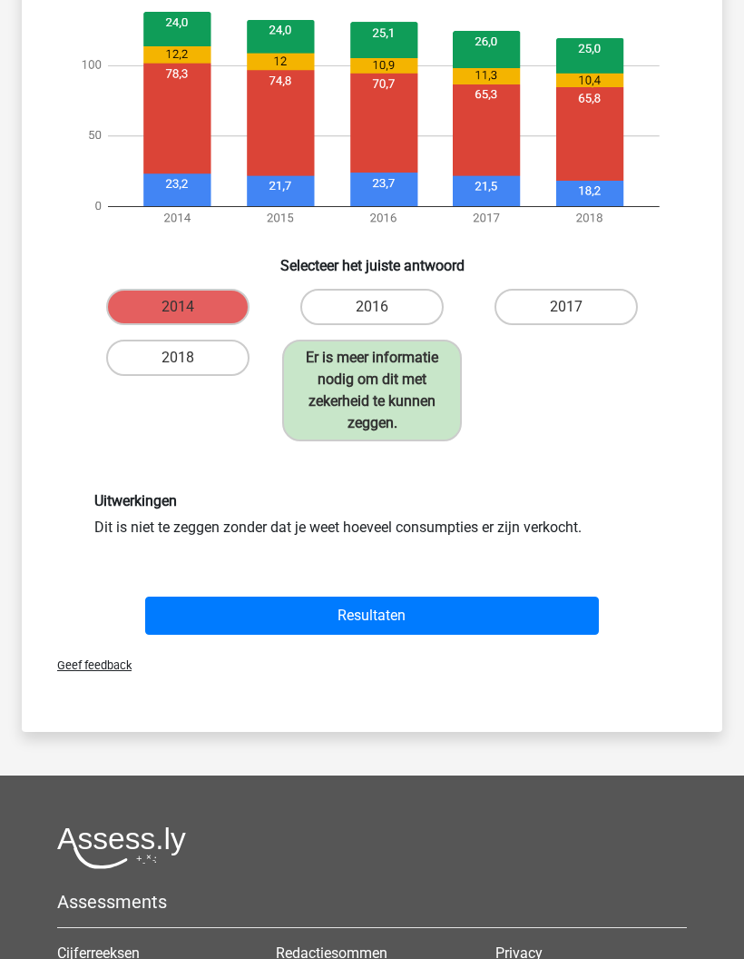
scroll to position [618, 0]
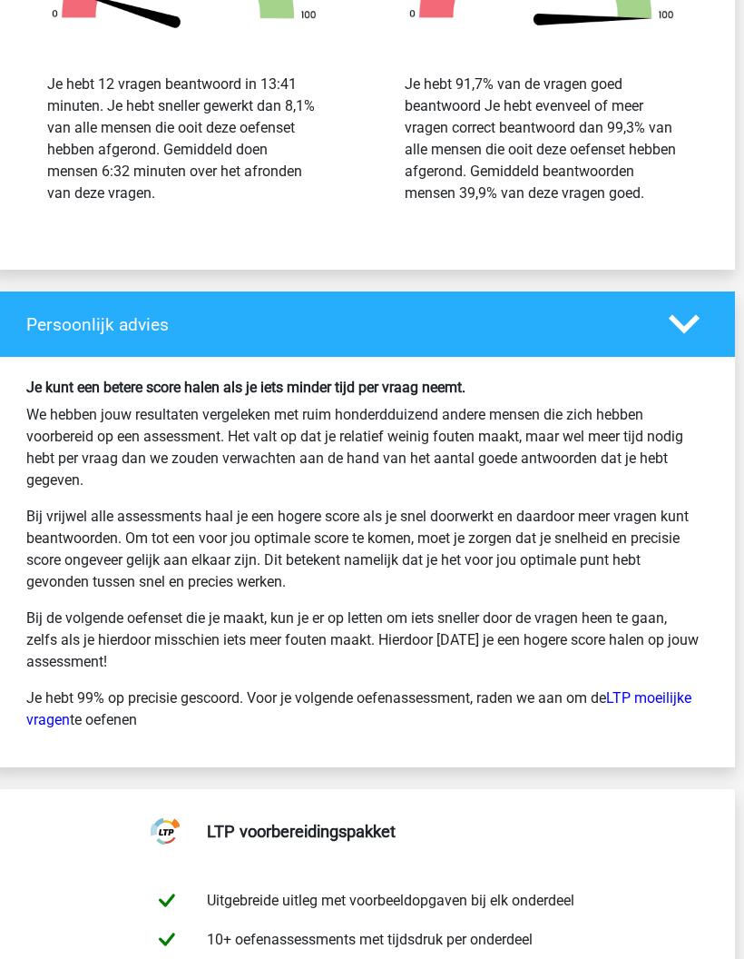
scroll to position [3330, 9]
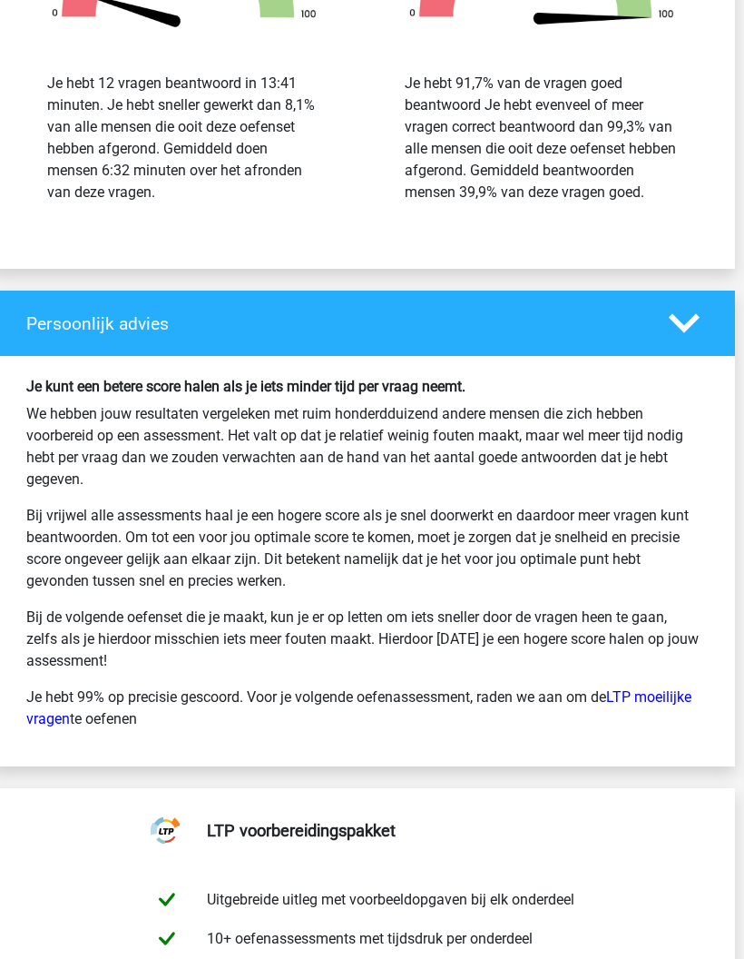
click at [103, 728] on link "LTP moeilijke vragen" at bounding box center [358, 708] width 665 height 39
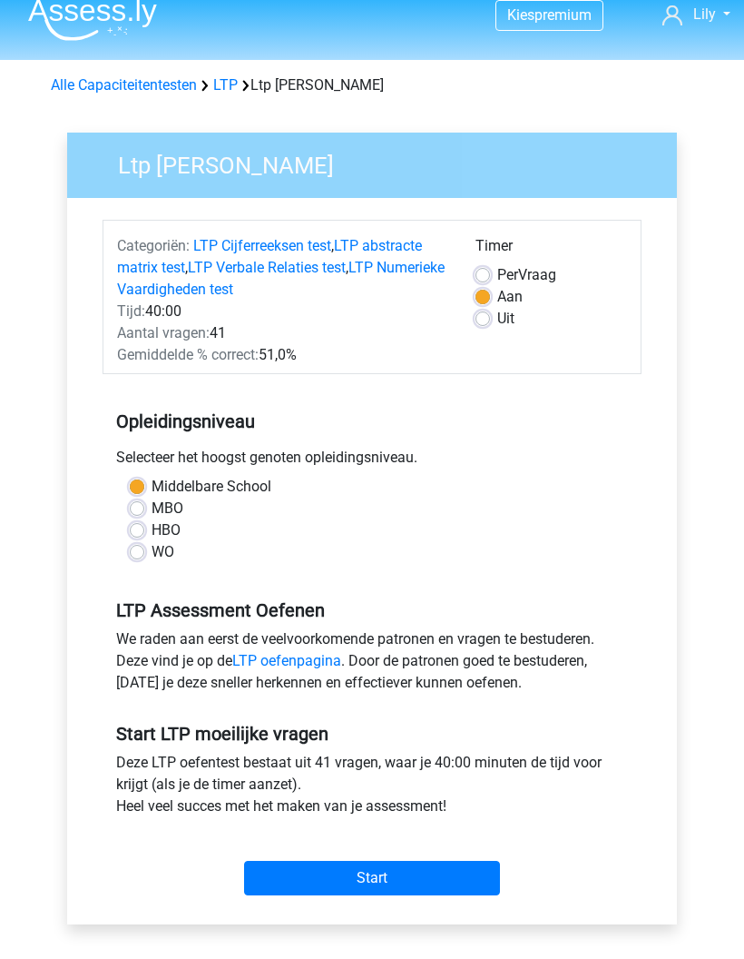
scroll to position [16, 0]
click at [352, 881] on input "Start" at bounding box center [372, 878] width 256 height 34
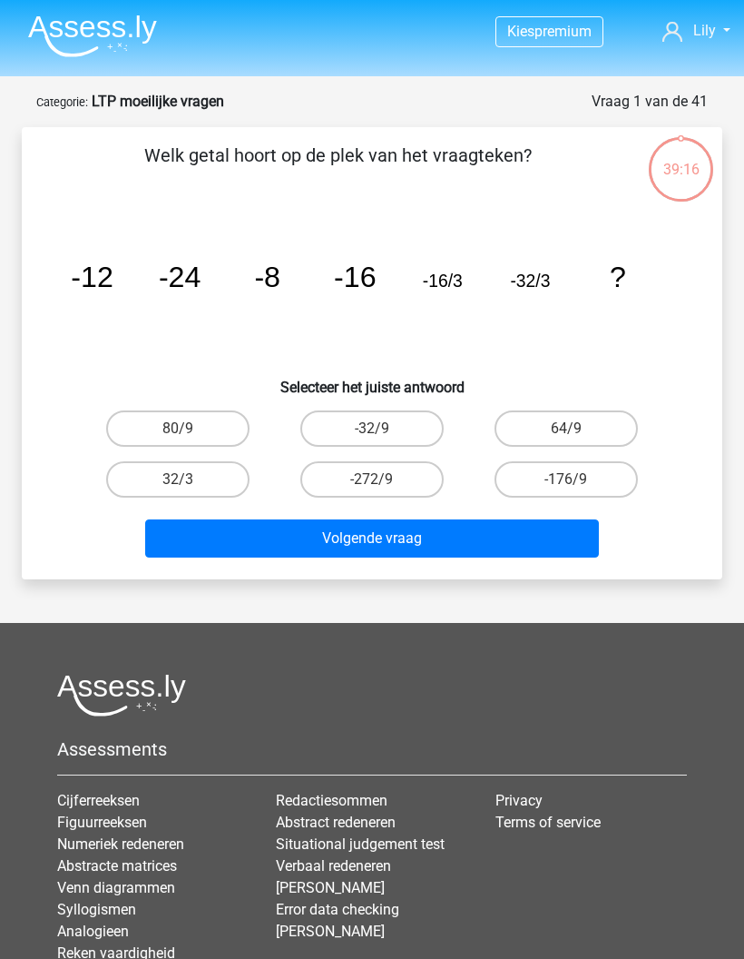
click at [404, 419] on label "-32/9" at bounding box center [371, 428] width 143 height 36
click at [384, 429] on input "-32/9" at bounding box center [378, 435] width 12 height 12
radio input "true"
click at [385, 557] on button "Volgende vraag" at bounding box center [372, 538] width 455 height 38
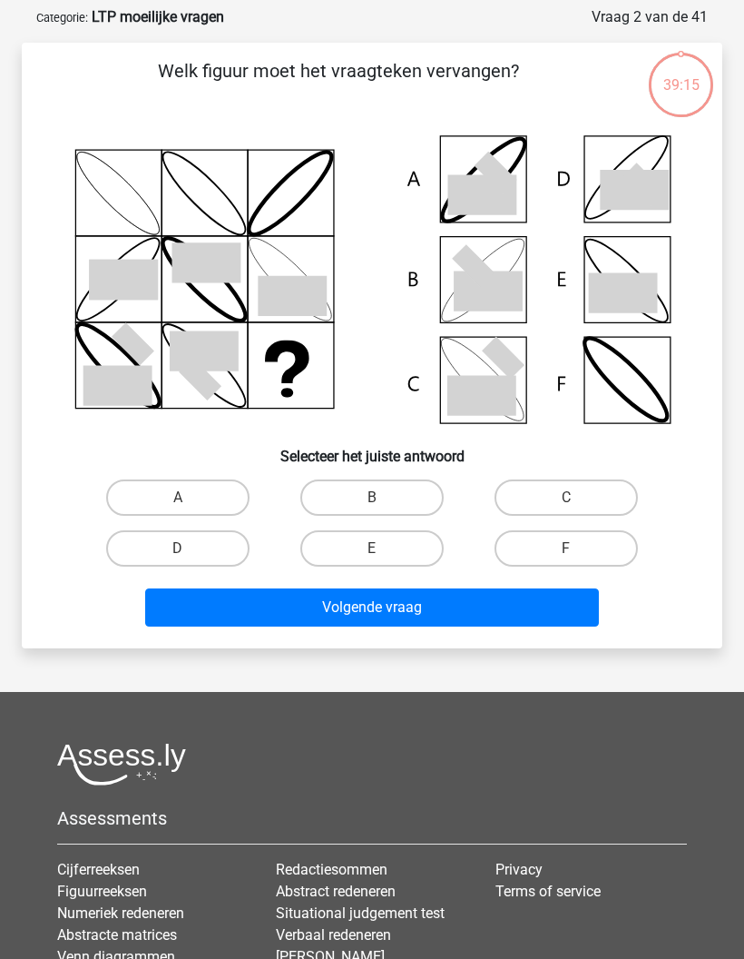
scroll to position [91, 0]
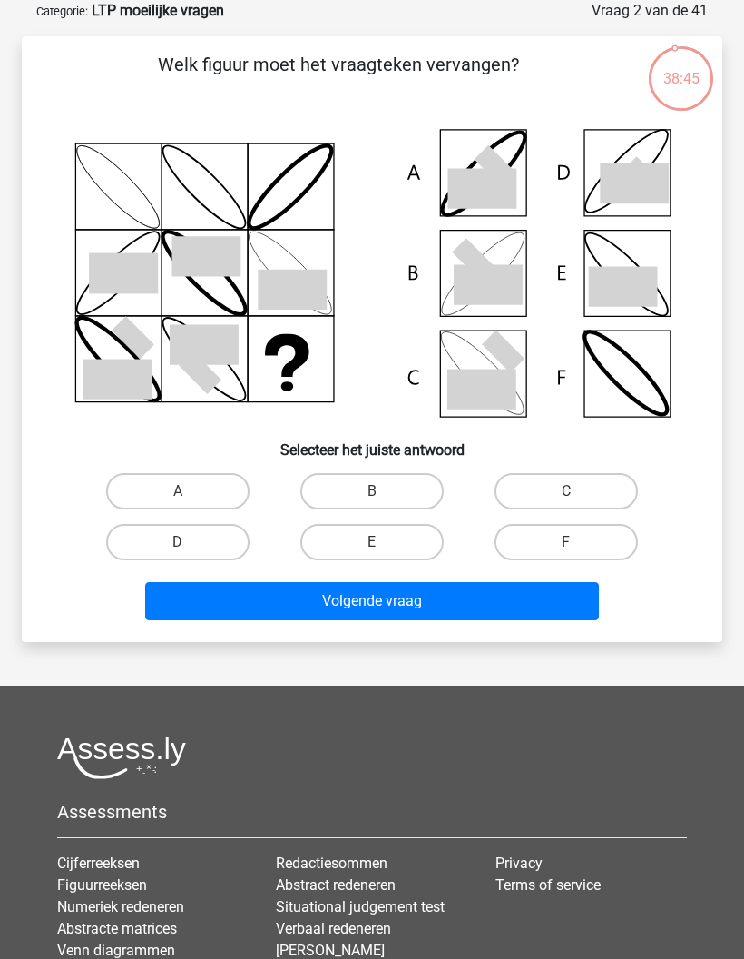
click at [222, 538] on label "D" at bounding box center [177, 542] width 143 height 36
click at [190, 542] on input "D" at bounding box center [184, 548] width 12 height 12
radio input "true"
click at [296, 602] on button "Volgende vraag" at bounding box center [372, 601] width 455 height 38
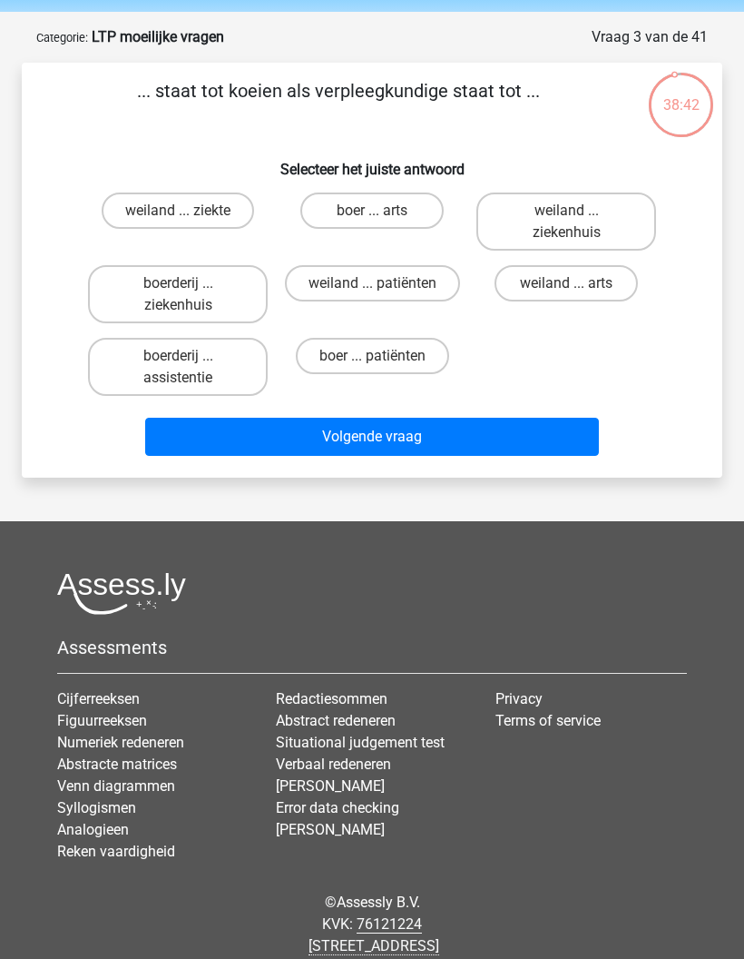
scroll to position [53, 0]
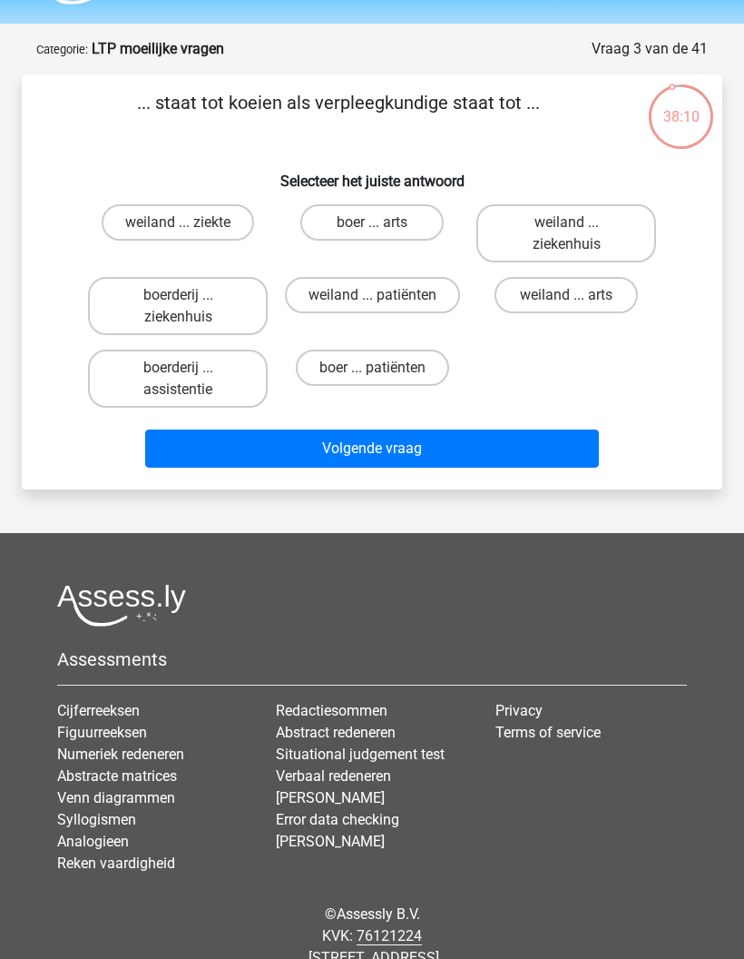
click at [556, 232] on label "weiland ... ziekenhuis" at bounding box center [567, 233] width 180 height 58
click at [566, 232] on input "weiland ... ziekenhuis" at bounding box center [572, 228] width 12 height 12
radio input "true"
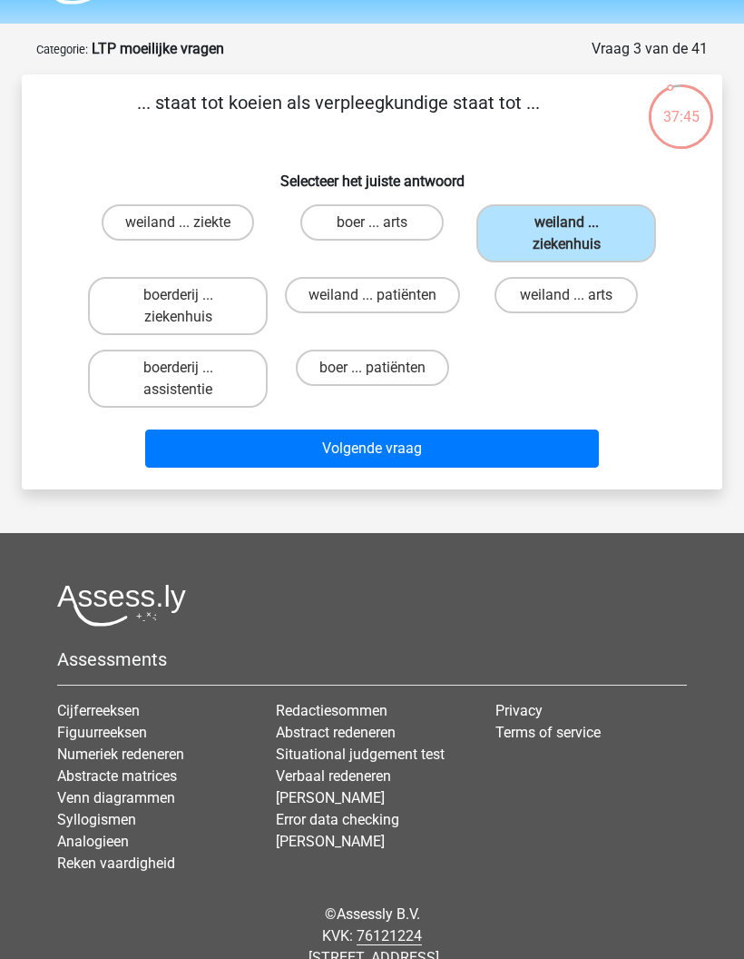
click at [232, 320] on label "boerderij ... ziekenhuis" at bounding box center [178, 306] width 180 height 58
click at [190, 307] on input "boerderij ... ziekenhuis" at bounding box center [184, 301] width 12 height 12
radio input "true"
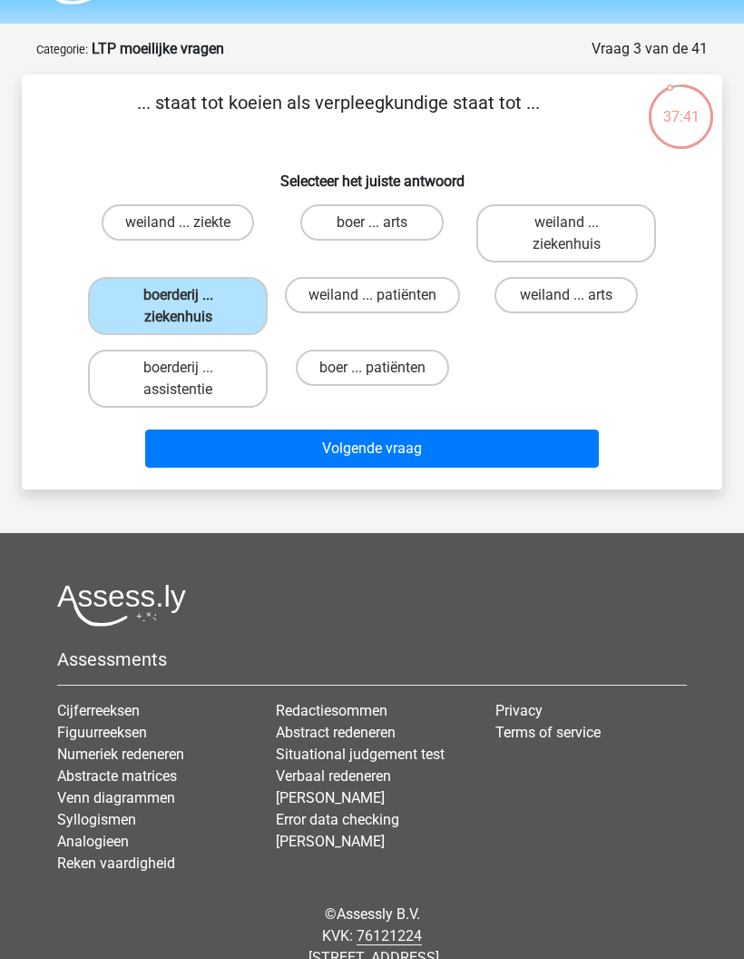
click at [532, 231] on label "weiland ... ziekenhuis" at bounding box center [567, 233] width 180 height 58
click at [566, 231] on input "weiland ... ziekenhuis" at bounding box center [572, 228] width 12 height 12
radio input "true"
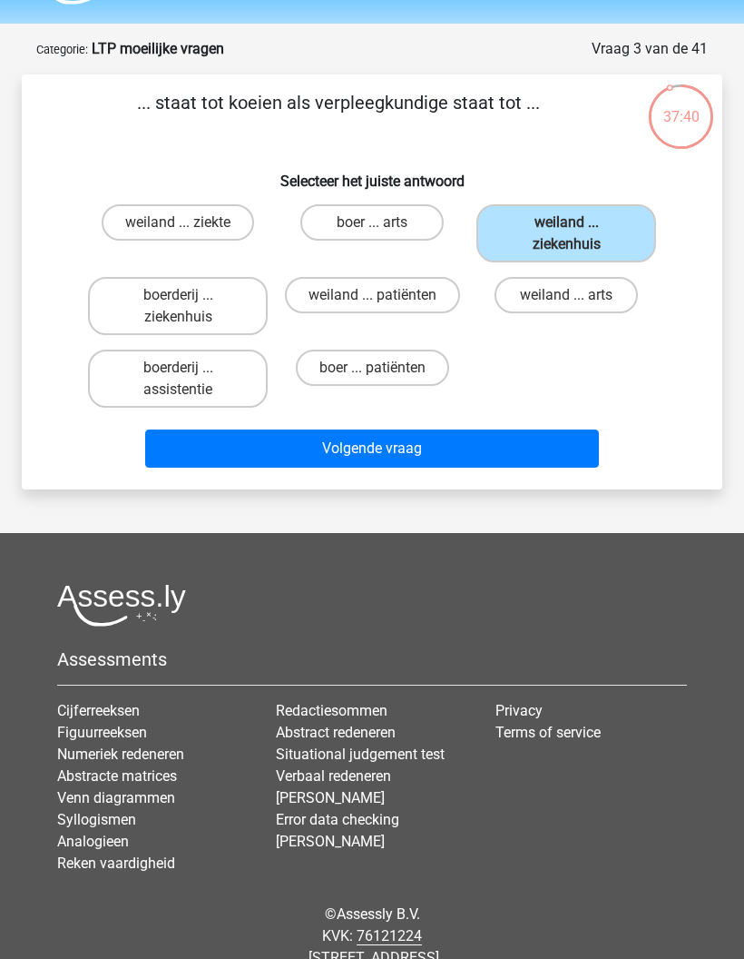
click at [344, 450] on button "Volgende vraag" at bounding box center [372, 448] width 455 height 38
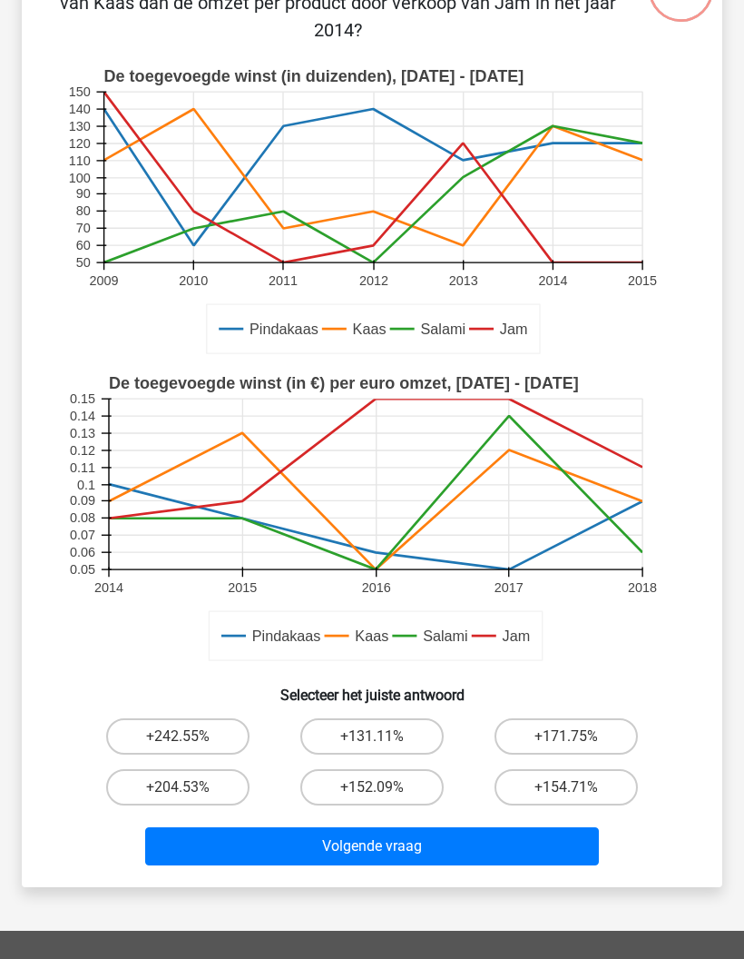
scroll to position [197, 0]
